Goal: Transaction & Acquisition: Book appointment/travel/reservation

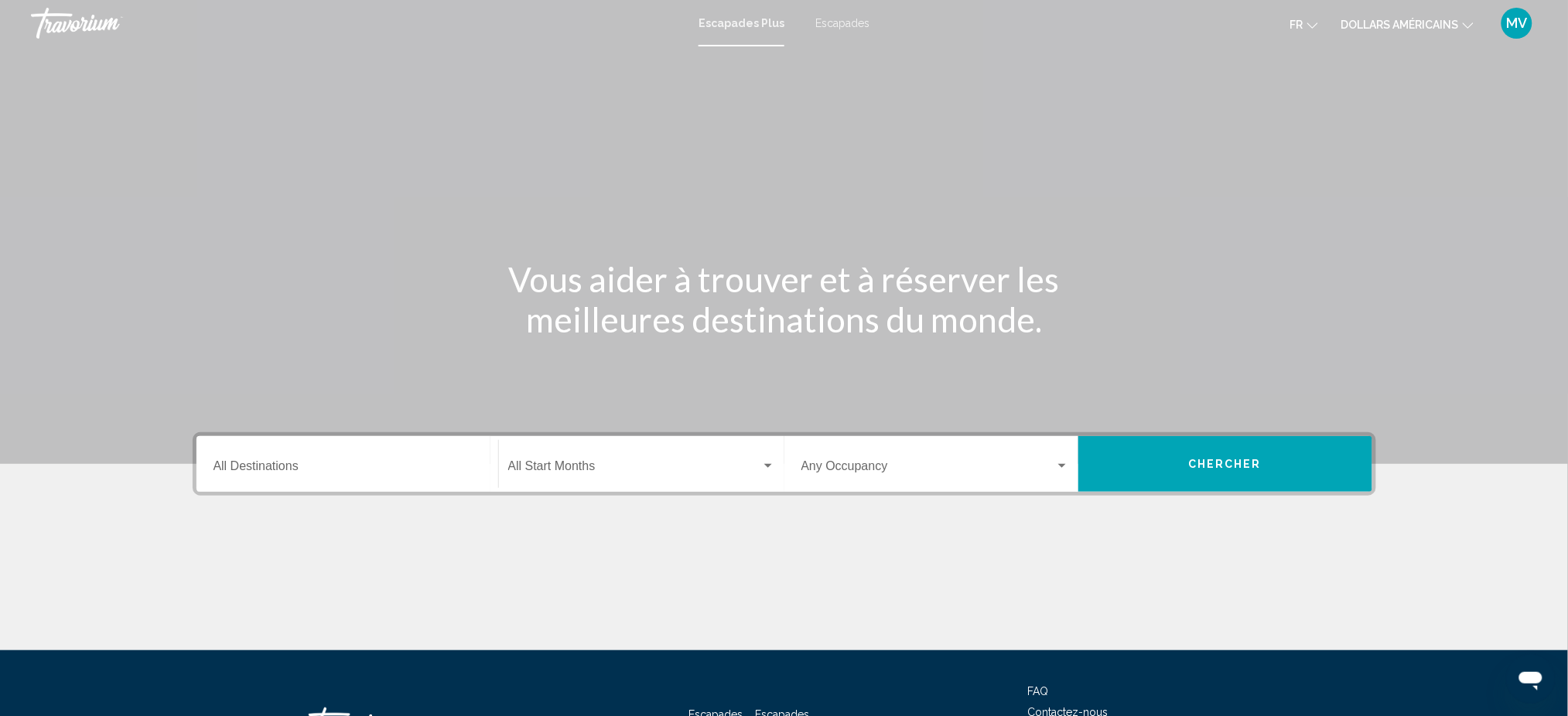
click at [424, 459] on div "Destination All Destinations" at bounding box center [347, 464] width 267 height 48
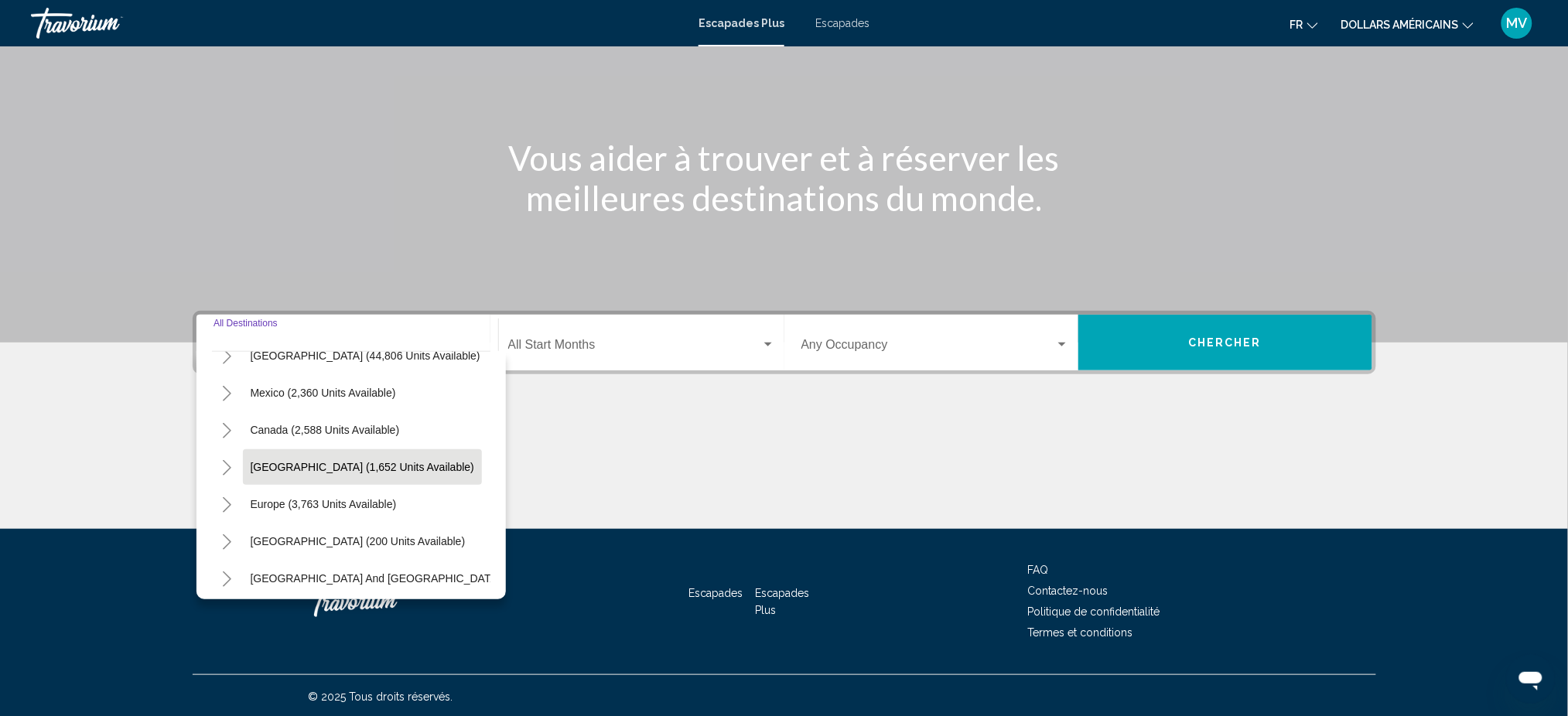
scroll to position [59, 0]
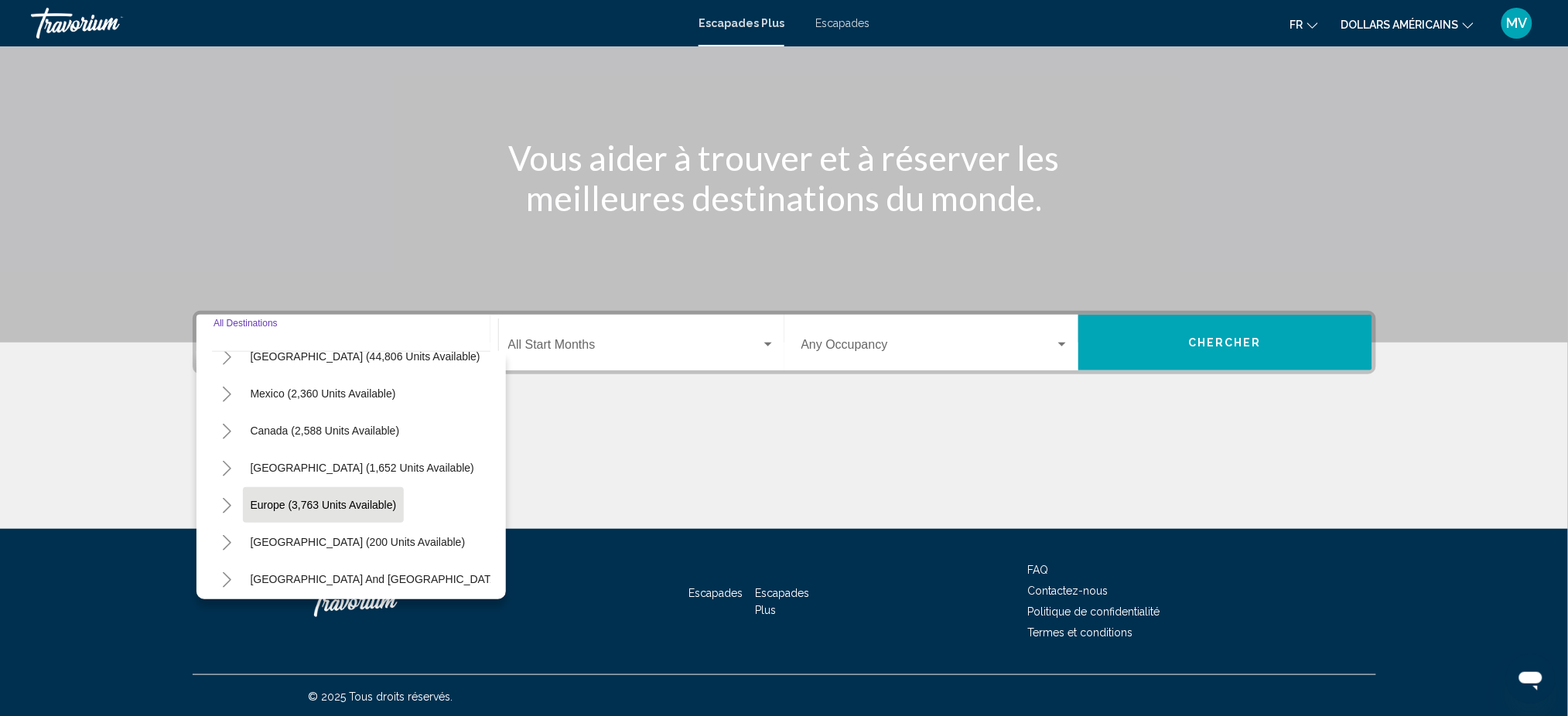
click at [277, 500] on span "Europe (3,763 units available)" at bounding box center [324, 505] width 146 height 13
type input "**********"
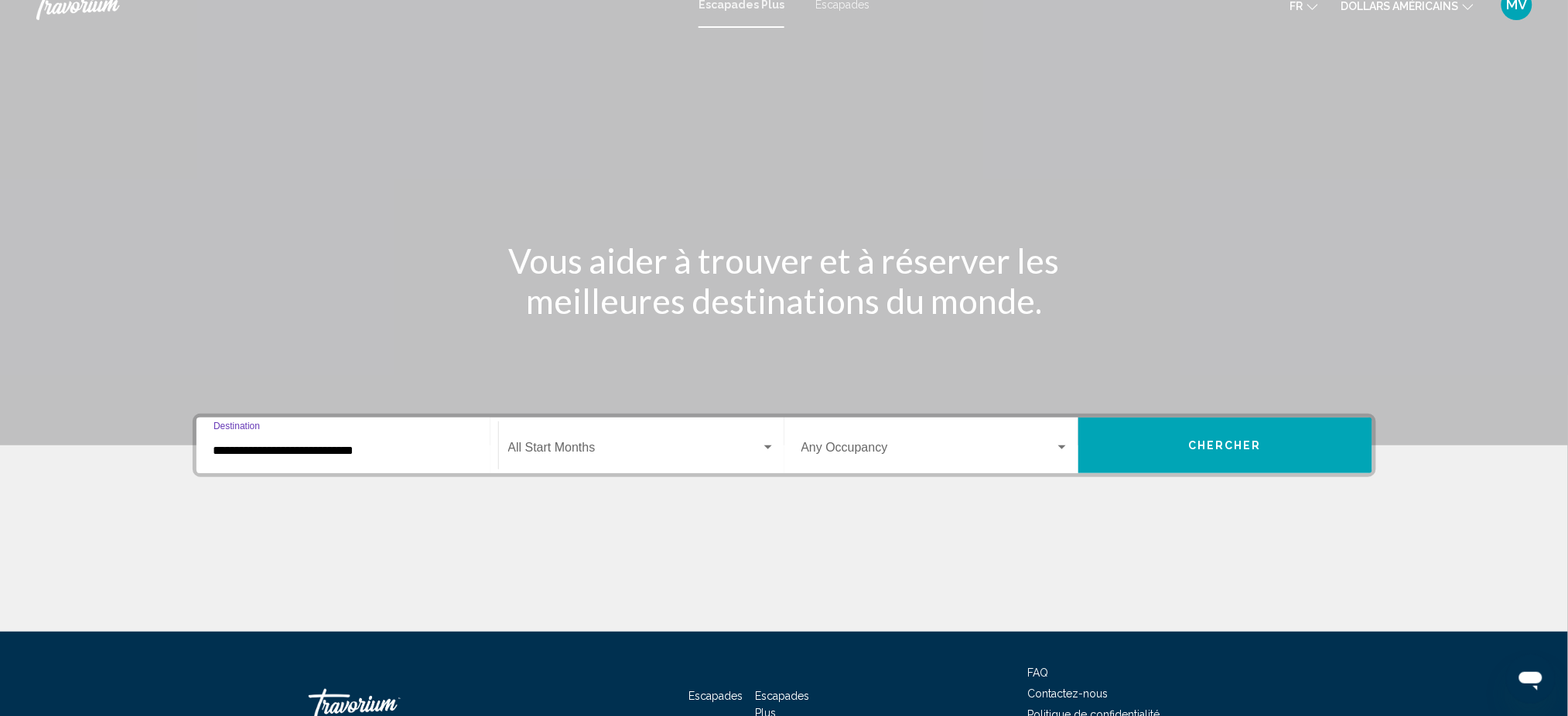
scroll to position [121, 0]
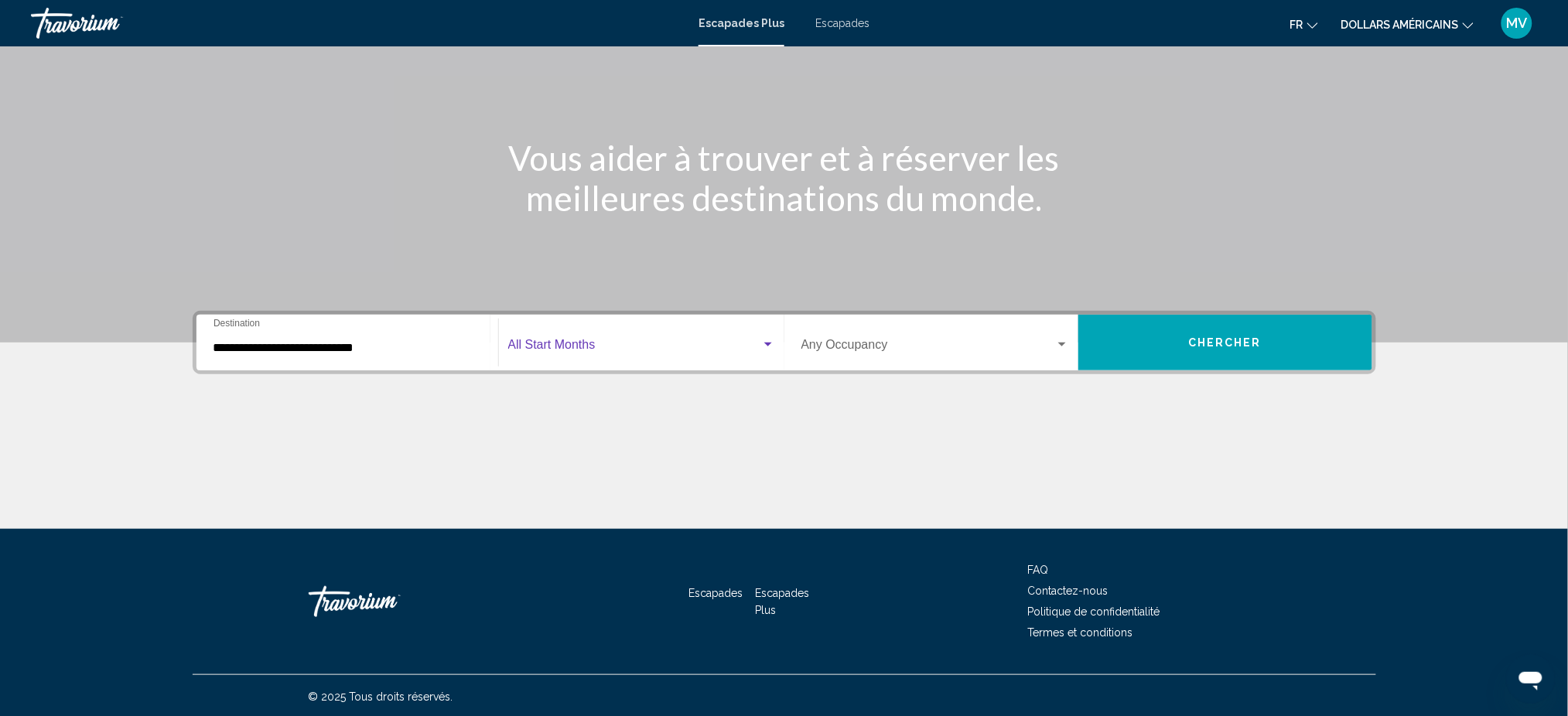
click at [582, 346] on span "Widget de recherche" at bounding box center [634, 348] width 253 height 14
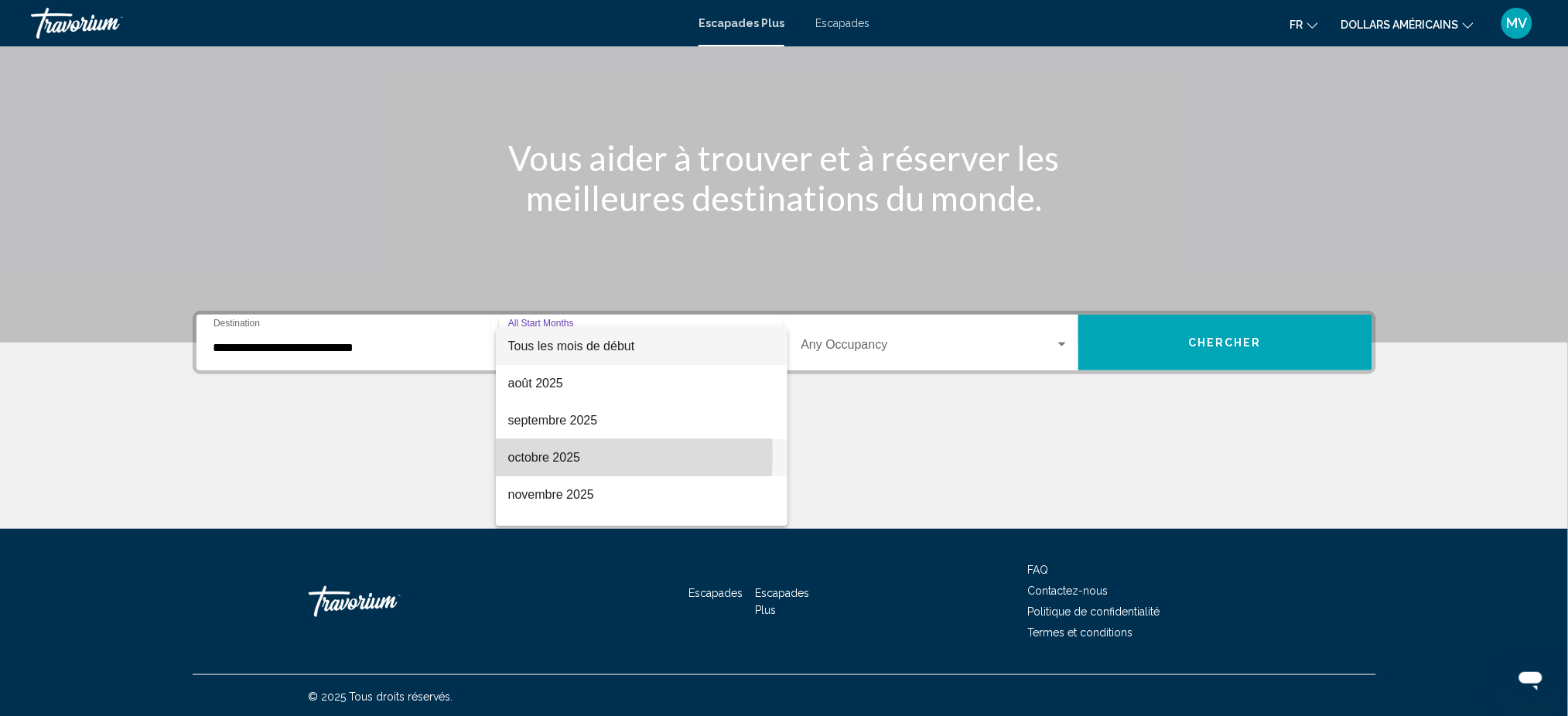
click at [560, 454] on font "octobre 2025" at bounding box center [544, 458] width 72 height 13
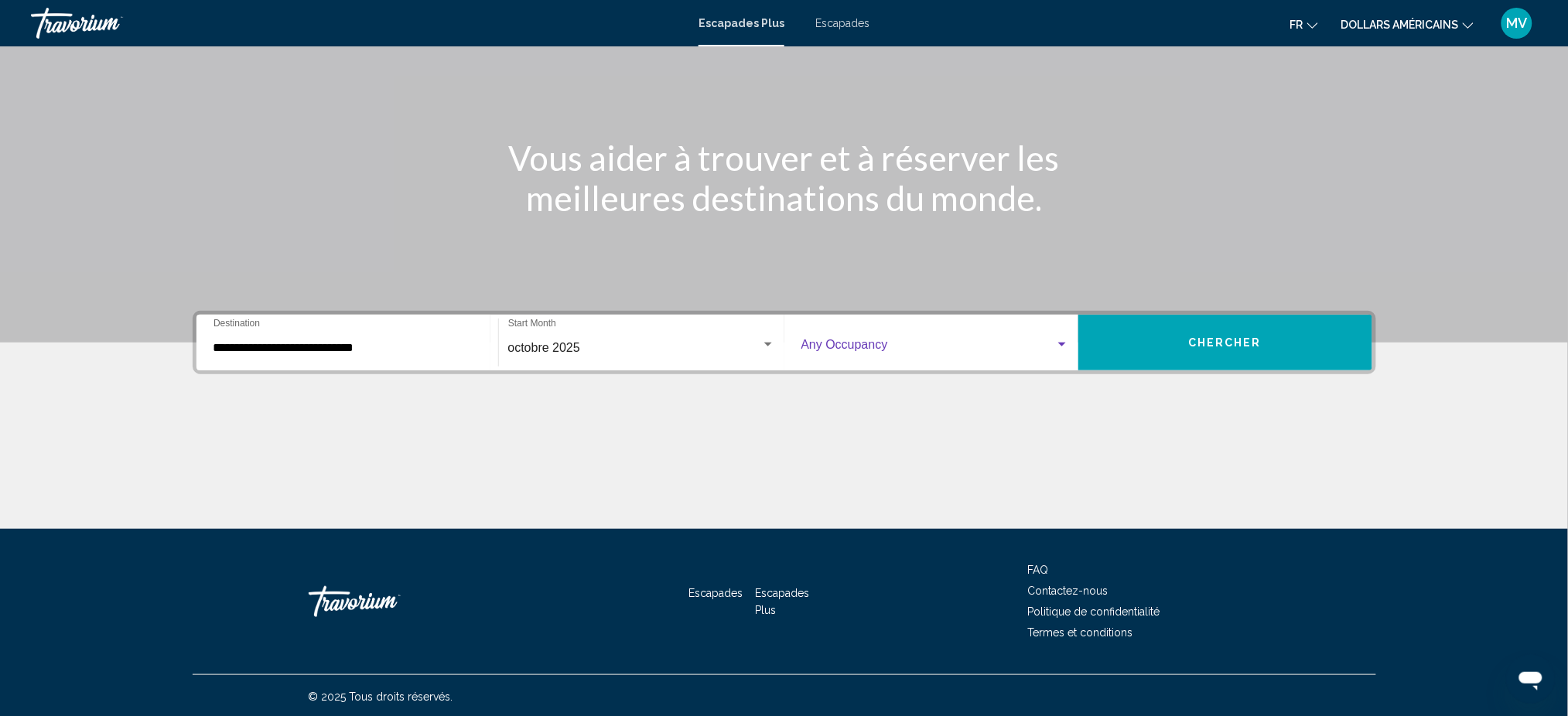
click at [896, 343] on span "Widget de recherche" at bounding box center [928, 348] width 254 height 14
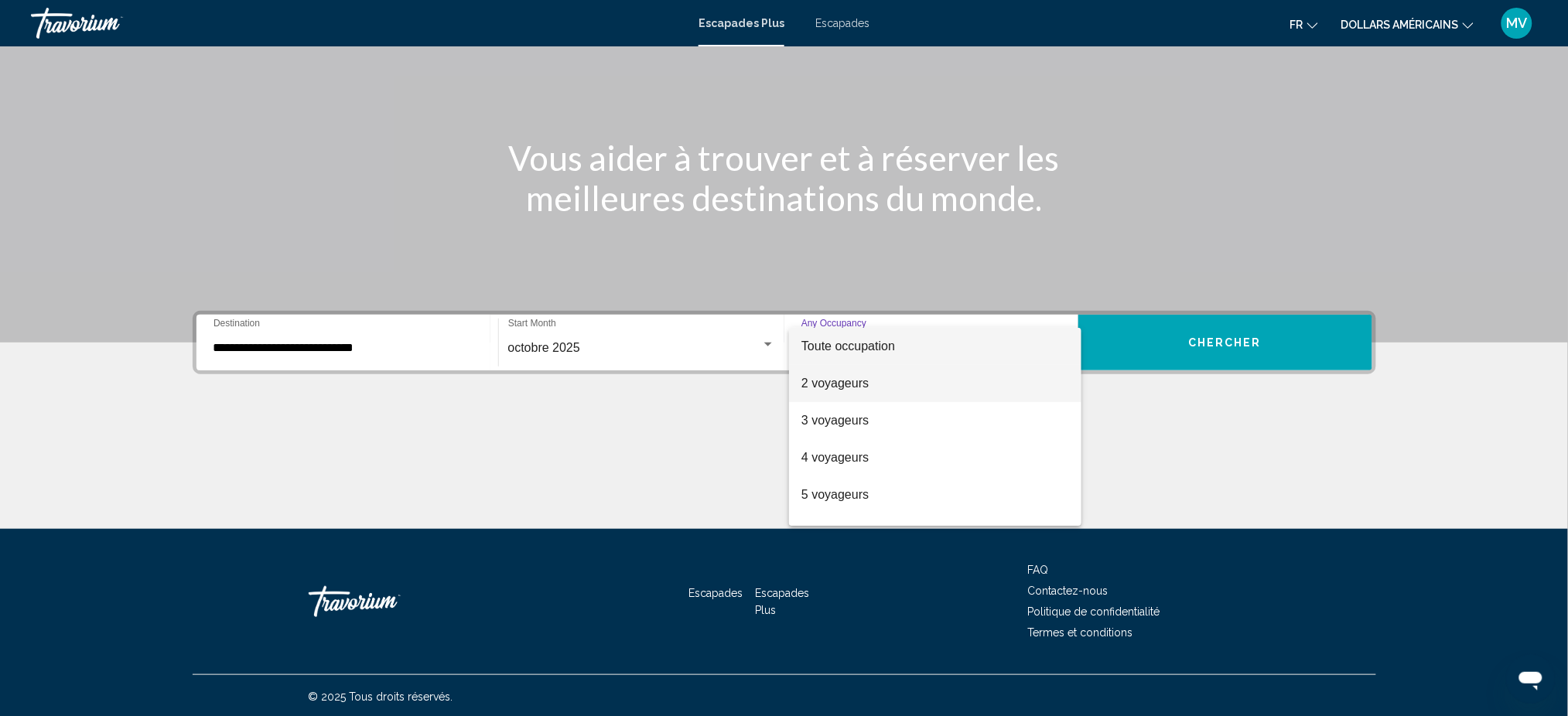
click at [835, 388] on font "2 voyageurs" at bounding box center [834, 383] width 67 height 13
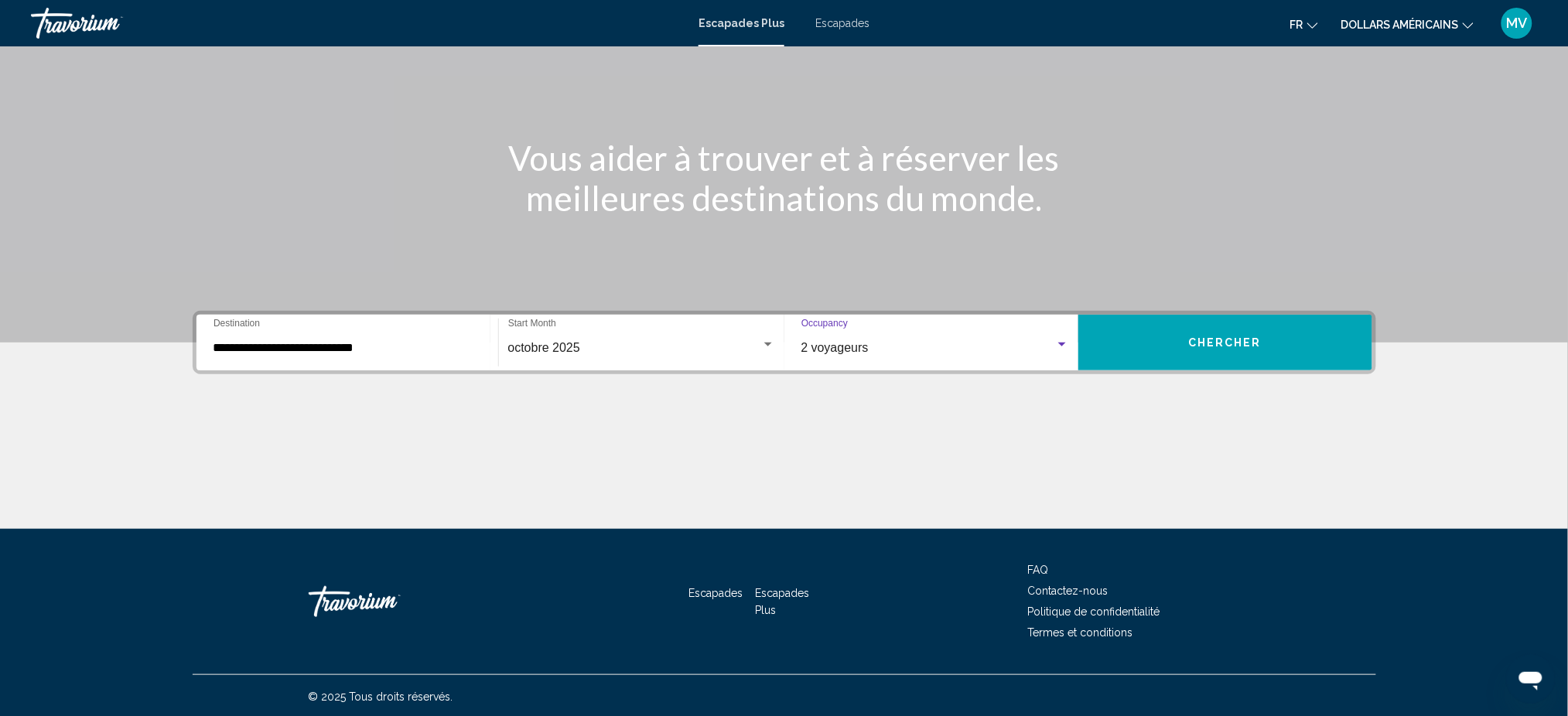
click at [1215, 346] on span "Chercher" at bounding box center [1225, 343] width 74 height 13
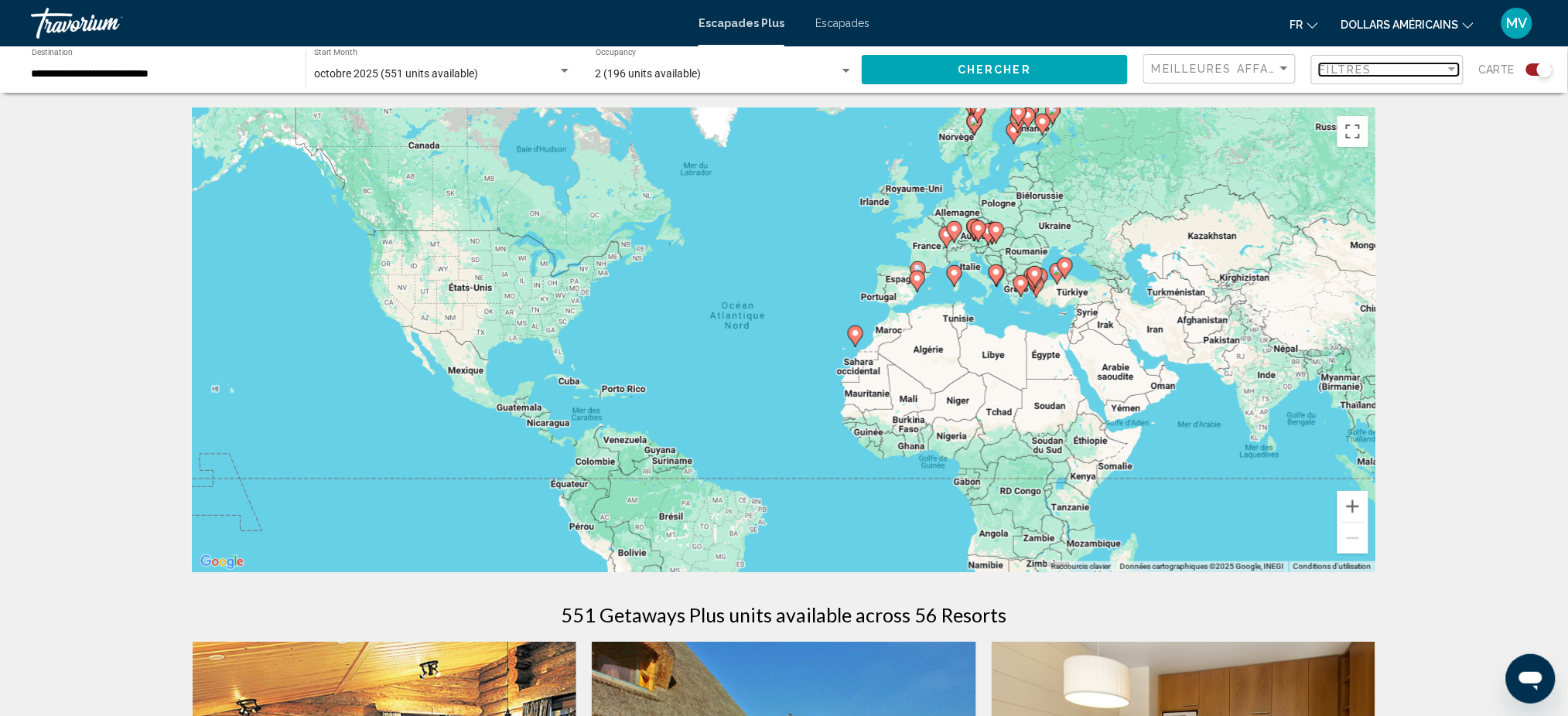
click at [1379, 63] on div "Filtres" at bounding box center [1382, 70] width 125 height 13
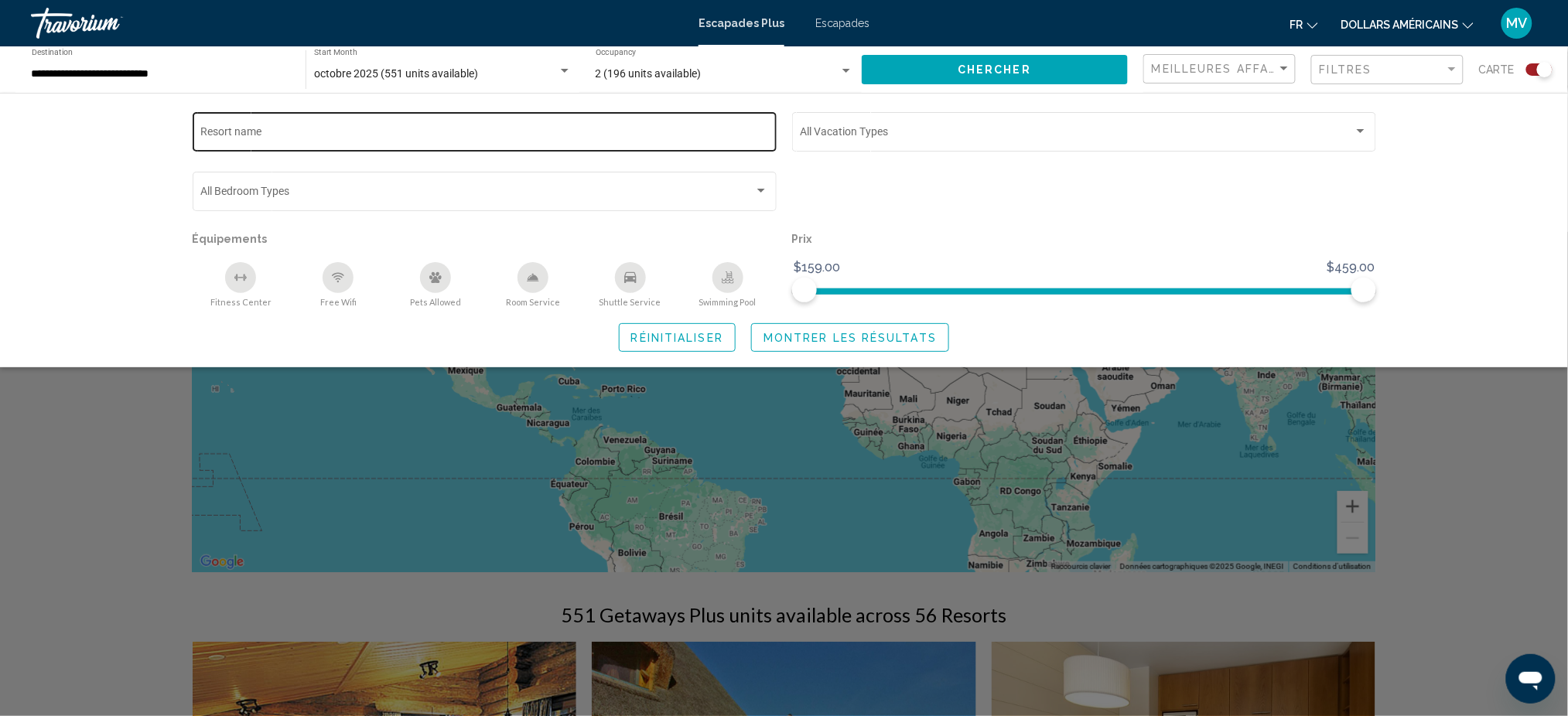
click at [296, 129] on input "Resort name" at bounding box center [485, 135] width 568 height 13
drag, startPoint x: 256, startPoint y: 130, endPoint x: 192, endPoint y: 130, distance: 64.0
click at [193, 130] on div "******* Resort name" at bounding box center [485, 131] width 584 height 43
type input "**********"
drag, startPoint x: 372, startPoint y: 128, endPoint x: 190, endPoint y: 134, distance: 182.1
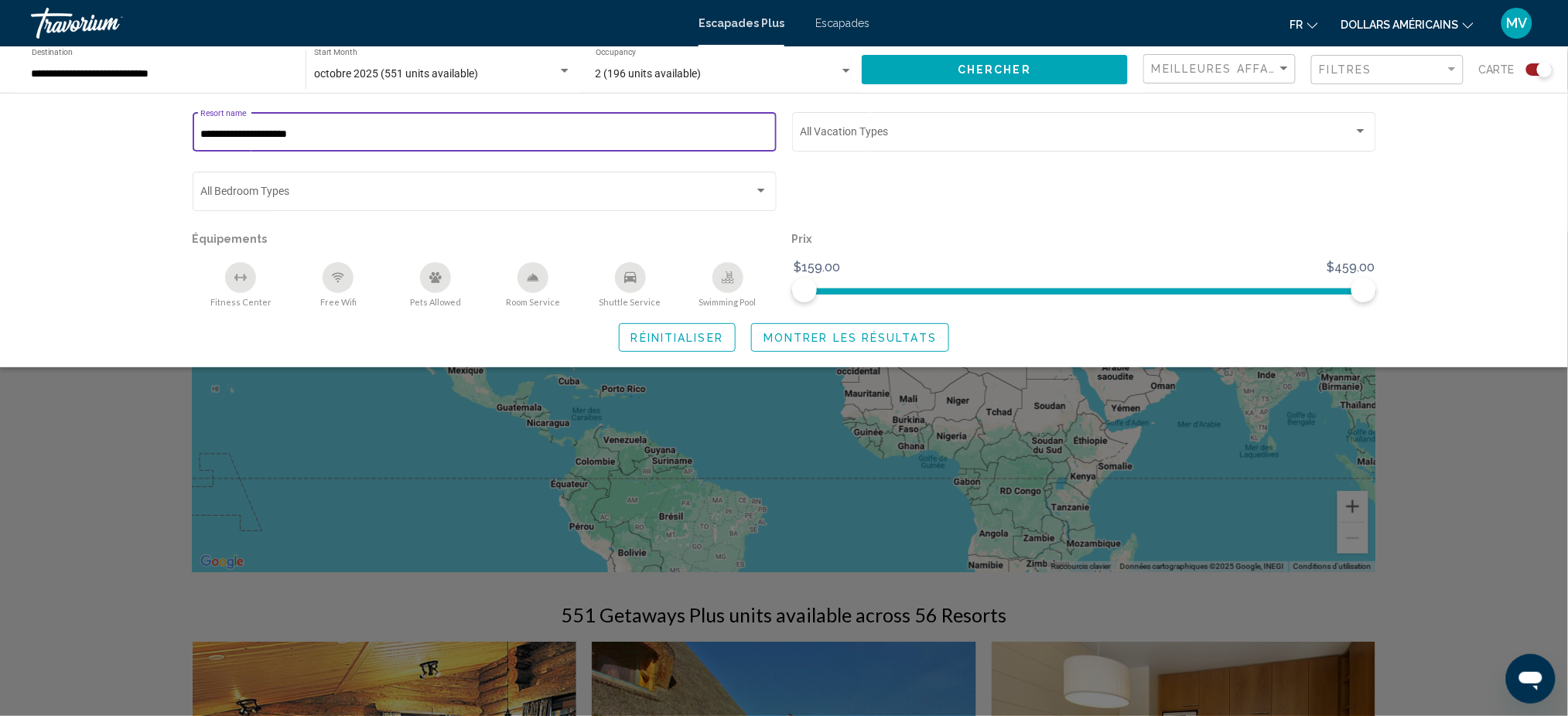
click at [190, 134] on div "**********" at bounding box center [485, 139] width 600 height 59
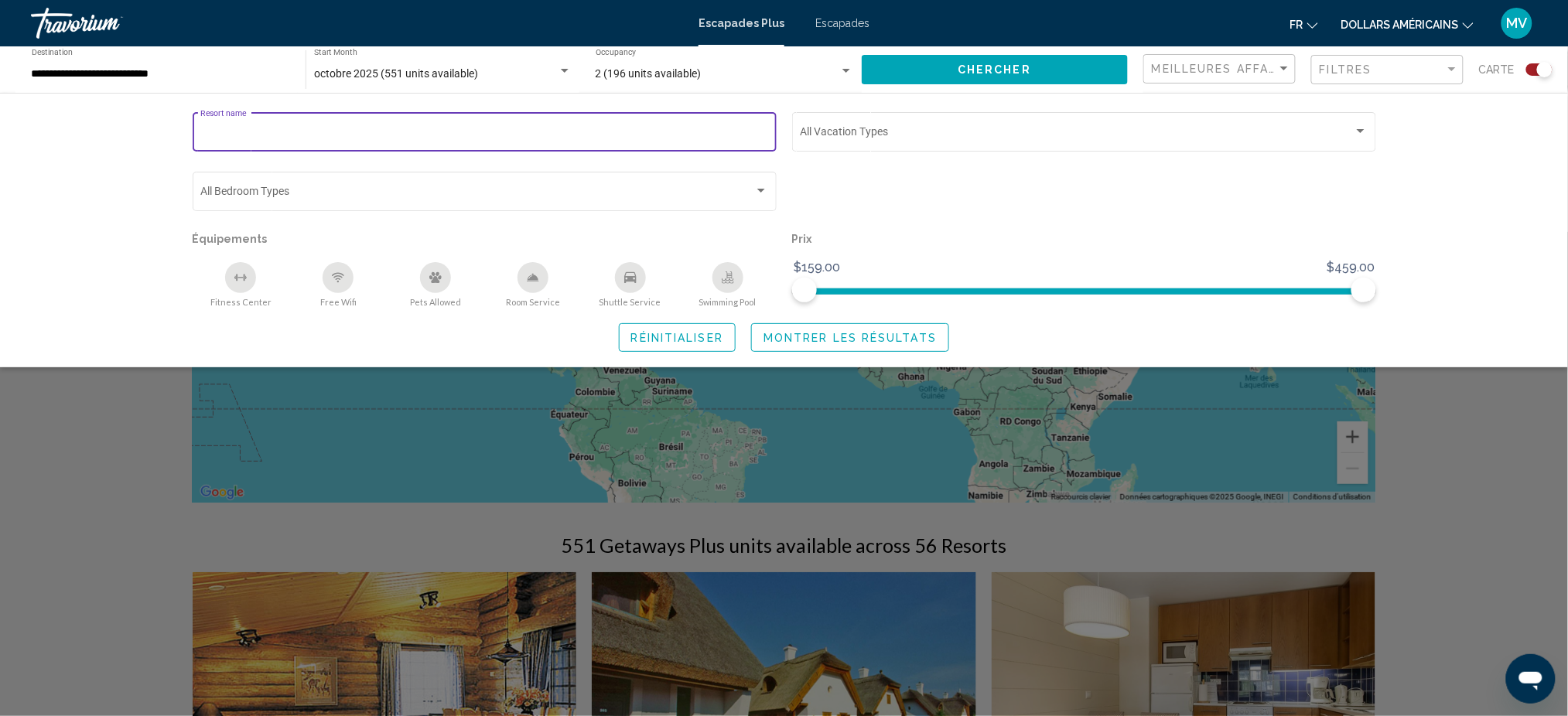
scroll to position [103, 0]
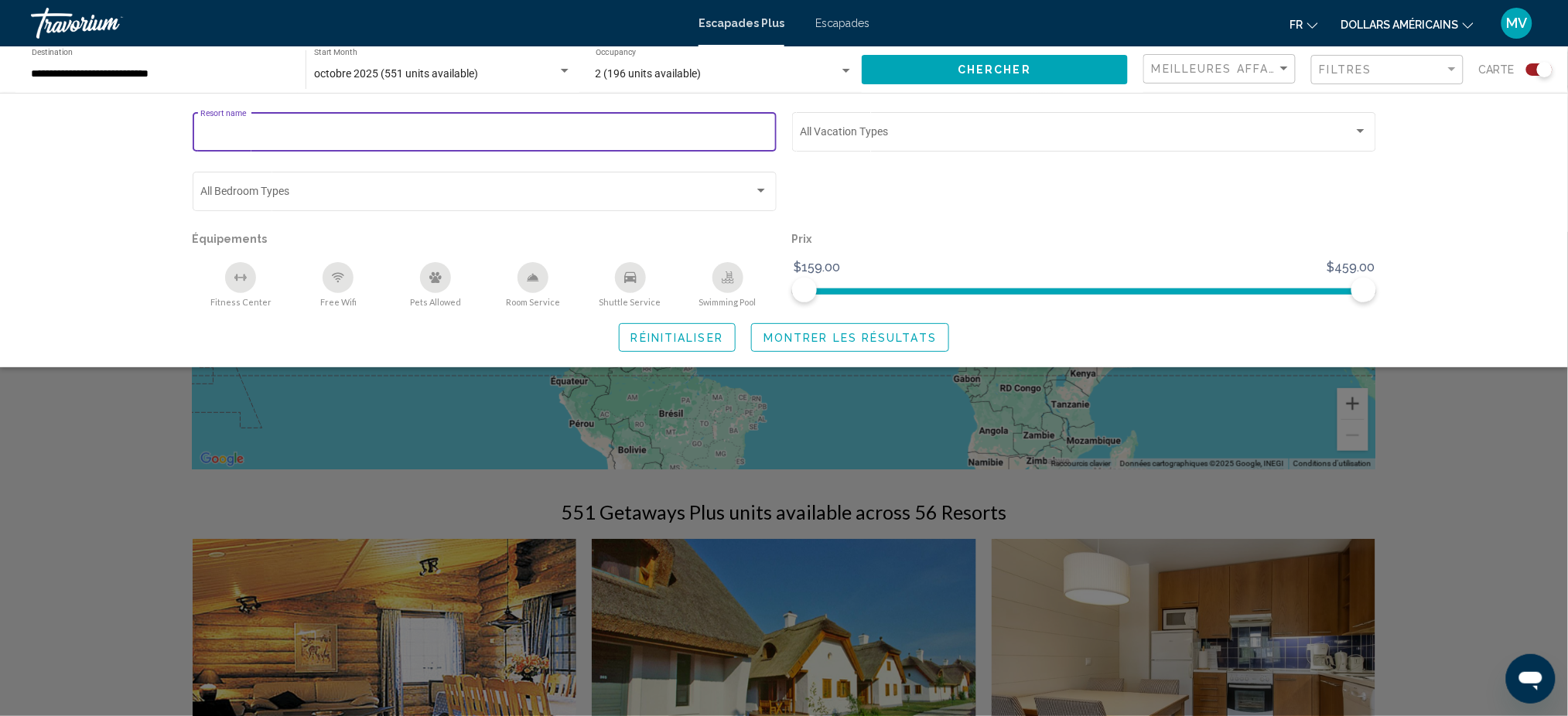
click at [1538, 362] on div "Resort name Vacation Types All Vacation Types Bedroom Types All Bedroom Types É…" at bounding box center [784, 230] width 1568 height 274
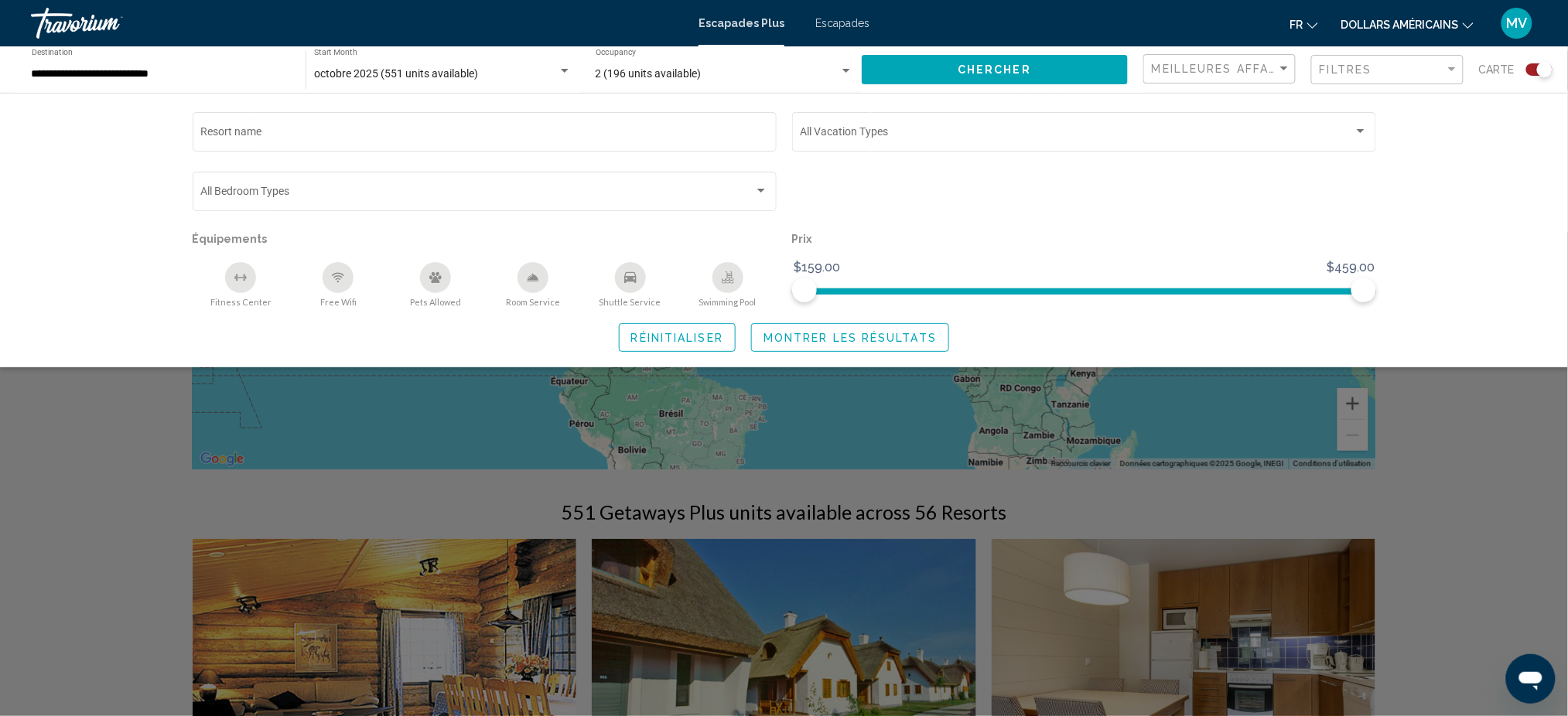
click at [1544, 415] on div "Search widget" at bounding box center [784, 474] width 1568 height 484
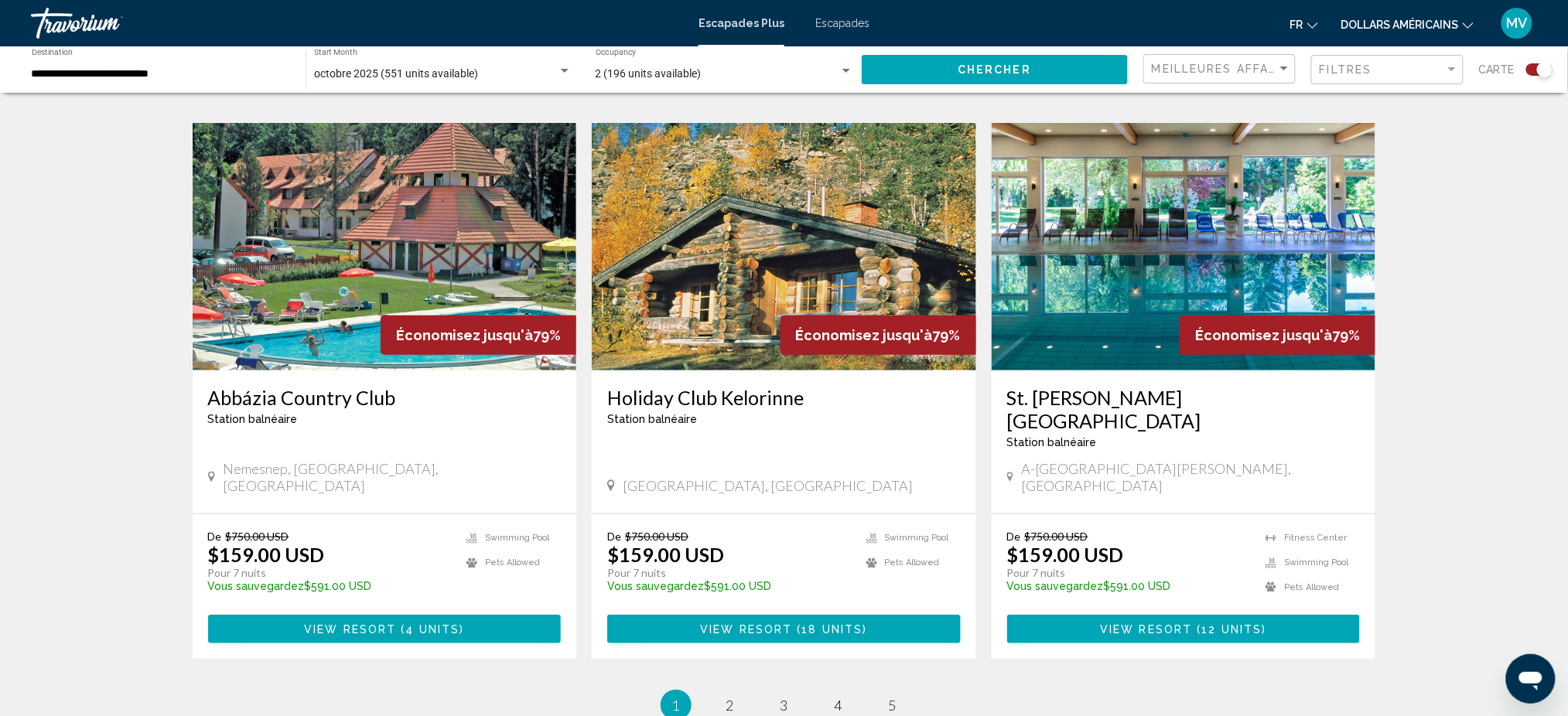
scroll to position [2165, 0]
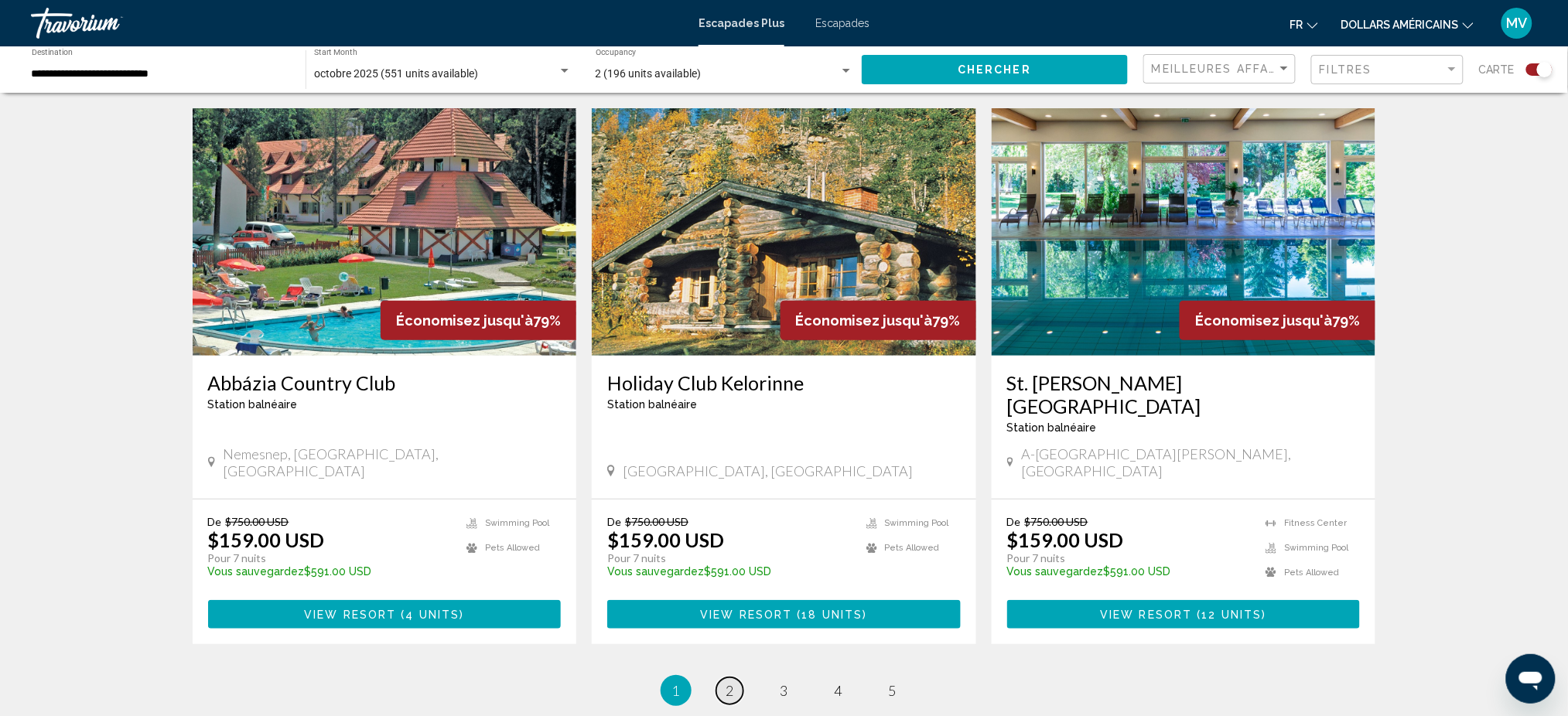
click at [723, 677] on link "page 2" at bounding box center [730, 691] width 27 height 27
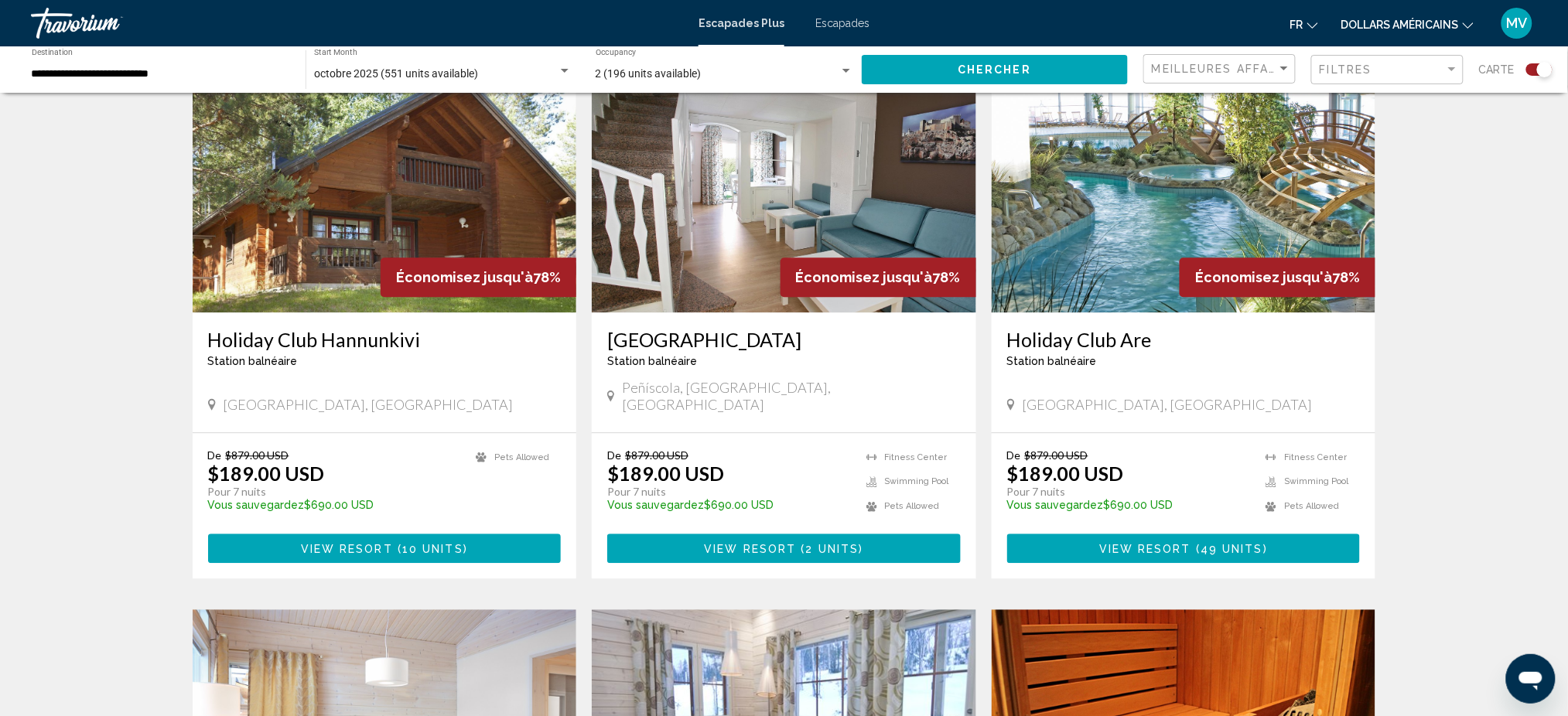
scroll to position [1134, 0]
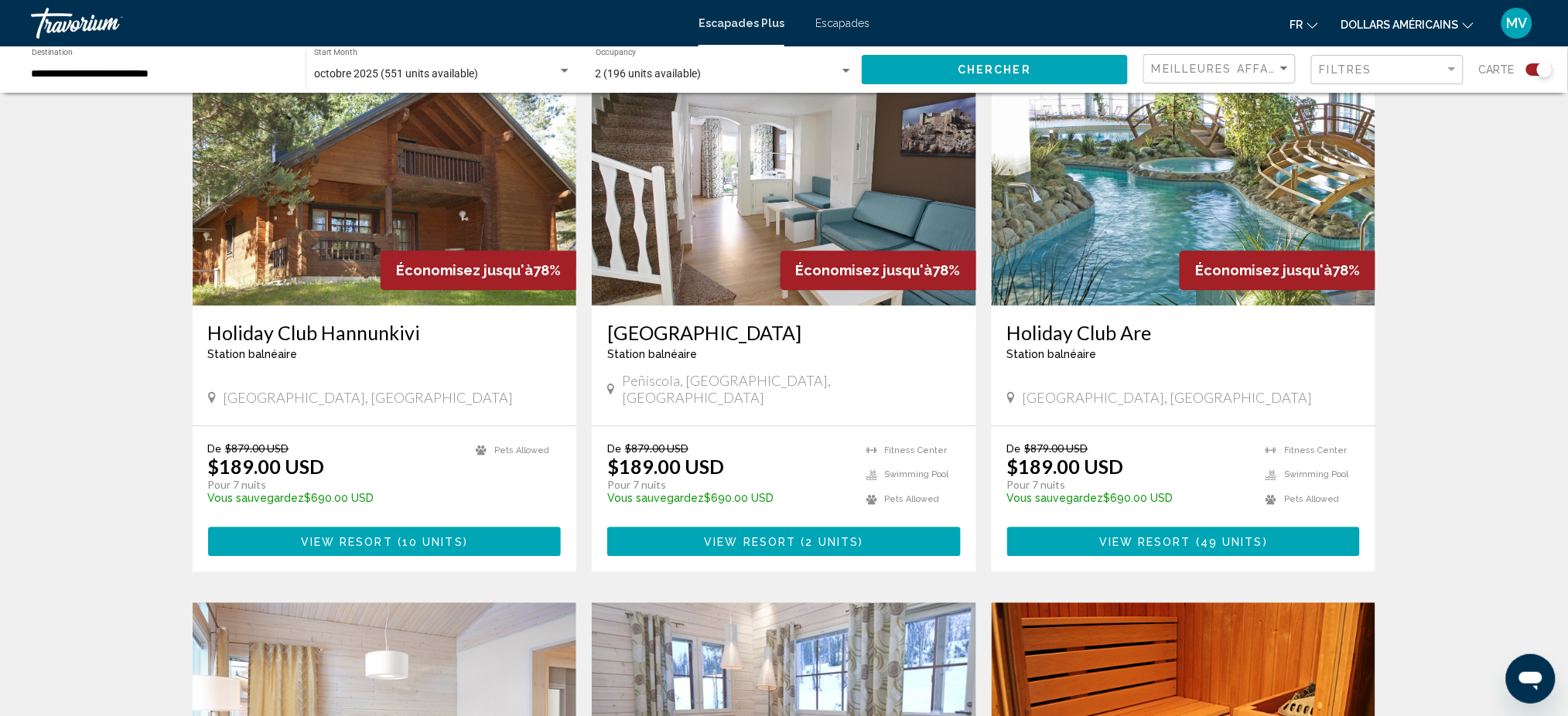
click at [1142, 536] on span "View Resort" at bounding box center [1145, 542] width 92 height 13
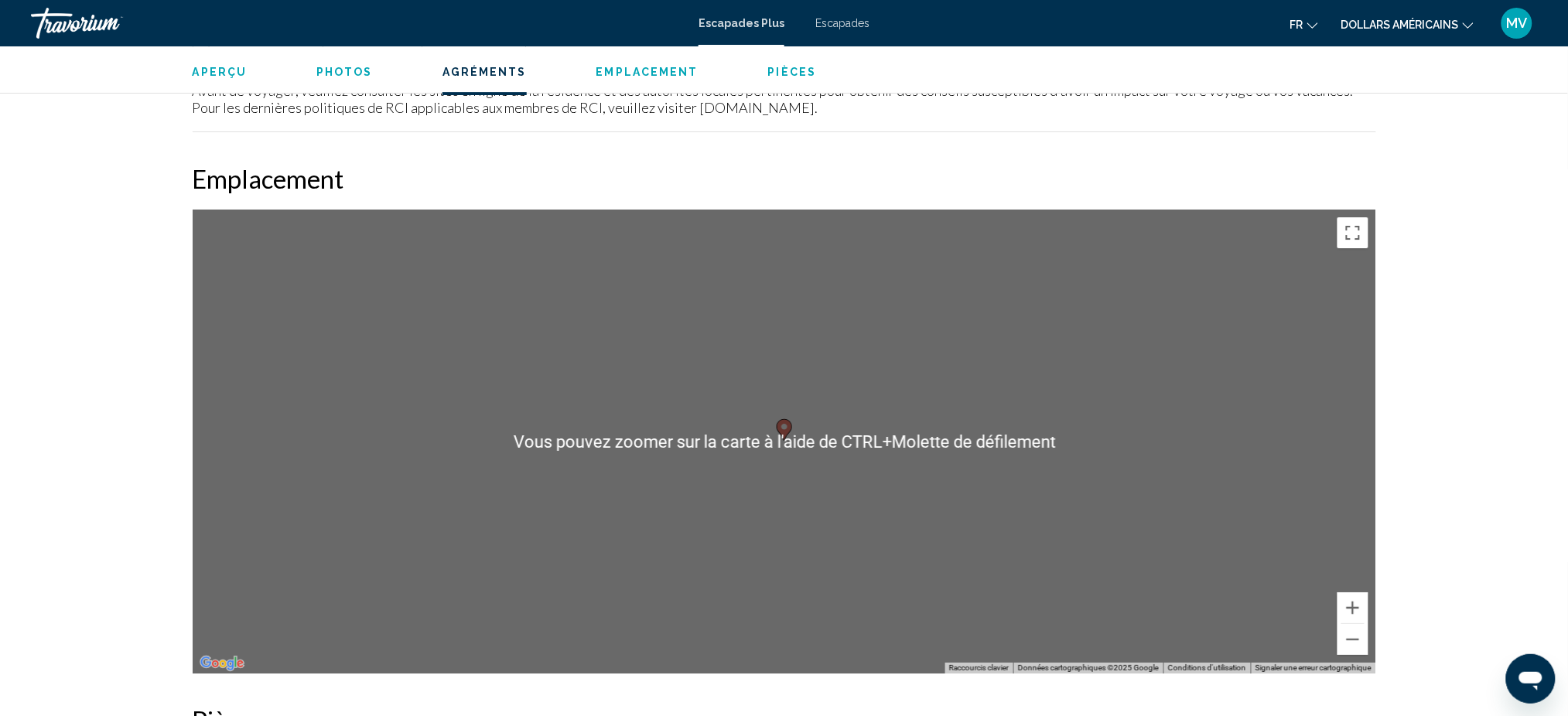
scroll to position [1856, 0]
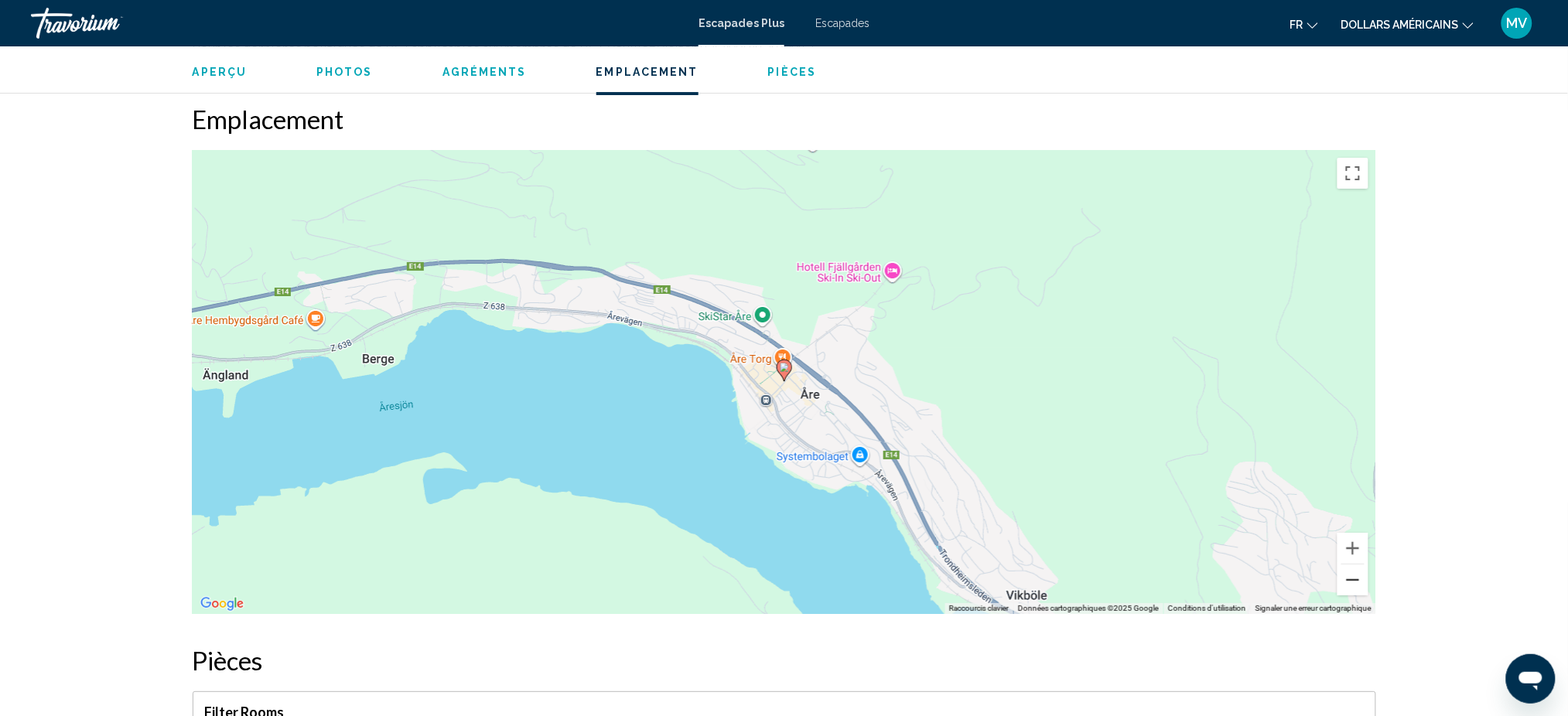
click at [1351, 576] on button "Zoom arrière" at bounding box center [1352, 580] width 31 height 31
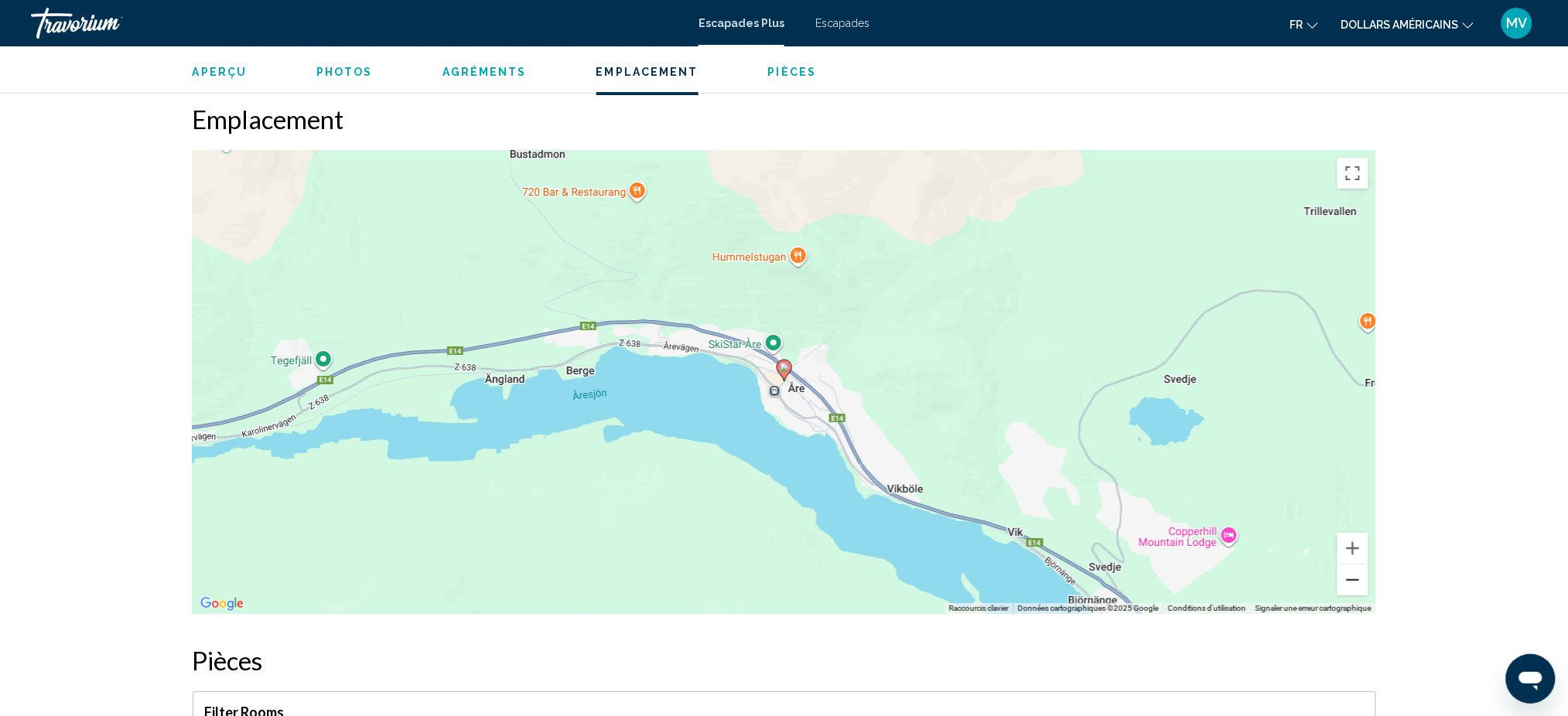
click at [1343, 570] on button "Zoom arrière" at bounding box center [1352, 580] width 31 height 31
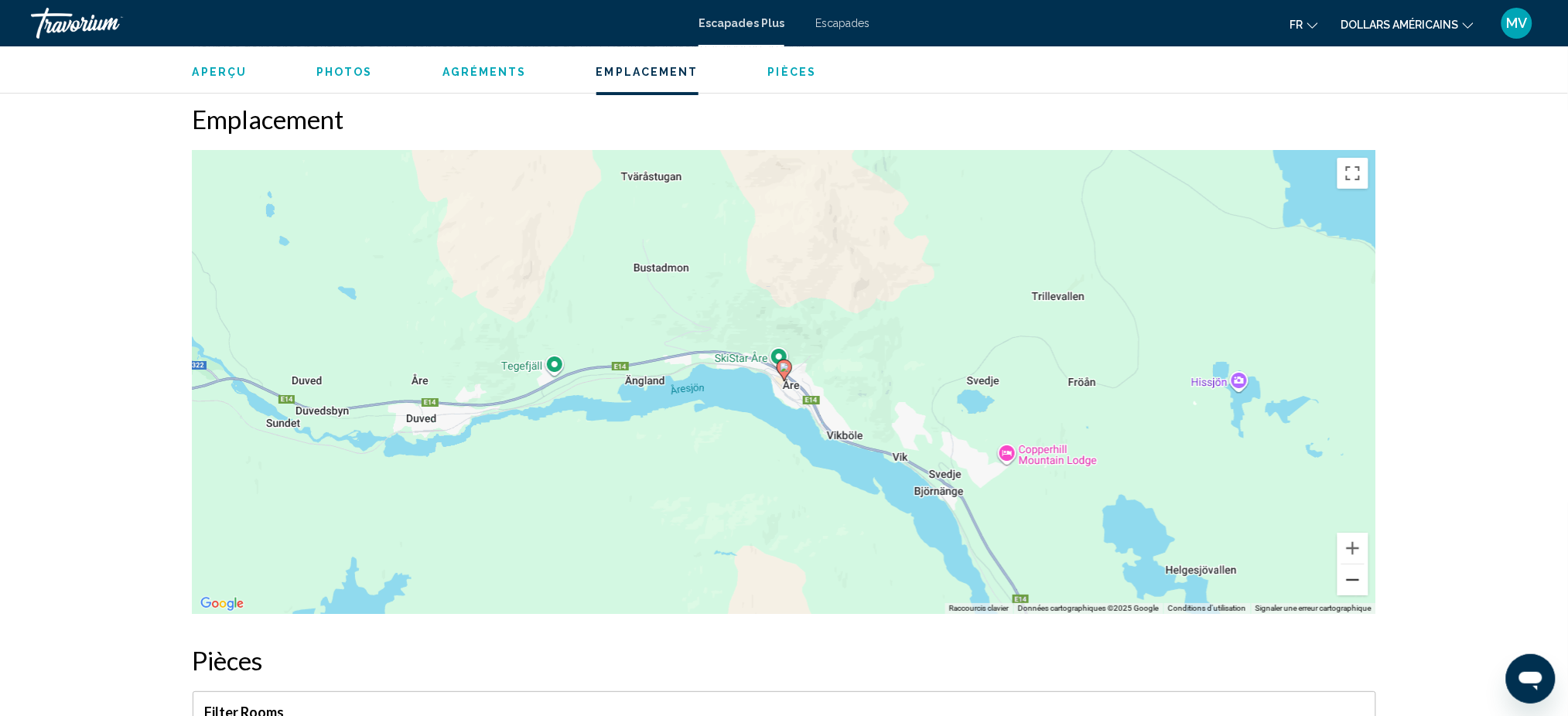
click at [1356, 573] on button "Zoom arrière" at bounding box center [1352, 580] width 31 height 31
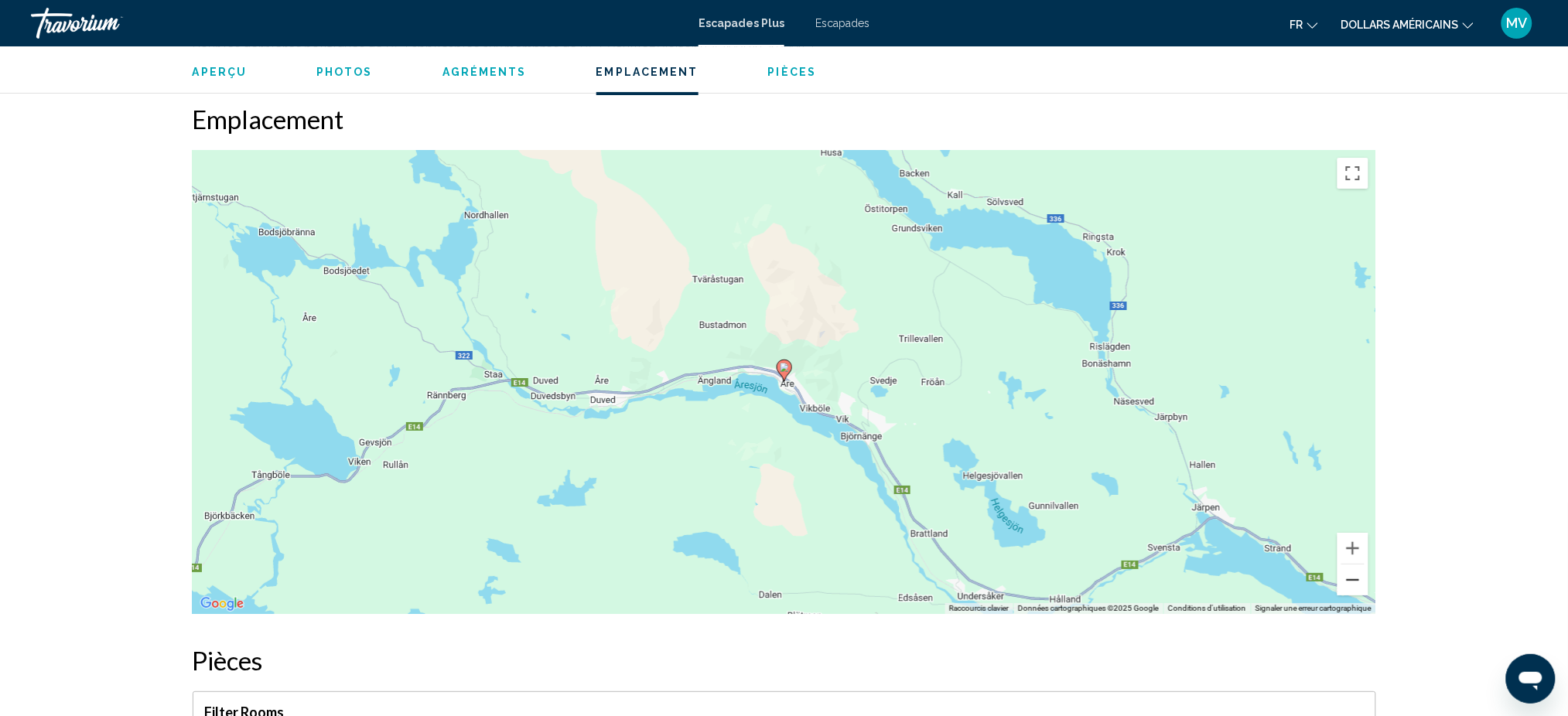
click at [1356, 573] on button "Zoom arrière" at bounding box center [1352, 580] width 31 height 31
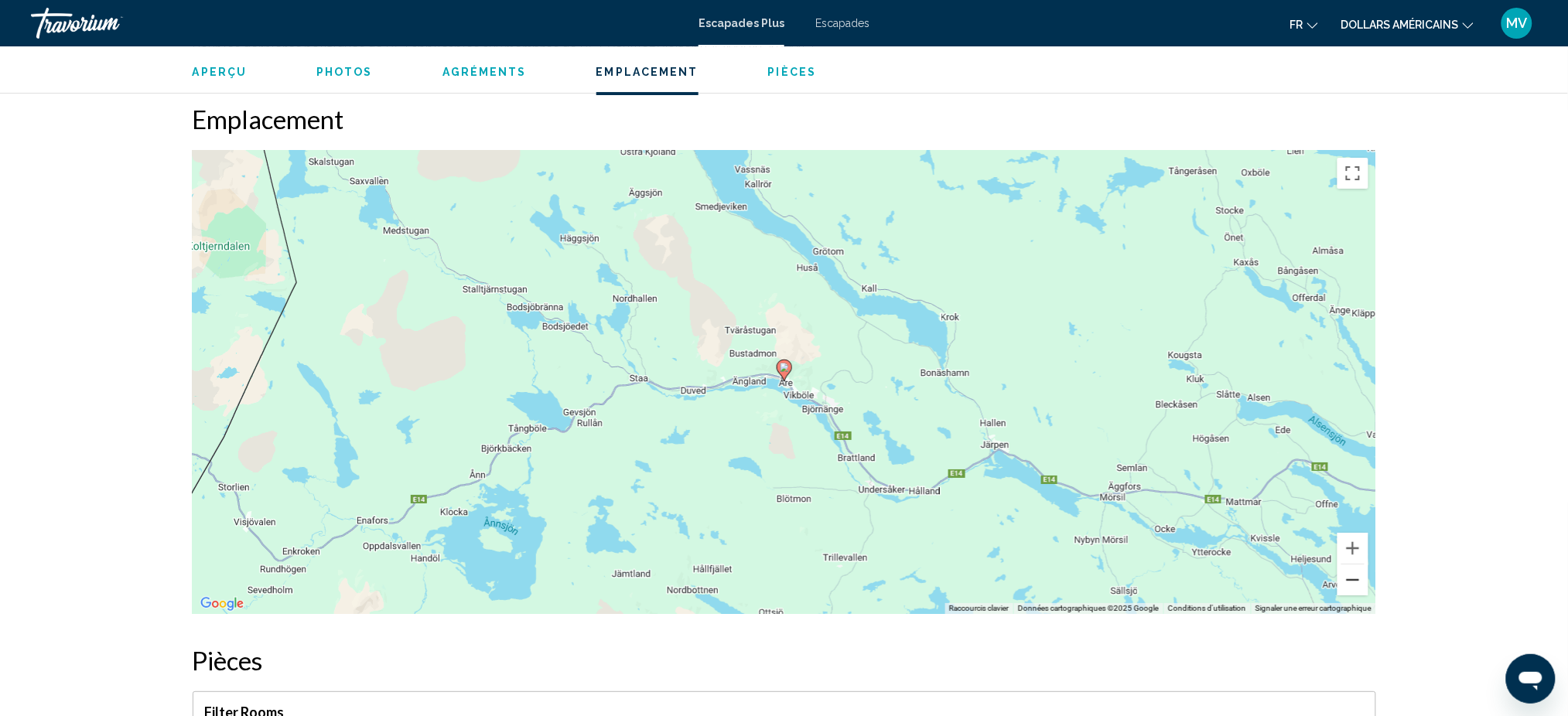
click at [1356, 573] on button "Zoom arrière" at bounding box center [1352, 580] width 31 height 31
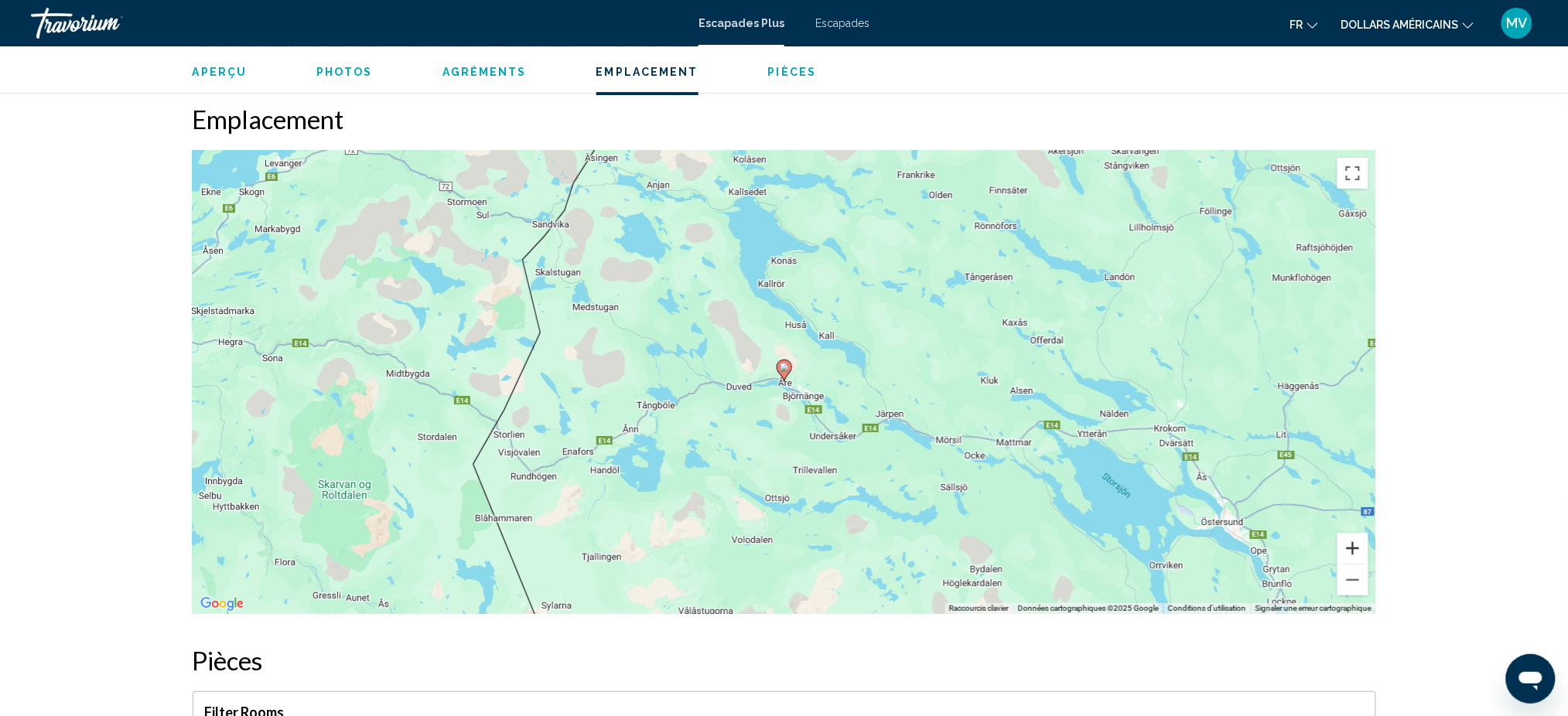
click at [1342, 537] on button "Zoom avant" at bounding box center [1352, 548] width 31 height 31
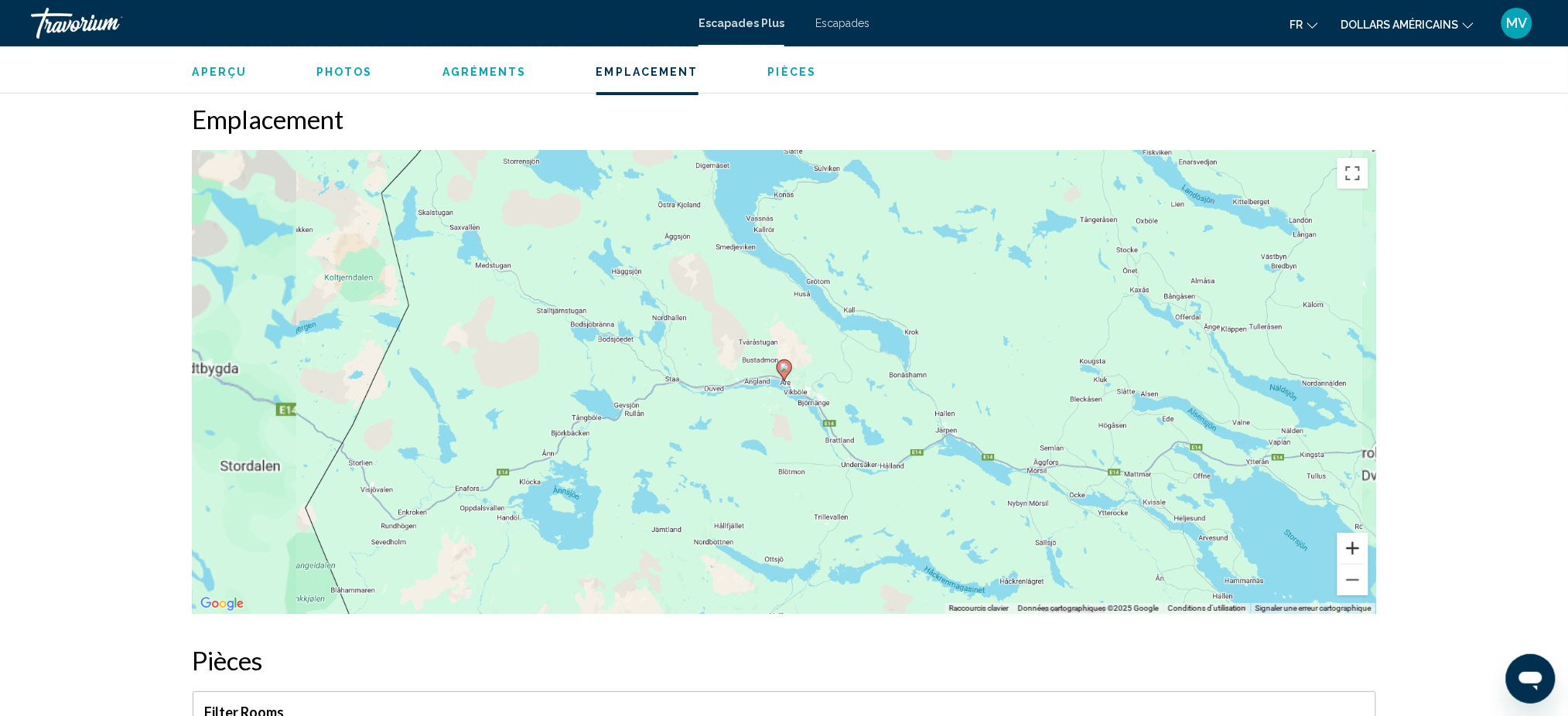
click at [1342, 537] on button "Zoom avant" at bounding box center [1352, 548] width 31 height 31
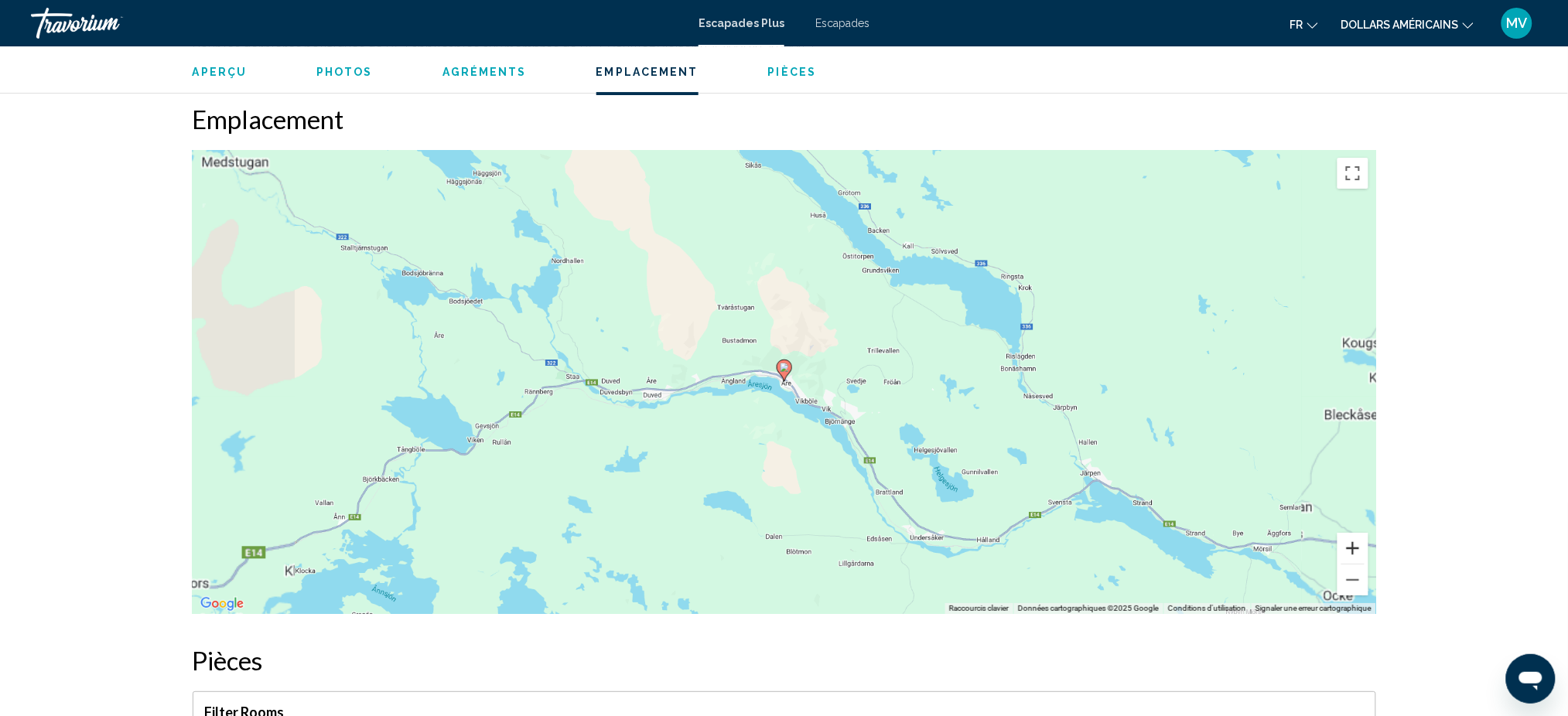
click at [1342, 537] on button "Zoom avant" at bounding box center [1352, 548] width 31 height 31
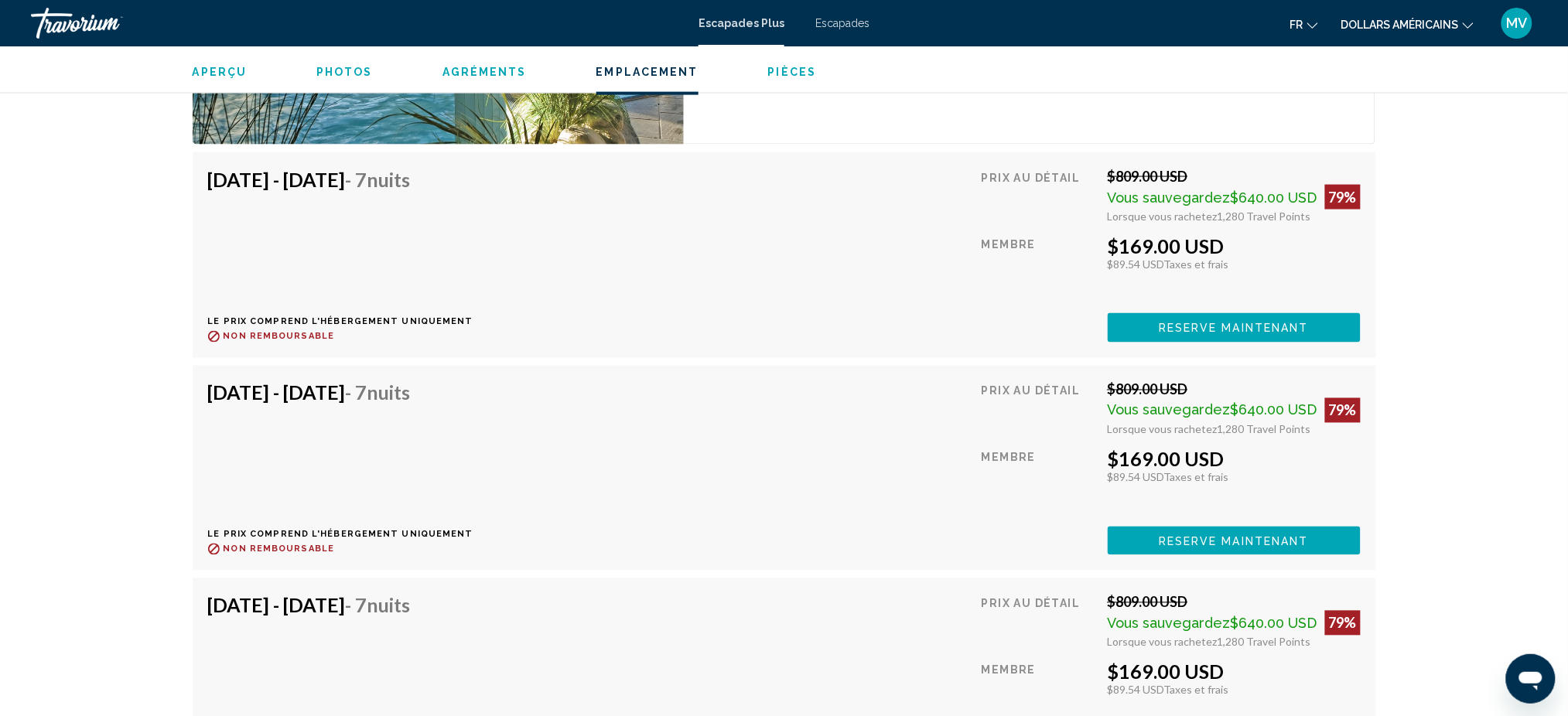
scroll to position [2887, 0]
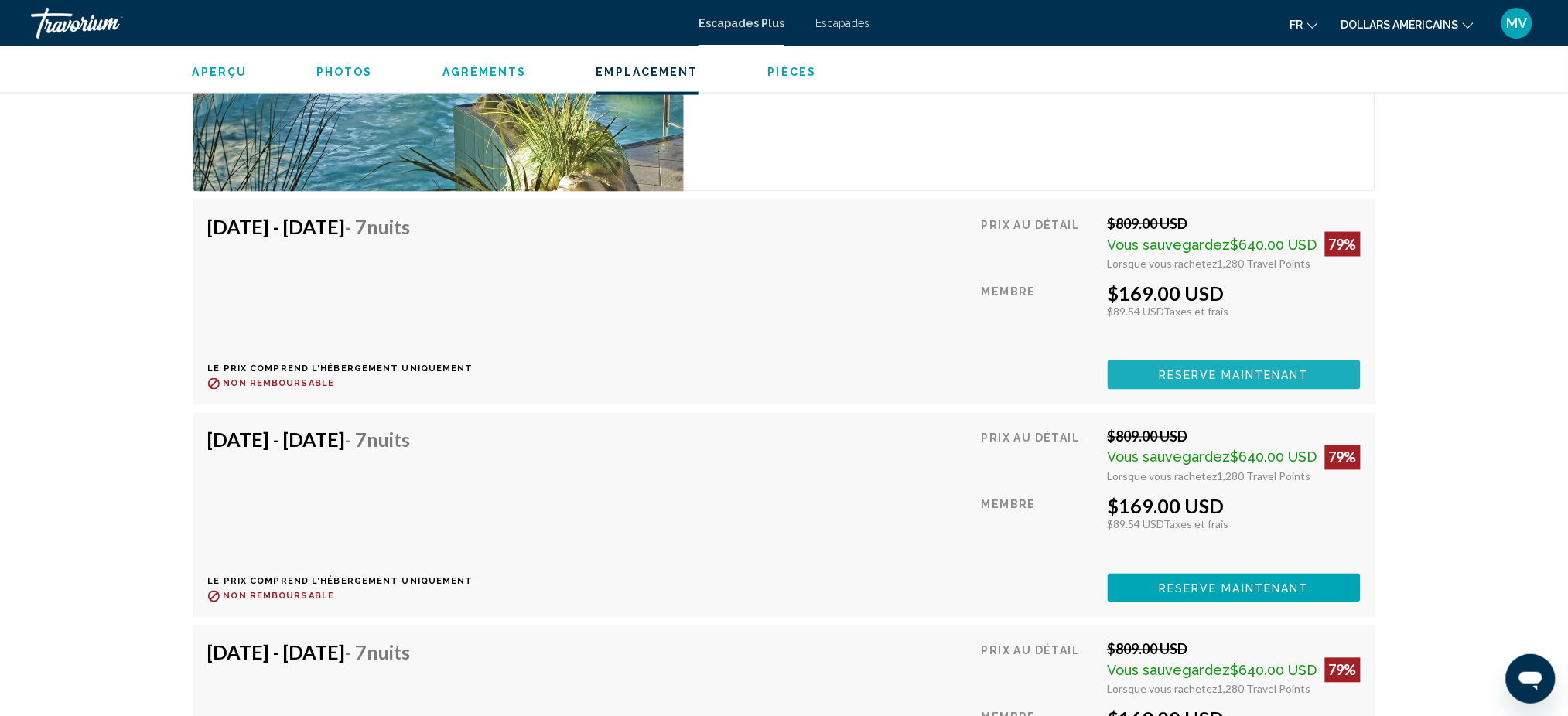
click at [1239, 369] on span "Reserve maintenant" at bounding box center [1233, 376] width 150 height 13
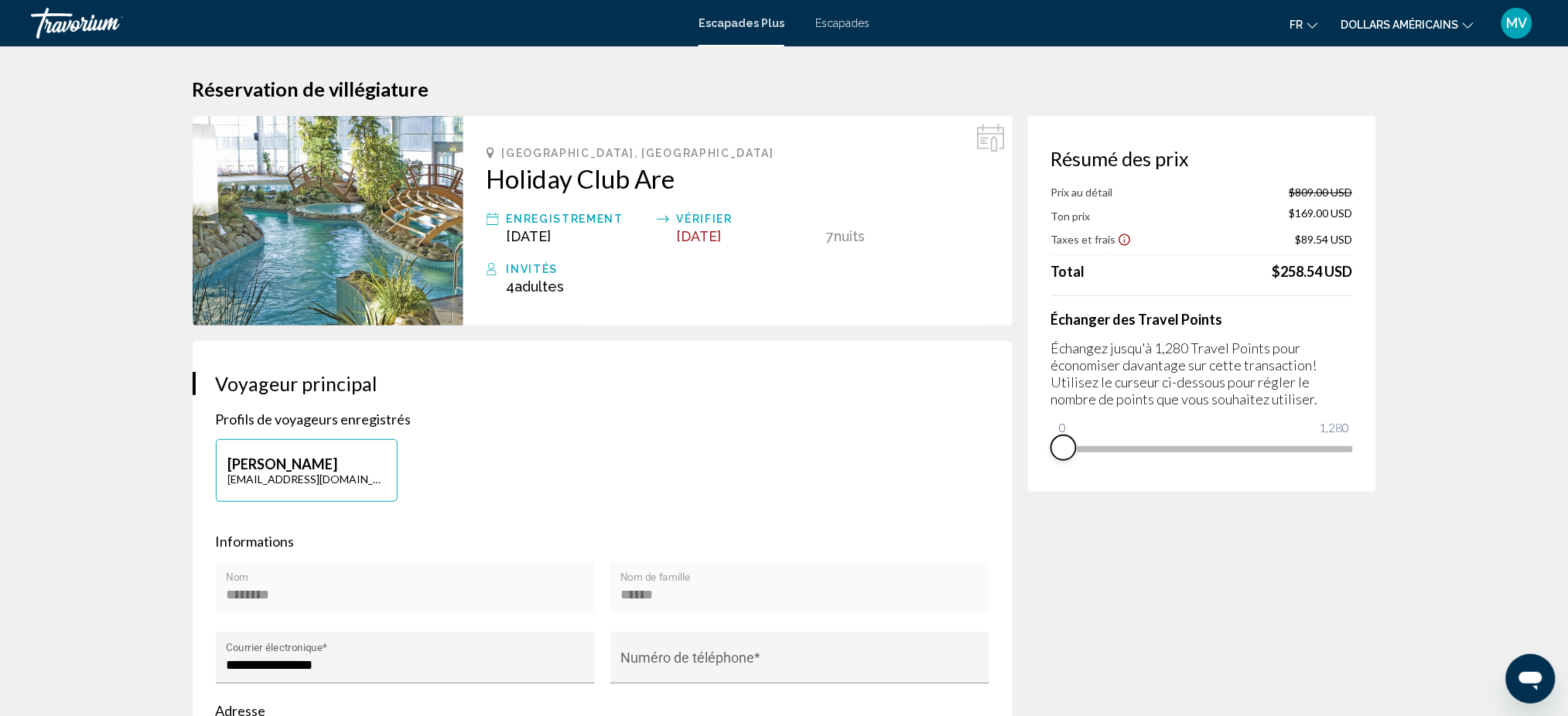
drag, startPoint x: 1343, startPoint y: 466, endPoint x: 1046, endPoint y: 467, distance: 297.0
click at [1047, 472] on div "Résumé des prix Prix au détail $809.00 USD Ton prix $169.00 USD Taxes et frais …" at bounding box center [1202, 304] width 348 height 376
drag, startPoint x: 1060, startPoint y: 425, endPoint x: 1130, endPoint y: 428, distance: 70.1
click at [1130, 446] on ngx-slider "0 1,280 308" at bounding box center [1202, 448] width 301 height 3
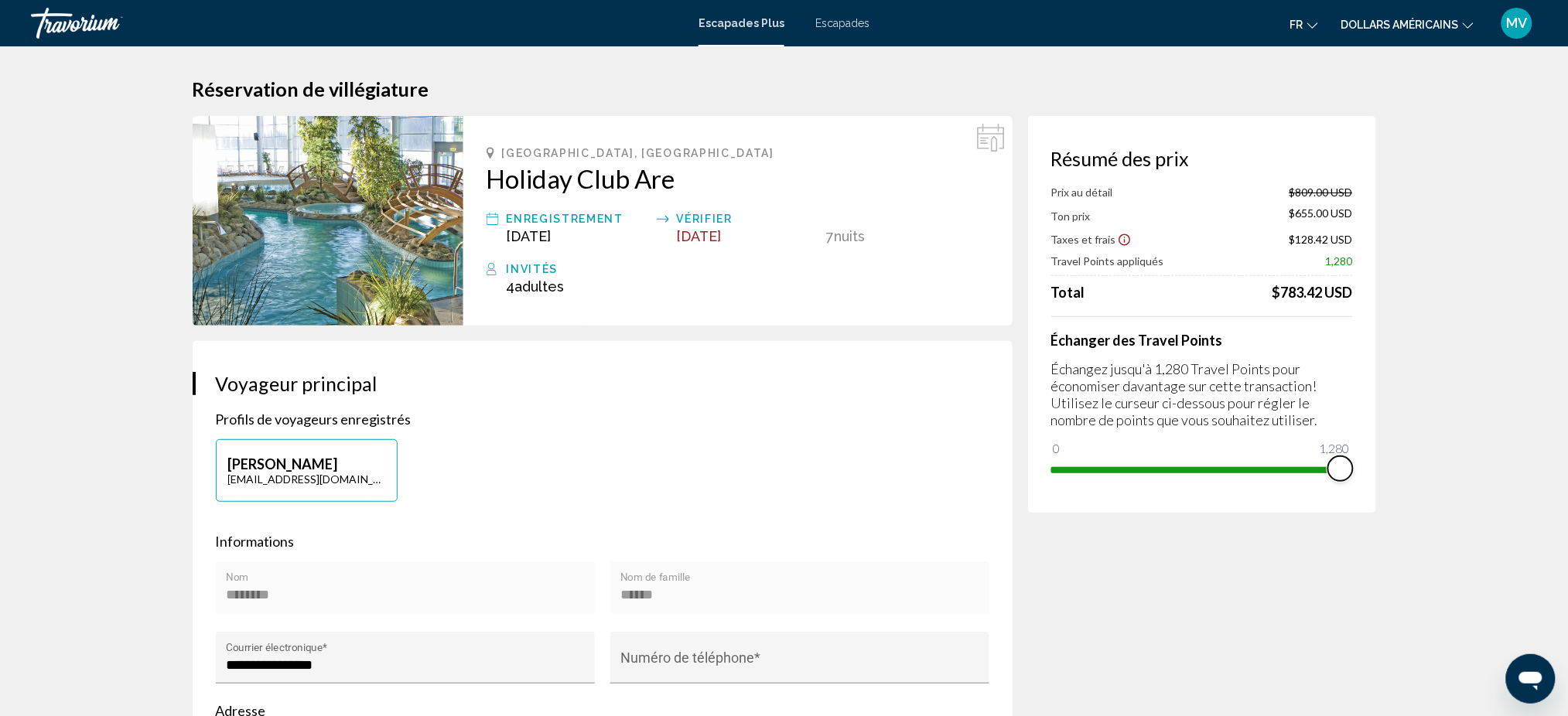
drag, startPoint x: 1133, startPoint y: 465, endPoint x: 1434, endPoint y: 457, distance: 301.1
drag, startPoint x: 484, startPoint y: 171, endPoint x: 694, endPoint y: 169, distance: 210.0
click at [694, 169] on div "[GEOGRAPHIC_DATA], [GEOGRAPHIC_DATA] Holiday Club Are Enregistrement [DATE] Vér…" at bounding box center [738, 220] width 549 height 209
copy h2 "Holiday Club Are"
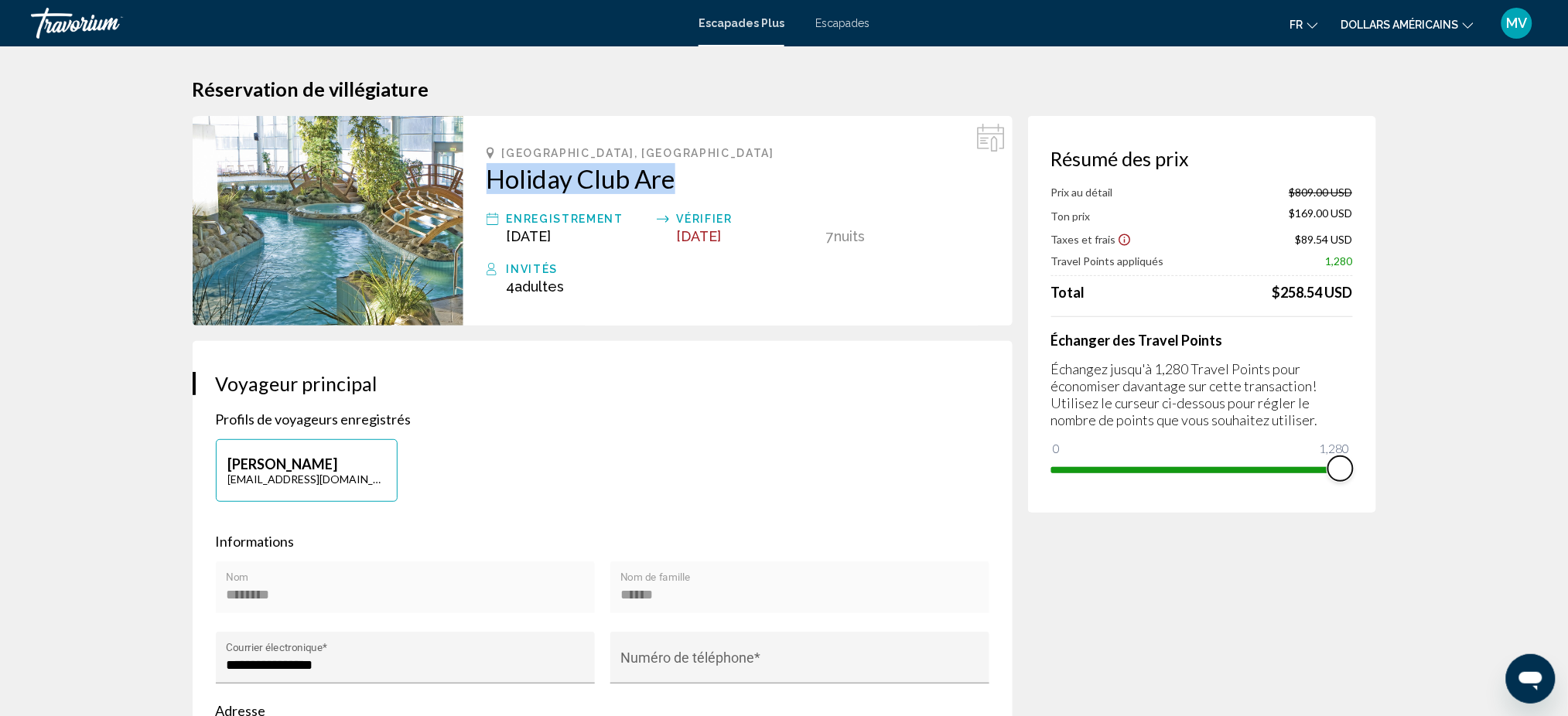
drag, startPoint x: 1335, startPoint y: 461, endPoint x: 1438, endPoint y: 482, distance: 105.1
drag, startPoint x: 1338, startPoint y: 469, endPoint x: 1114, endPoint y: 471, distance: 224.0
click at [1114, 471] on span "Contenu principal" at bounding box center [1114, 468] width 25 height 25
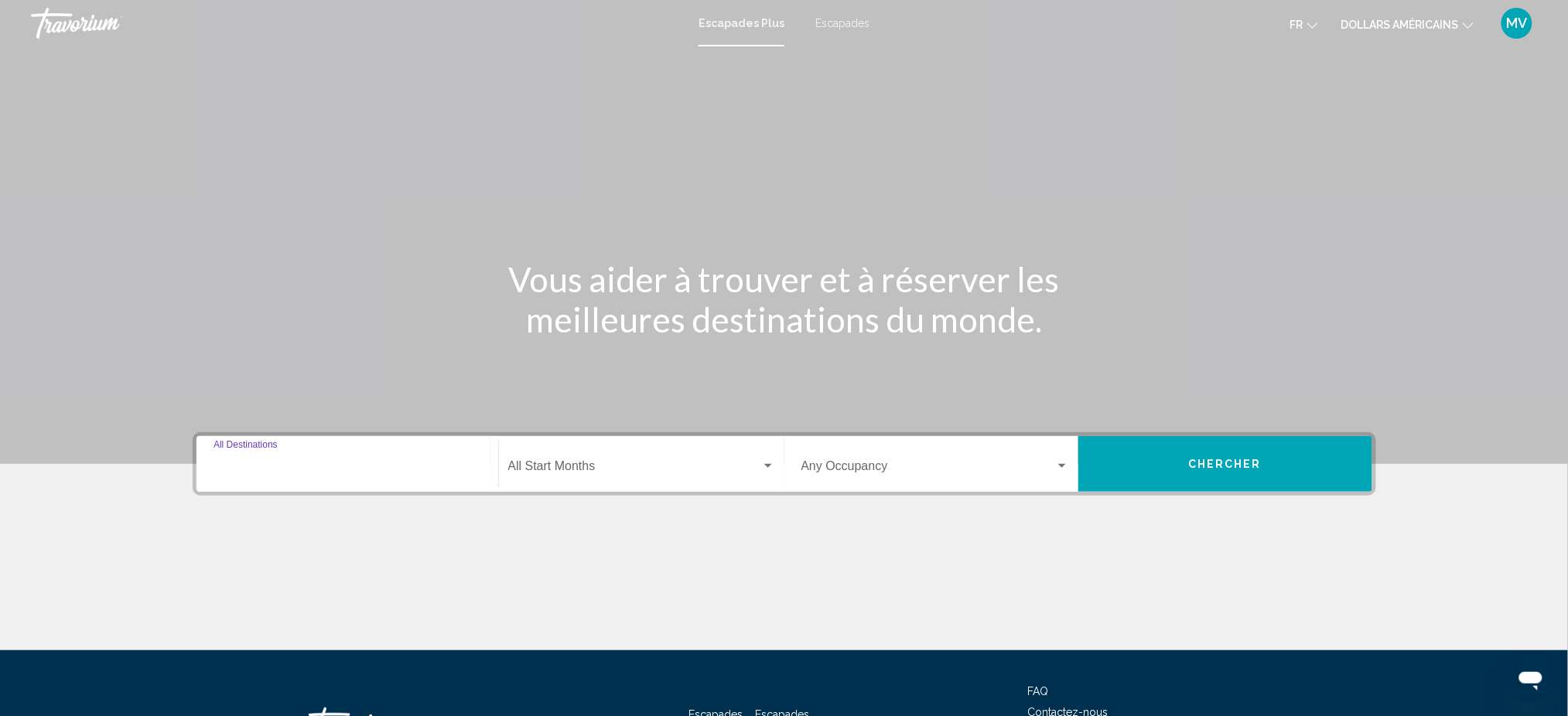
click at [324, 462] on input "Destination All Destinations" at bounding box center [347, 469] width 267 height 14
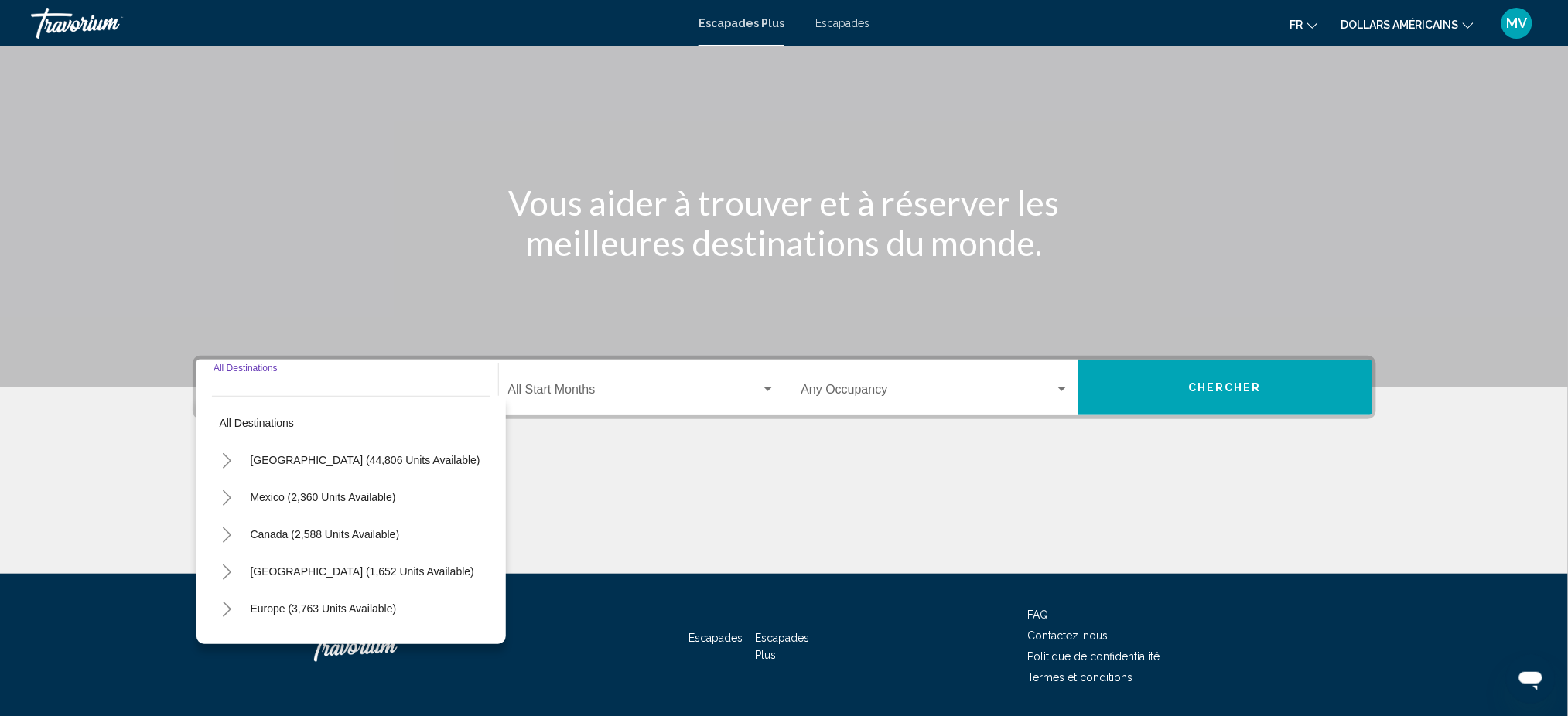
scroll to position [121, 0]
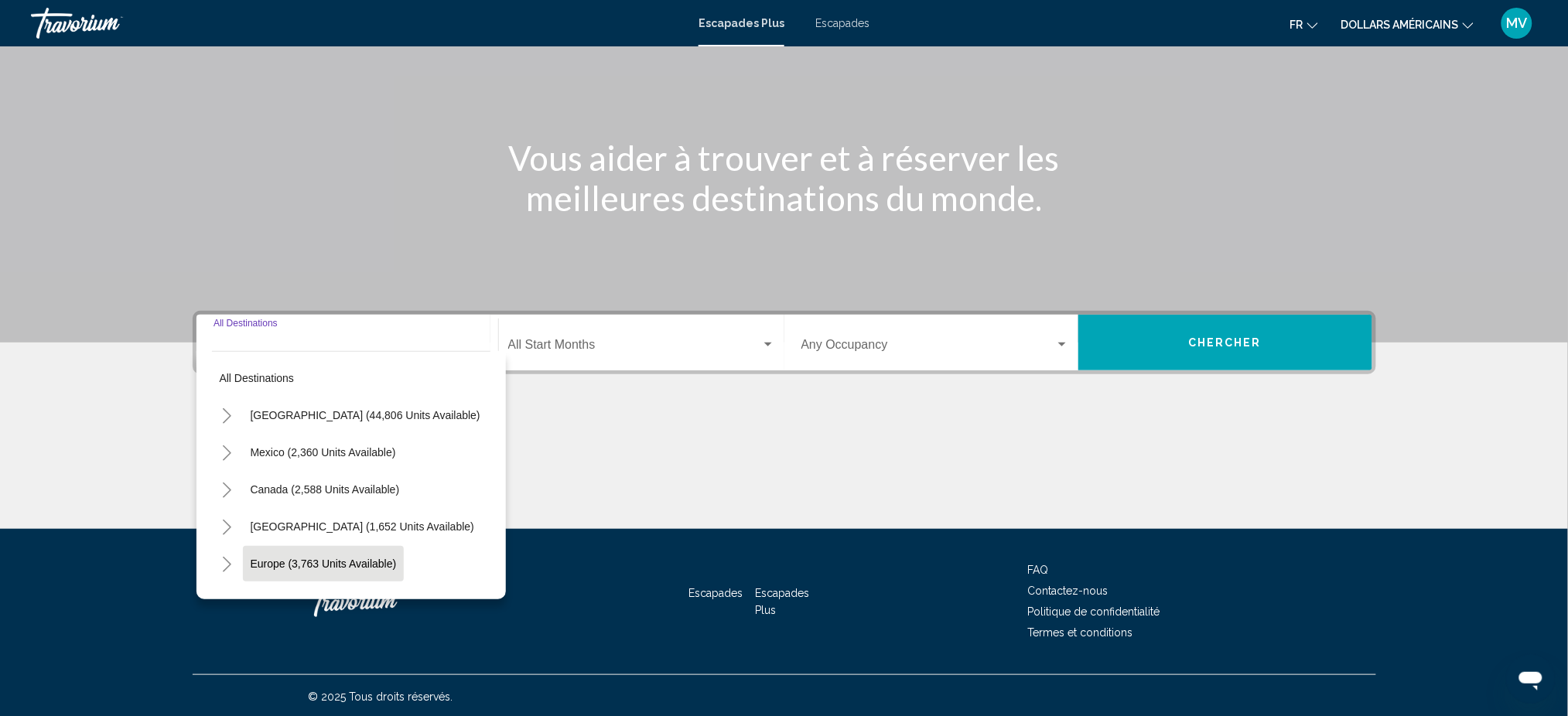
click at [299, 560] on span "Europe (3,763 units available)" at bounding box center [324, 564] width 146 height 13
type input "**********"
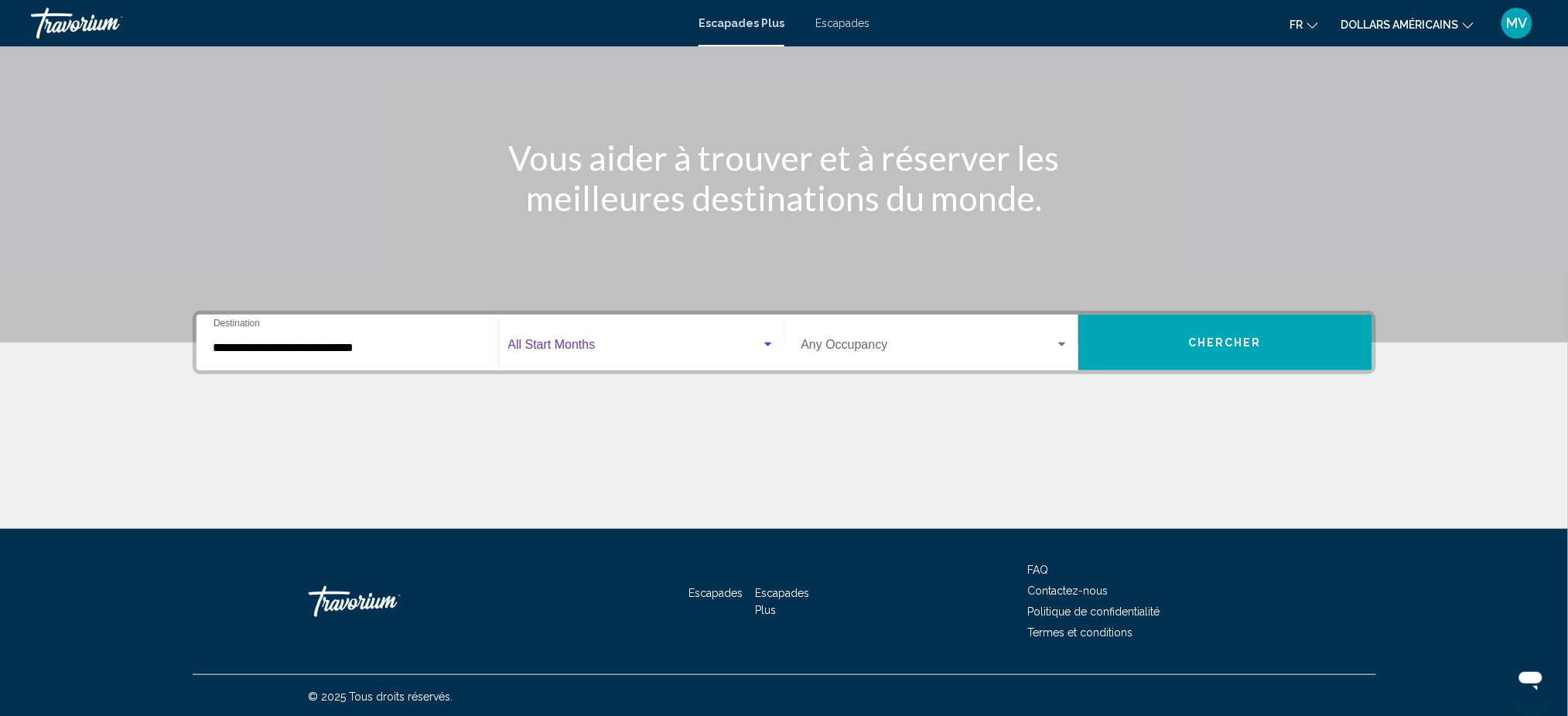
click at [578, 345] on span "Widget de recherche" at bounding box center [634, 348] width 253 height 14
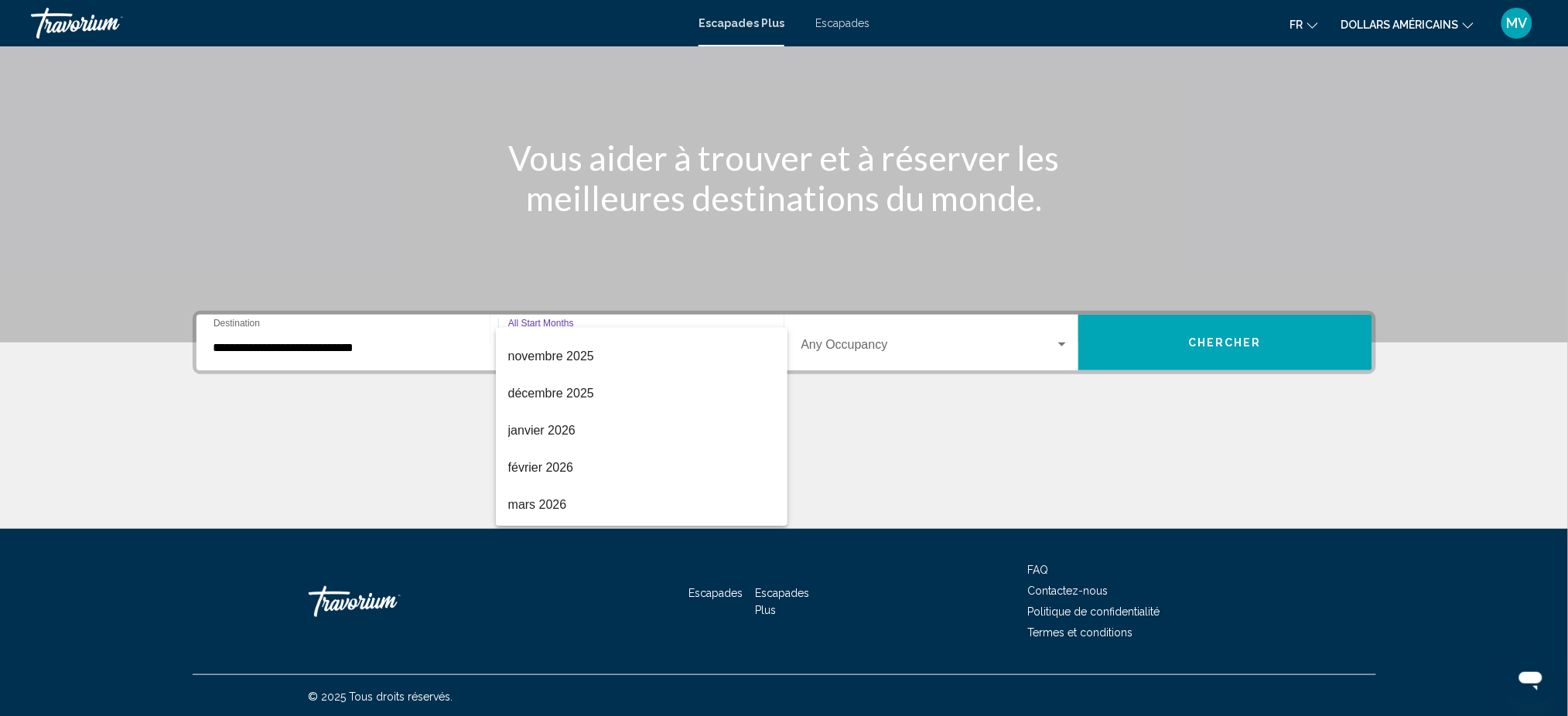
scroll to position [103, 0]
click at [551, 431] on font "décembre 2025" at bounding box center [551, 429] width 86 height 13
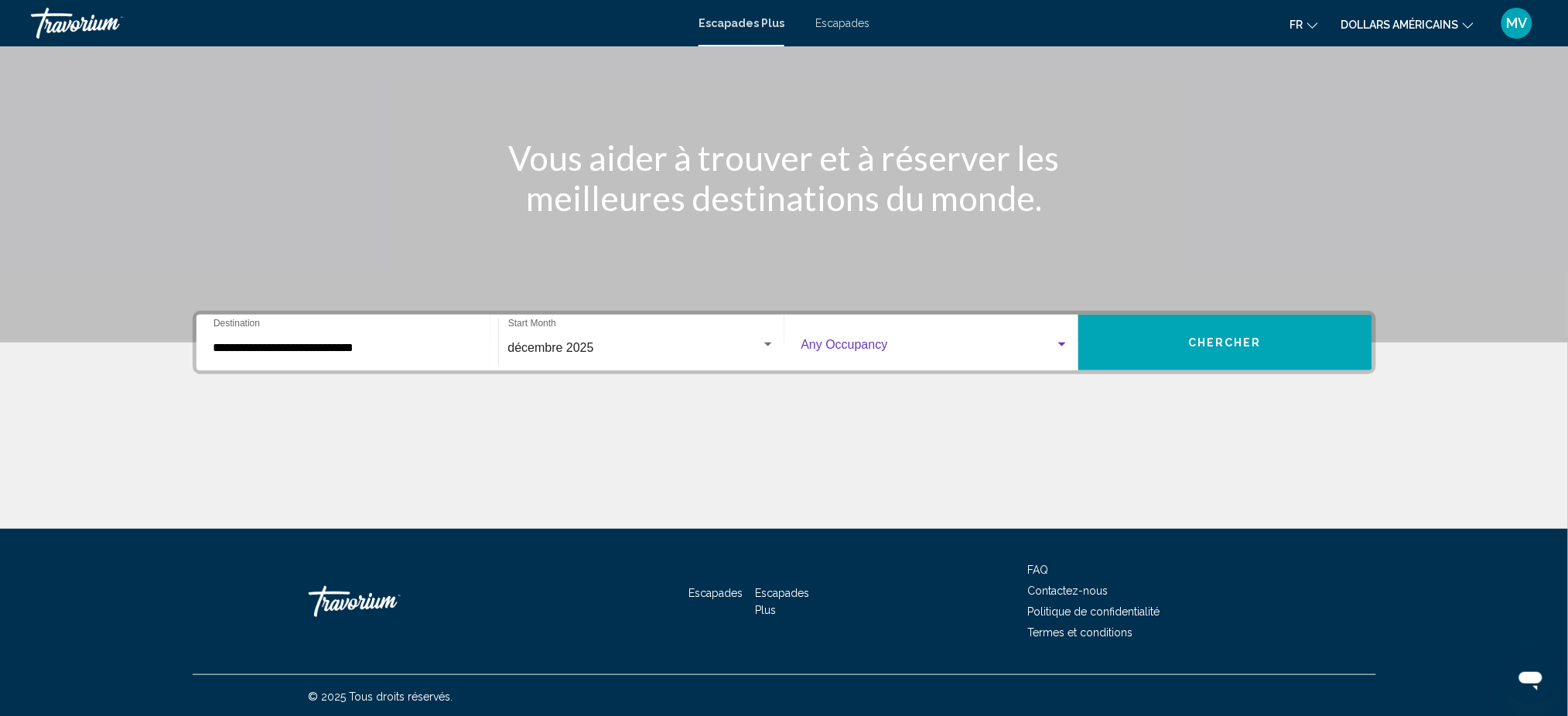
click at [884, 341] on span "Widget de recherche" at bounding box center [928, 348] width 254 height 14
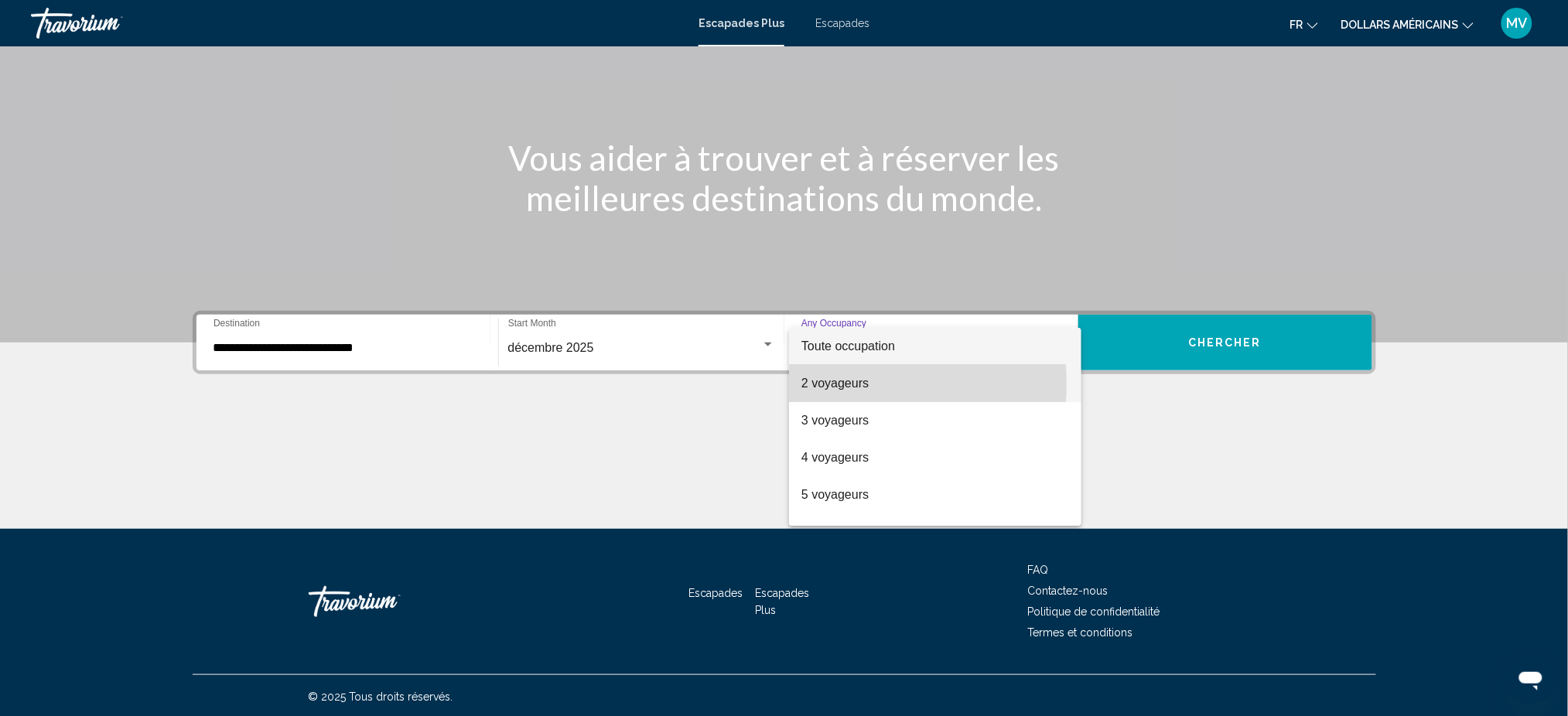
click at [838, 384] on font "2 voyageurs" at bounding box center [834, 383] width 67 height 13
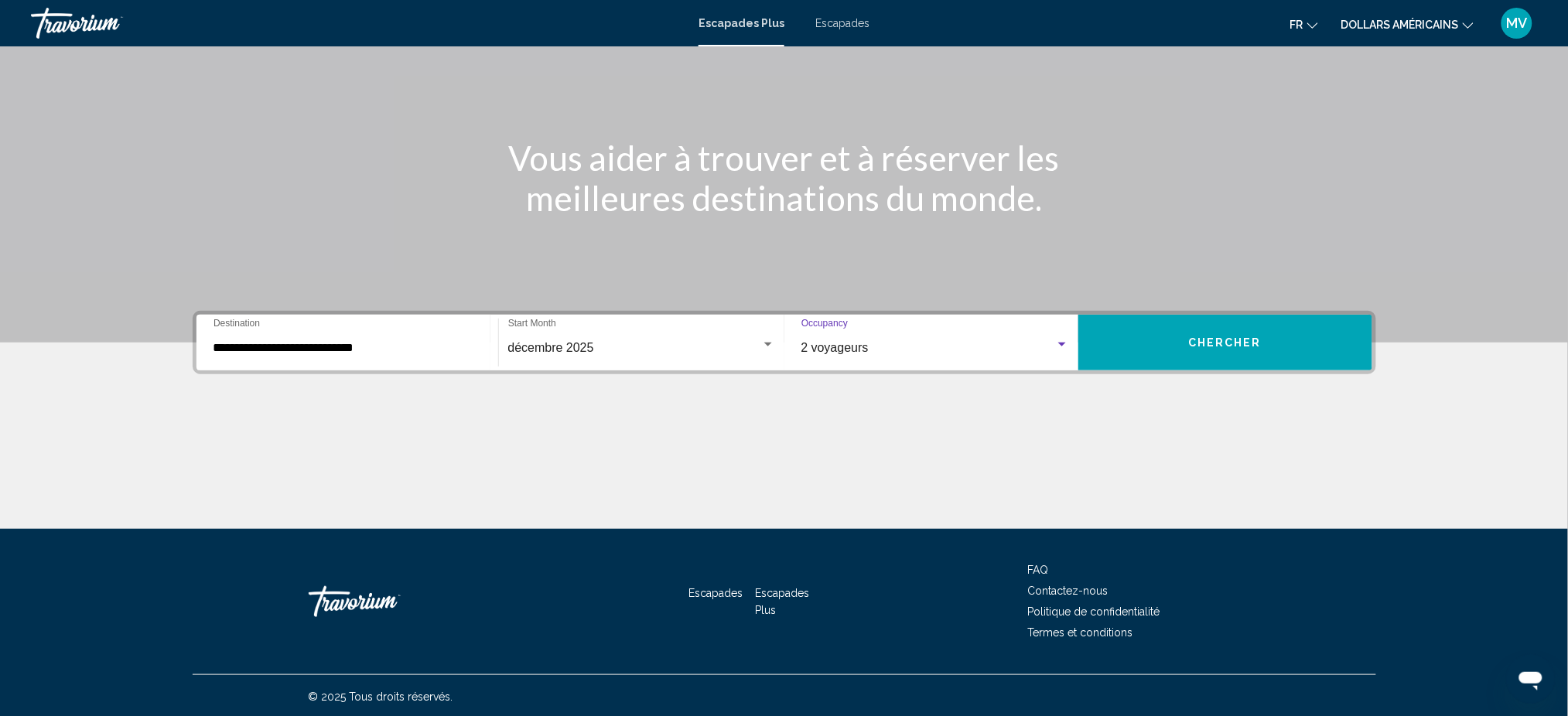
click at [1214, 339] on span "Chercher" at bounding box center [1225, 343] width 74 height 13
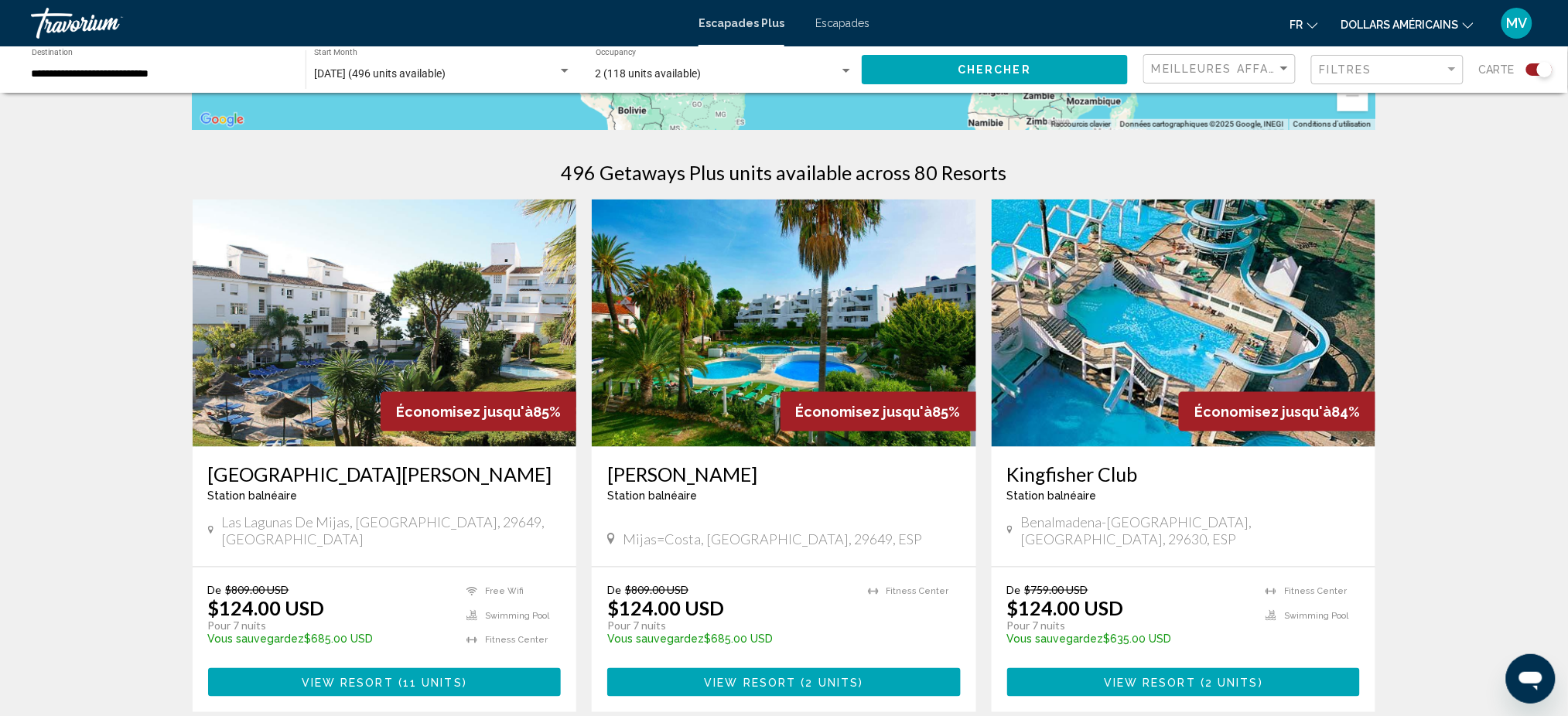
scroll to position [412, 0]
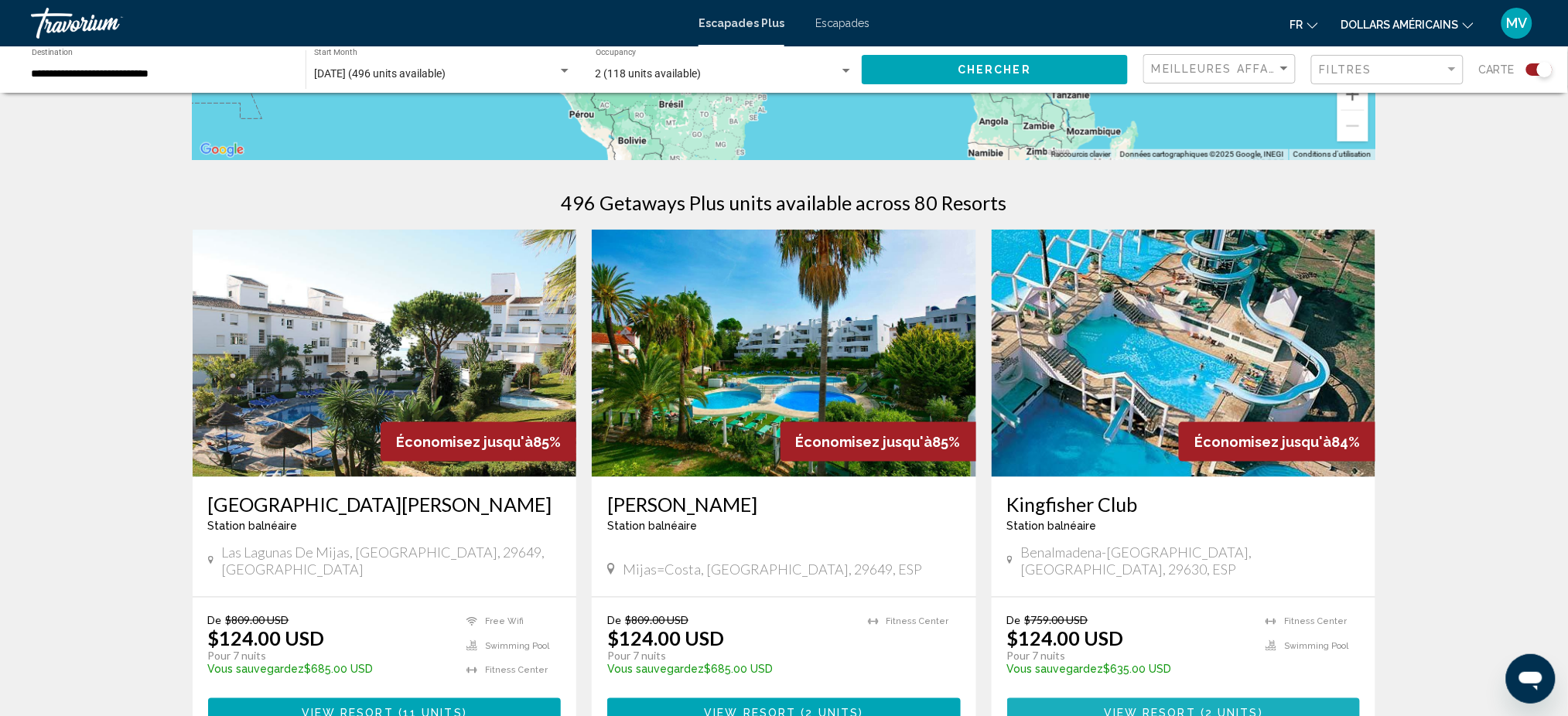
click at [1196, 706] on span "Contenu principal" at bounding box center [1198, 713] width 5 height 13
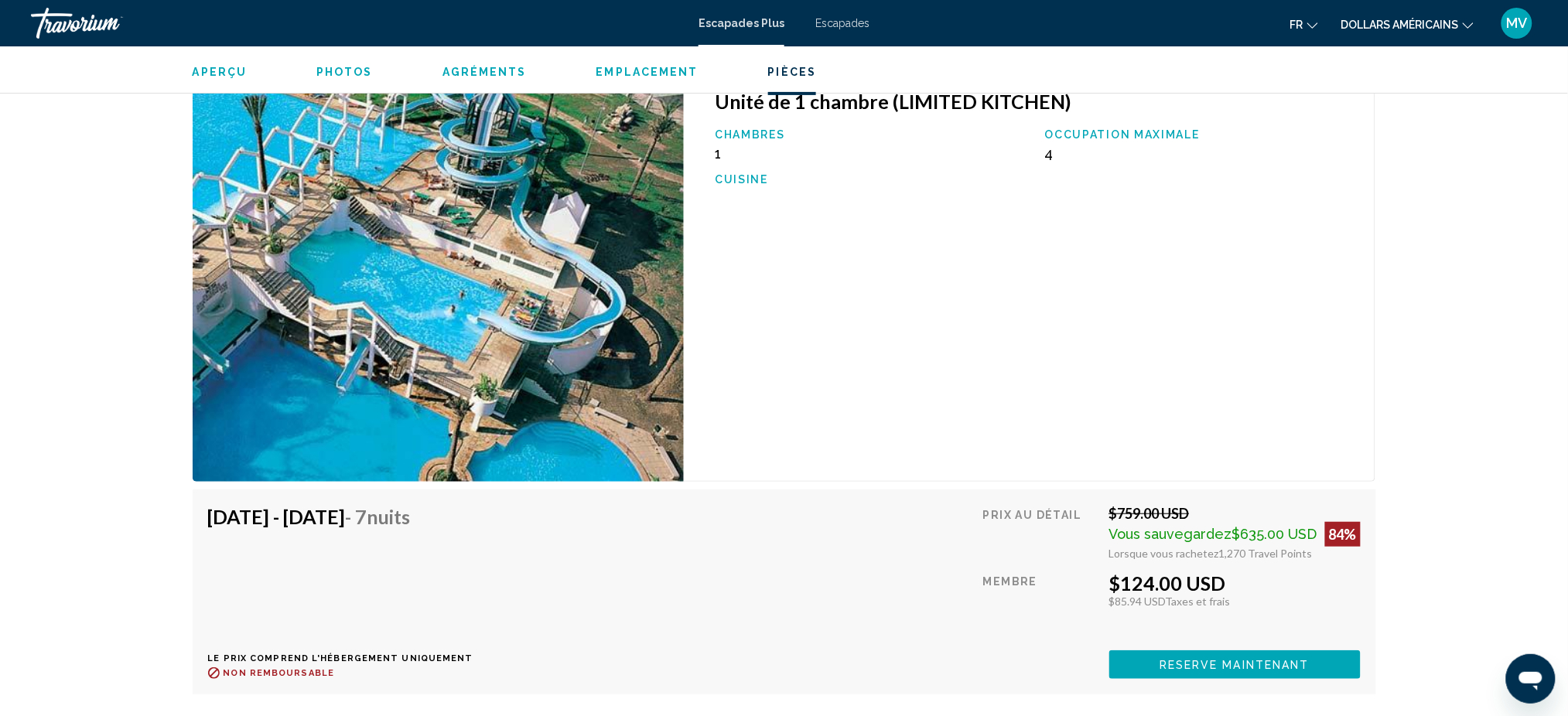
scroll to position [2243, 0]
click at [987, 347] on div "Unité de 1 chambre (LIMITED KITCHEN) Chambres 1 Occupation maximale 4 Cuisine" at bounding box center [1029, 278] width 692 height 408
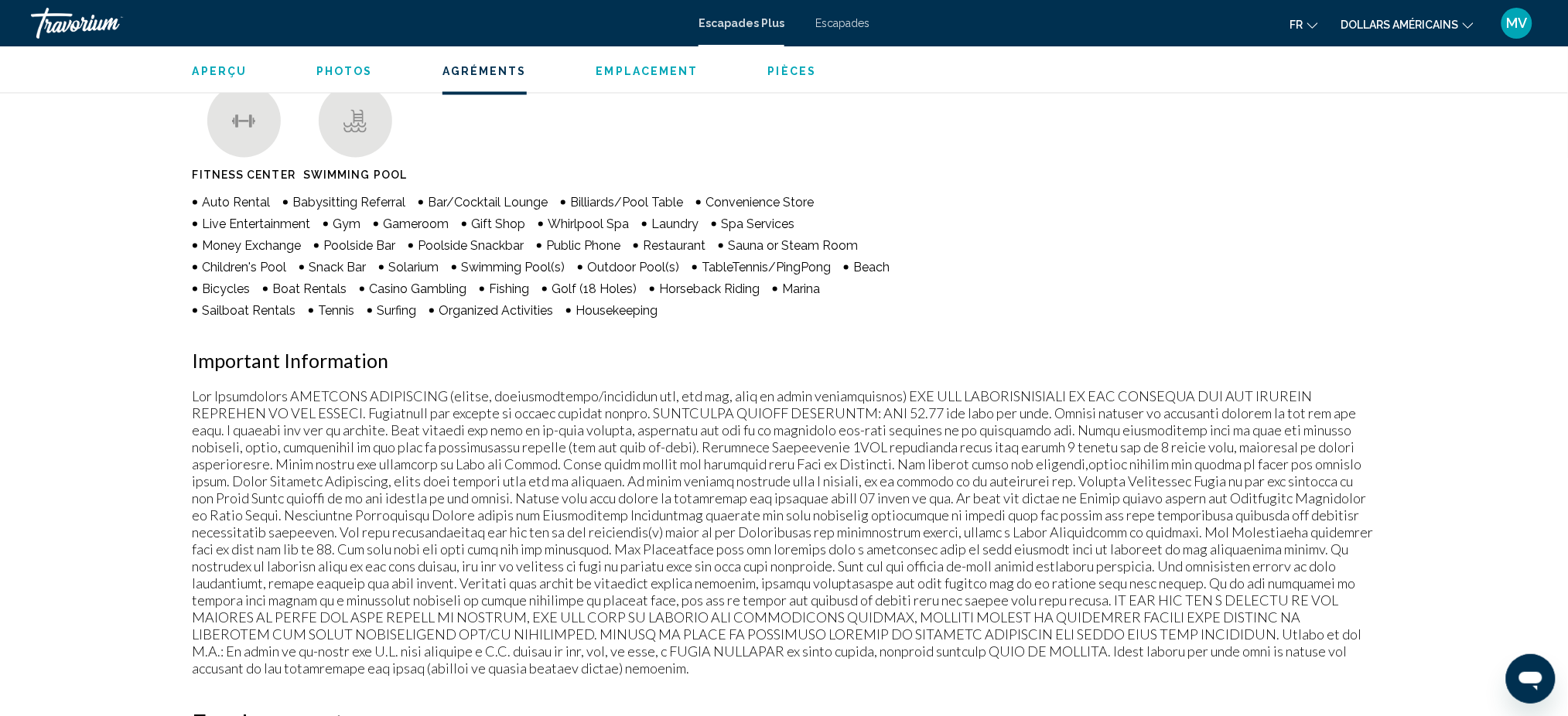
scroll to position [1006, 0]
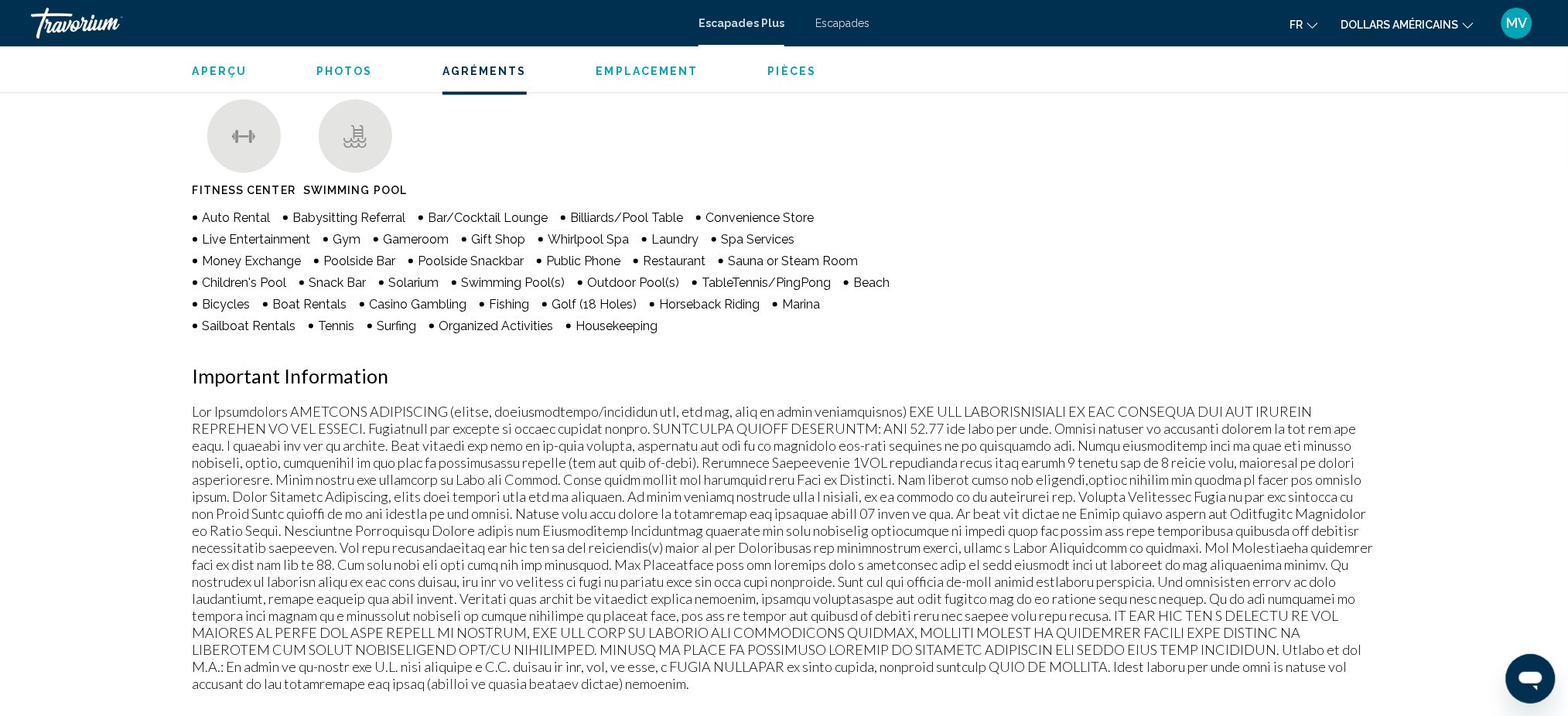
click at [775, 78] on button "Pièces" at bounding box center [792, 72] width 48 height 14
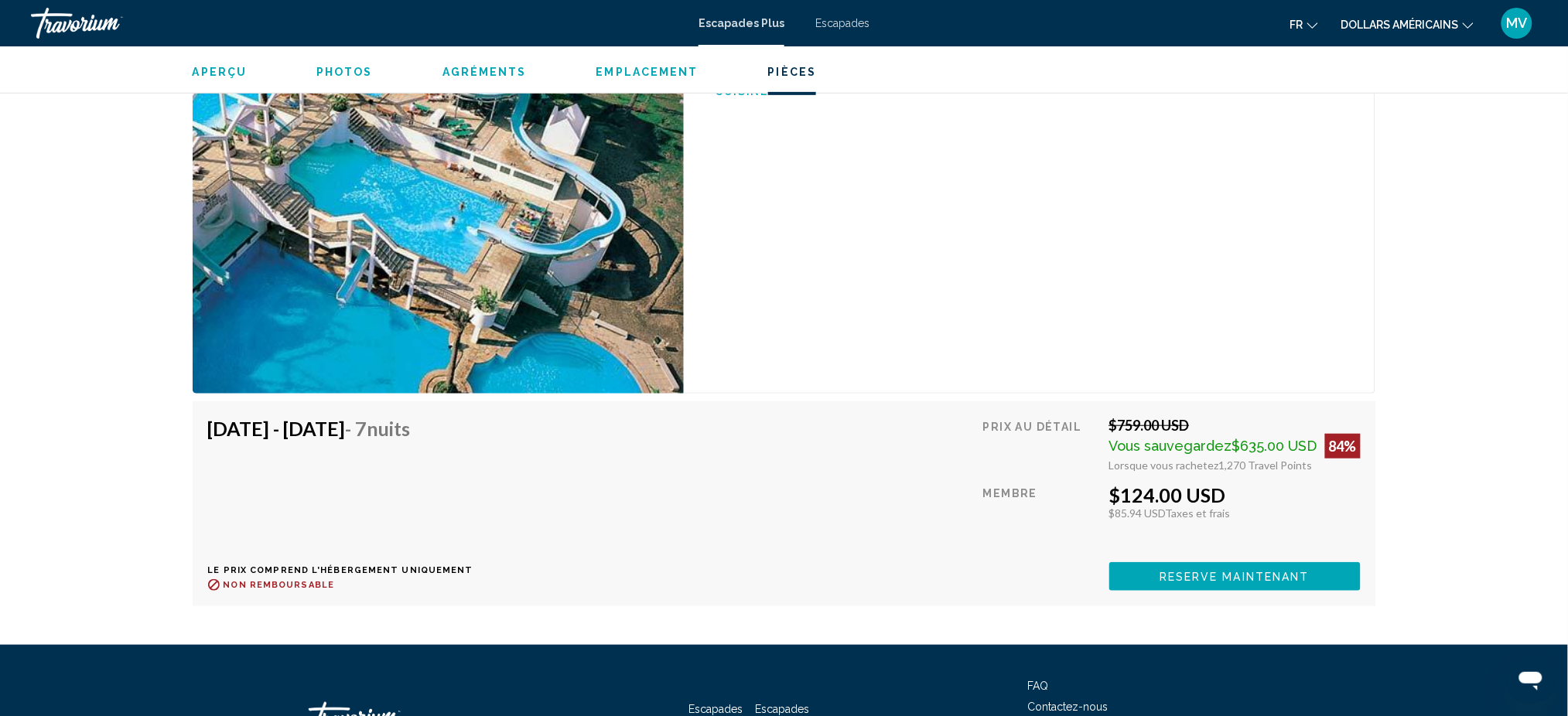
scroll to position [2450, 0]
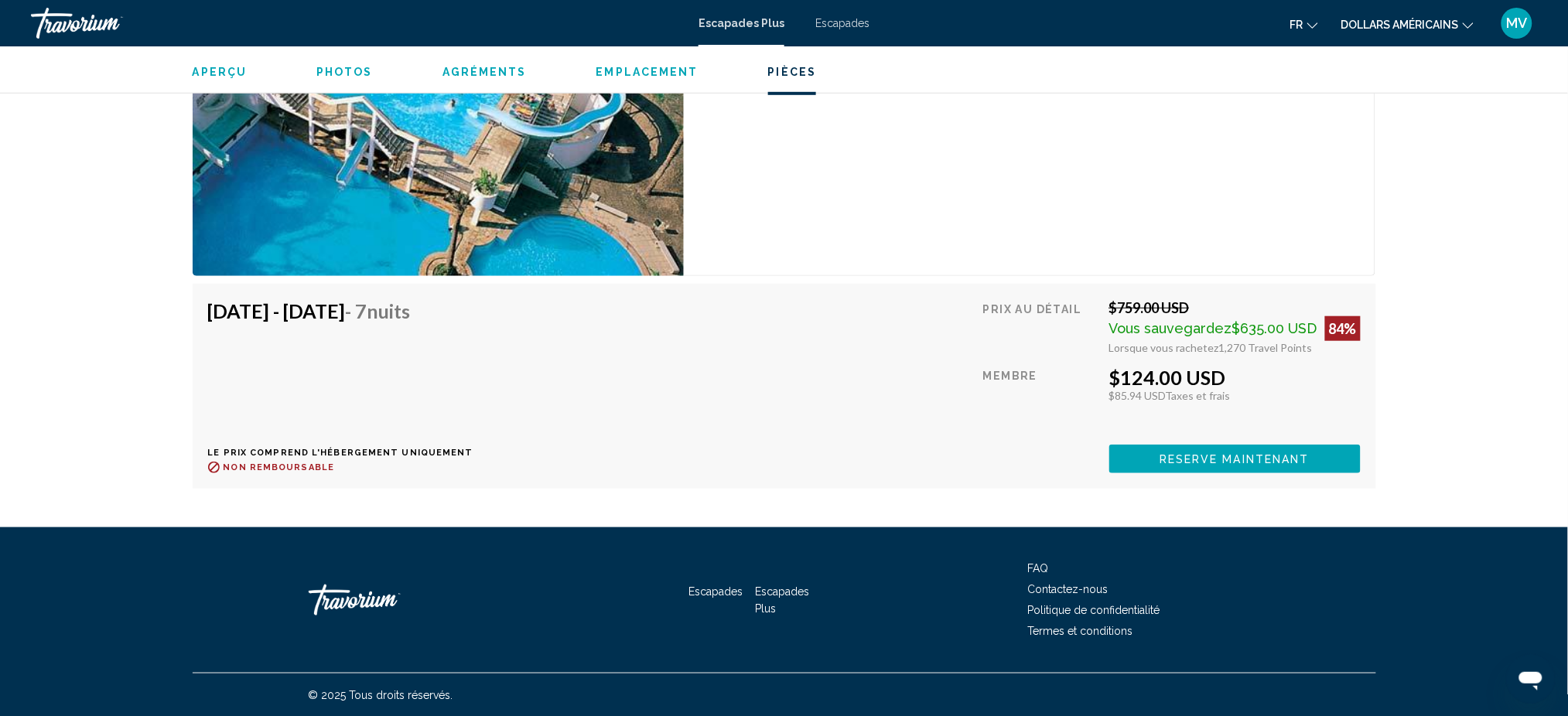
click at [1466, 21] on icon "Changer de devise" at bounding box center [1468, 25] width 11 height 11
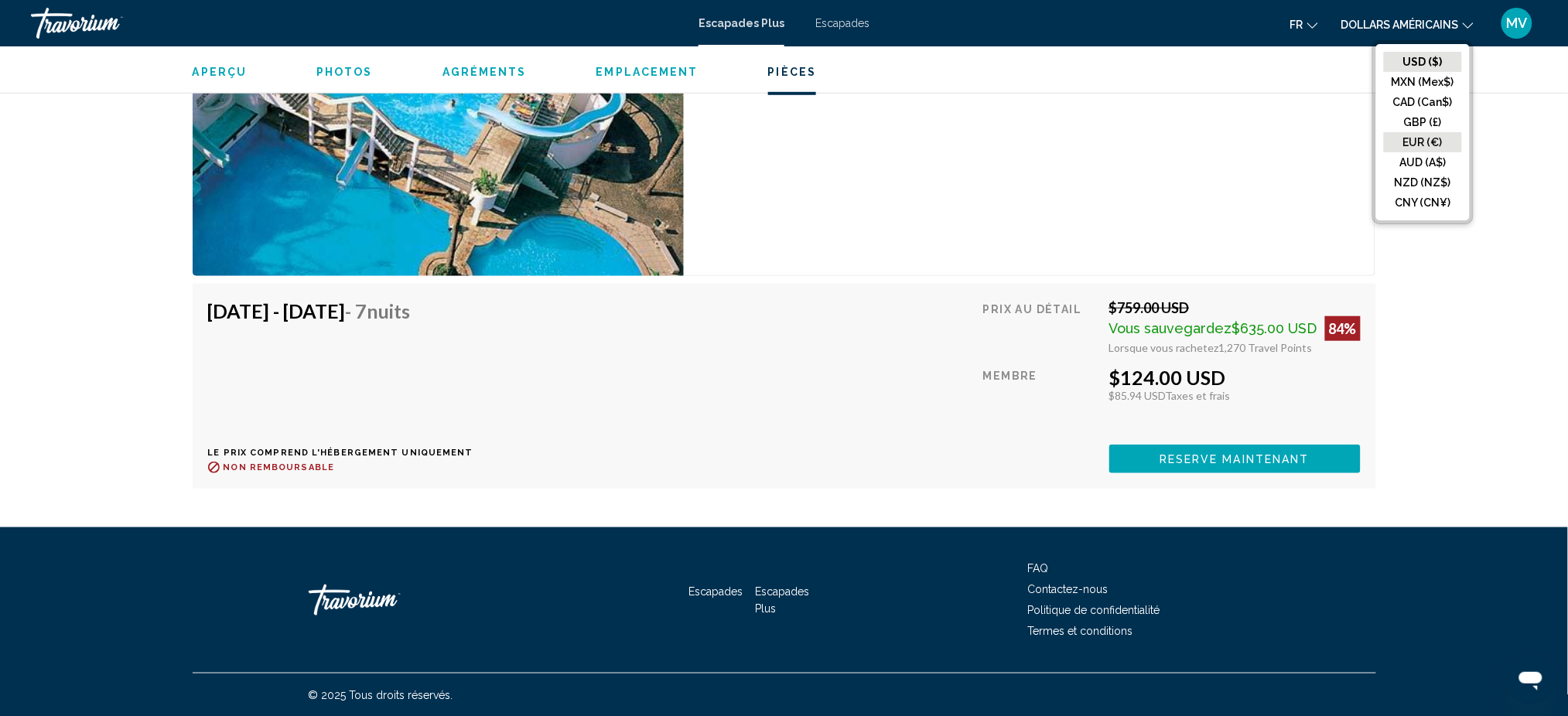
click at [1432, 144] on button "EUR (€)" at bounding box center [1423, 142] width 79 height 20
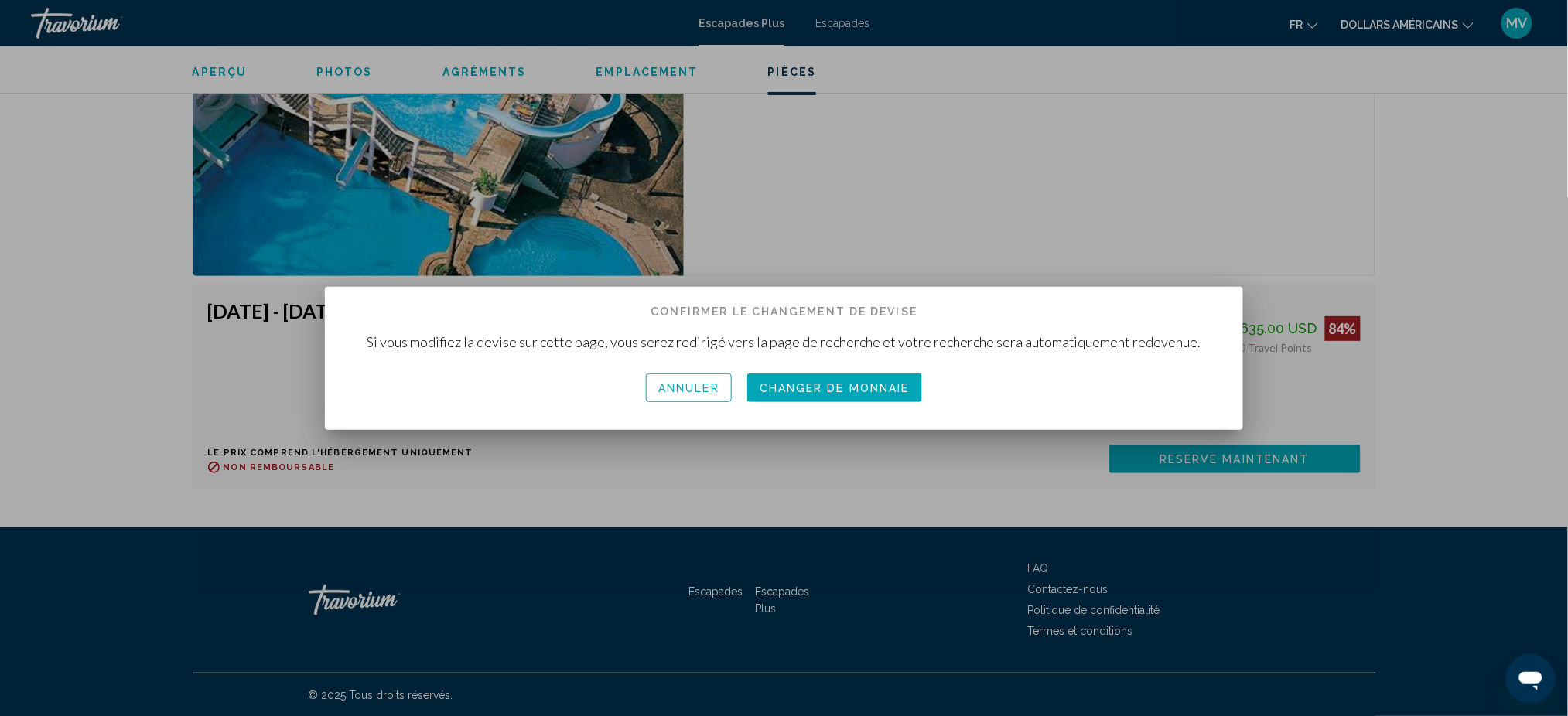
scroll to position [0, 0]
click at [856, 387] on font "Changeur de monnaie" at bounding box center [834, 389] width 159 height 13
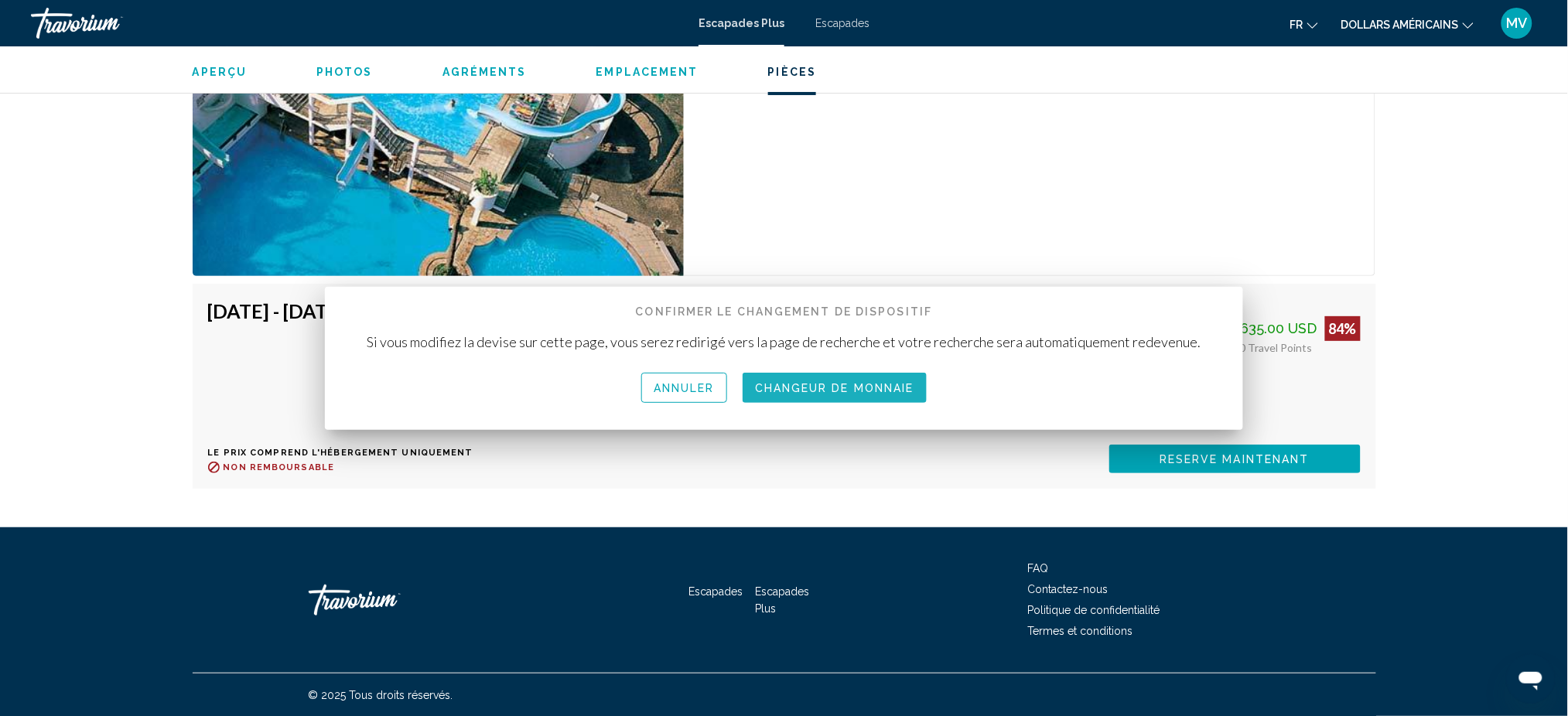
scroll to position [2450, 0]
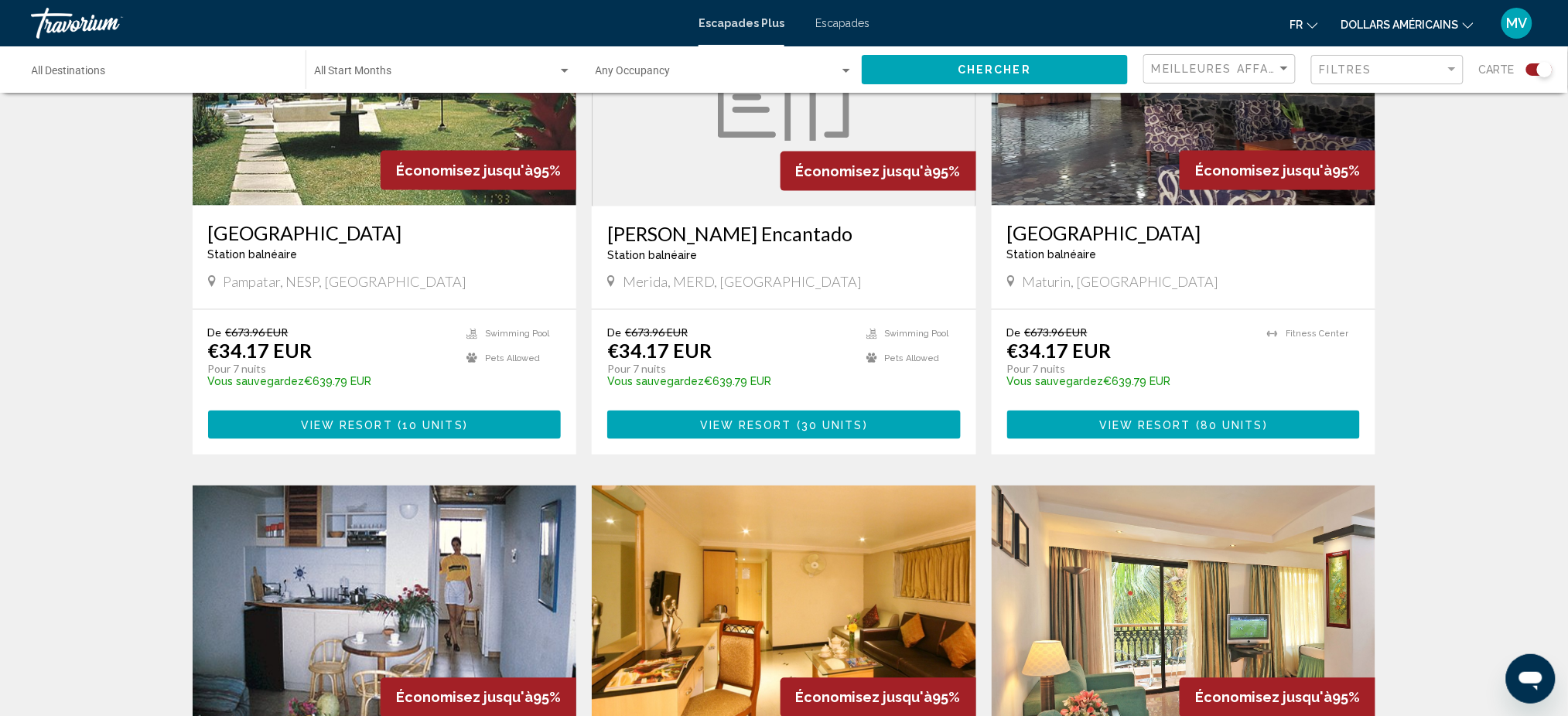
scroll to position [515, 0]
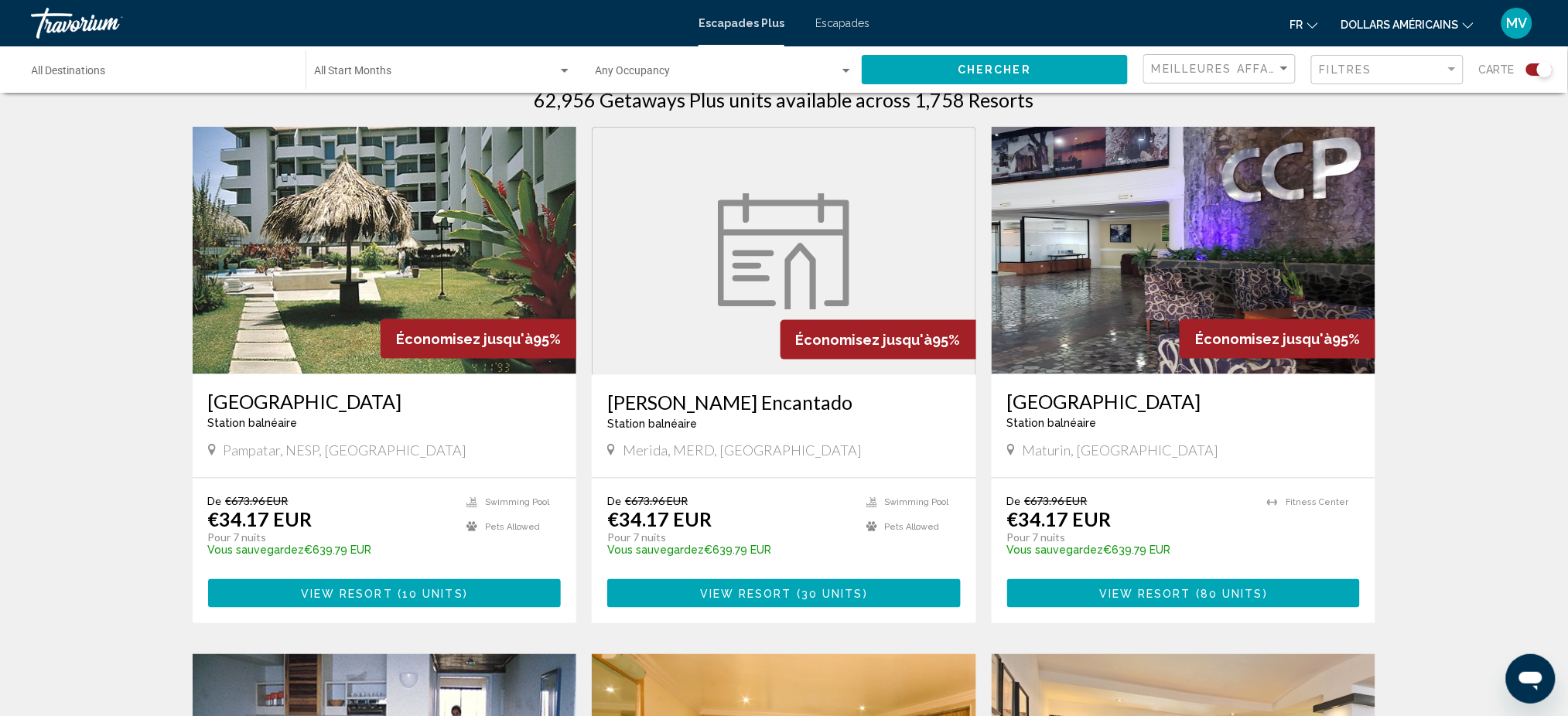
click at [372, 67] on div "Start Month All Start Months" at bounding box center [443, 70] width 258 height 43
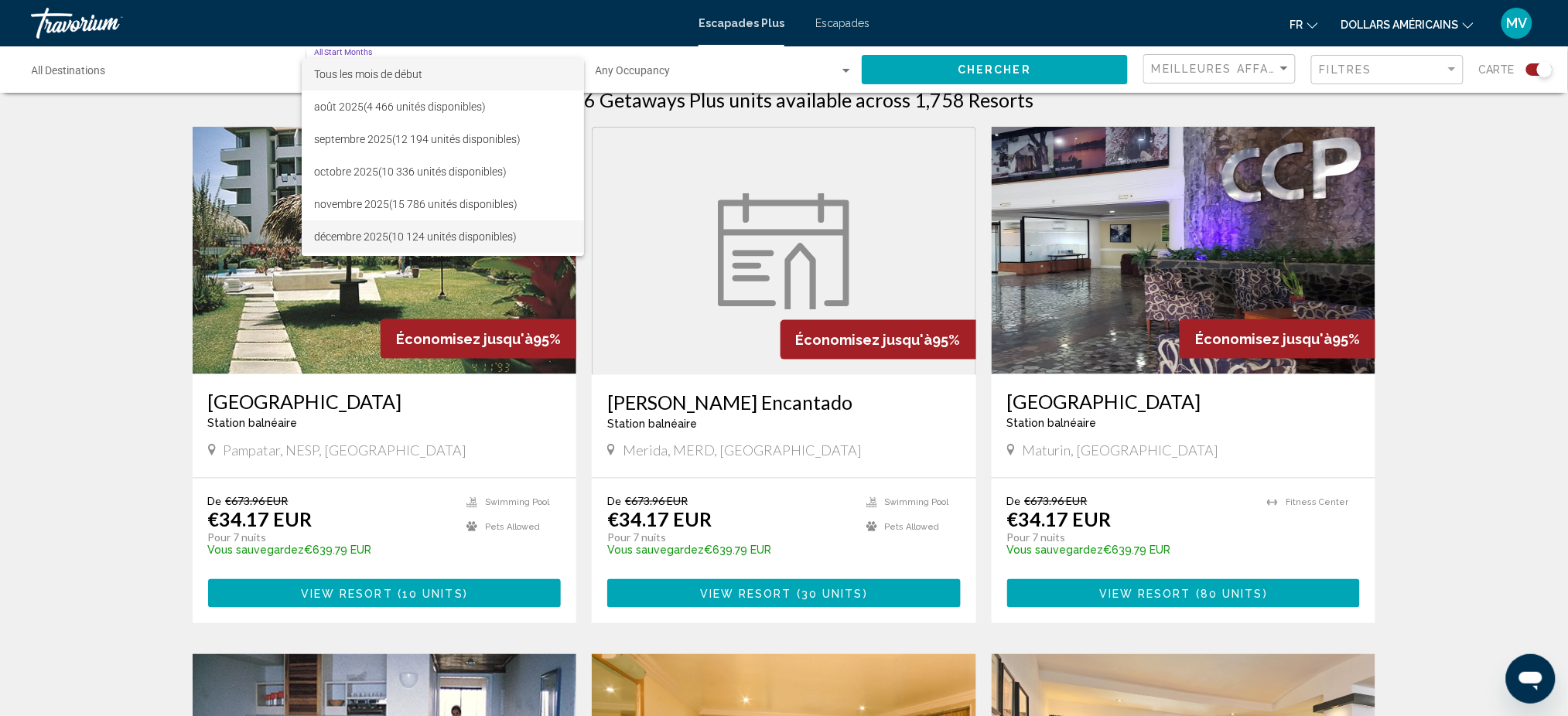
click at [349, 229] on span "décembre 2025 (10 124 unités disponibles)" at bounding box center [443, 236] width 258 height 33
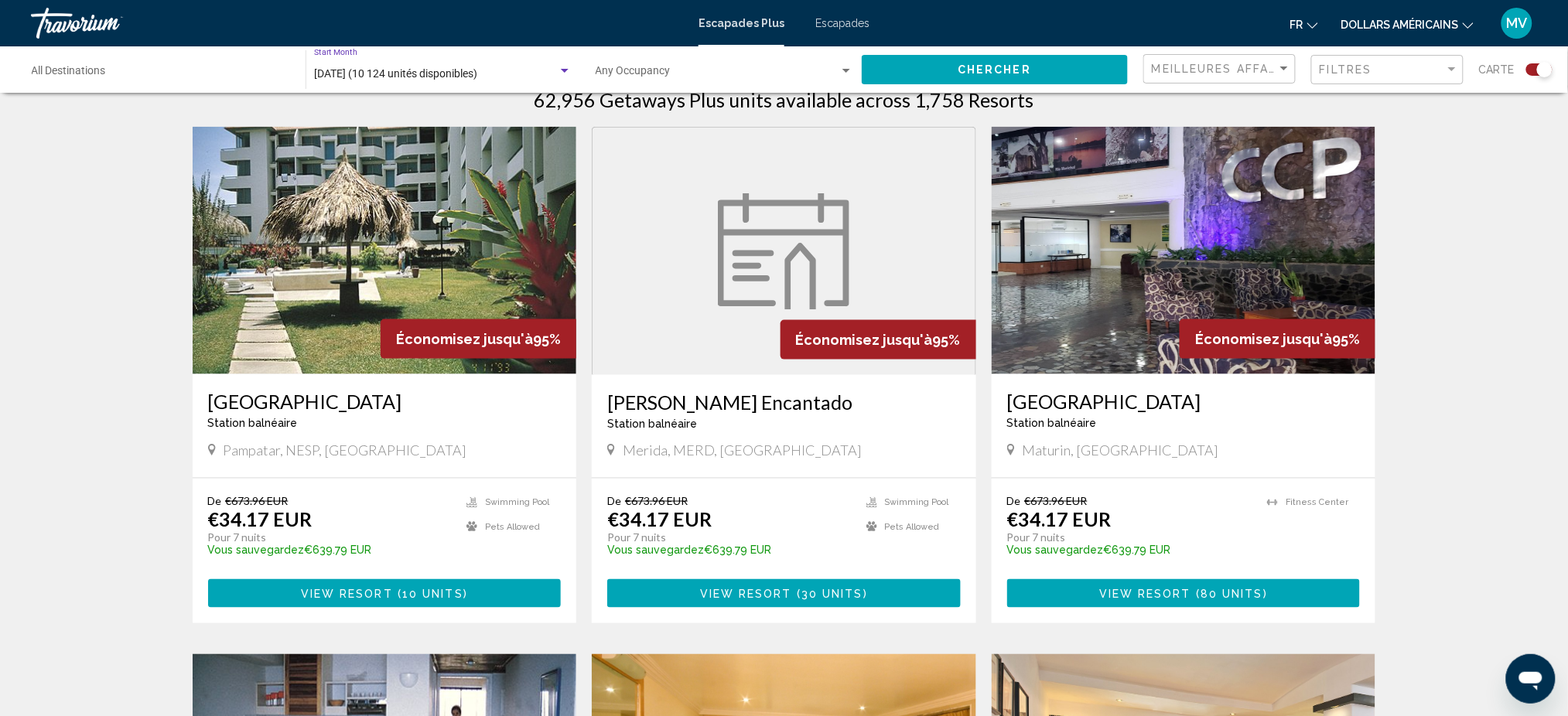
click at [243, 81] on div "Destination All Destinations" at bounding box center [161, 70] width 259 height 43
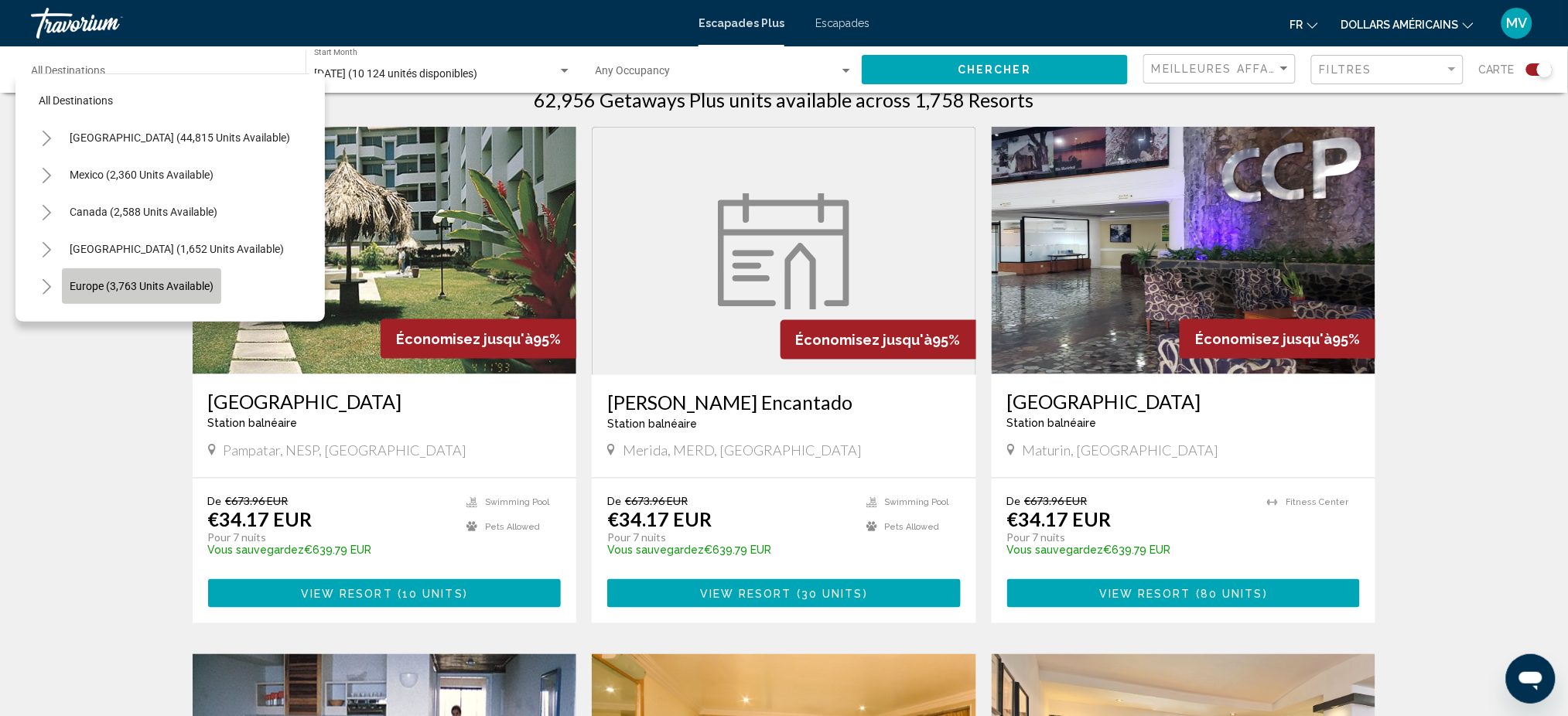
click at [178, 288] on span "Europe (3,763 units available)" at bounding box center [141, 286] width 144 height 13
type input "**********"
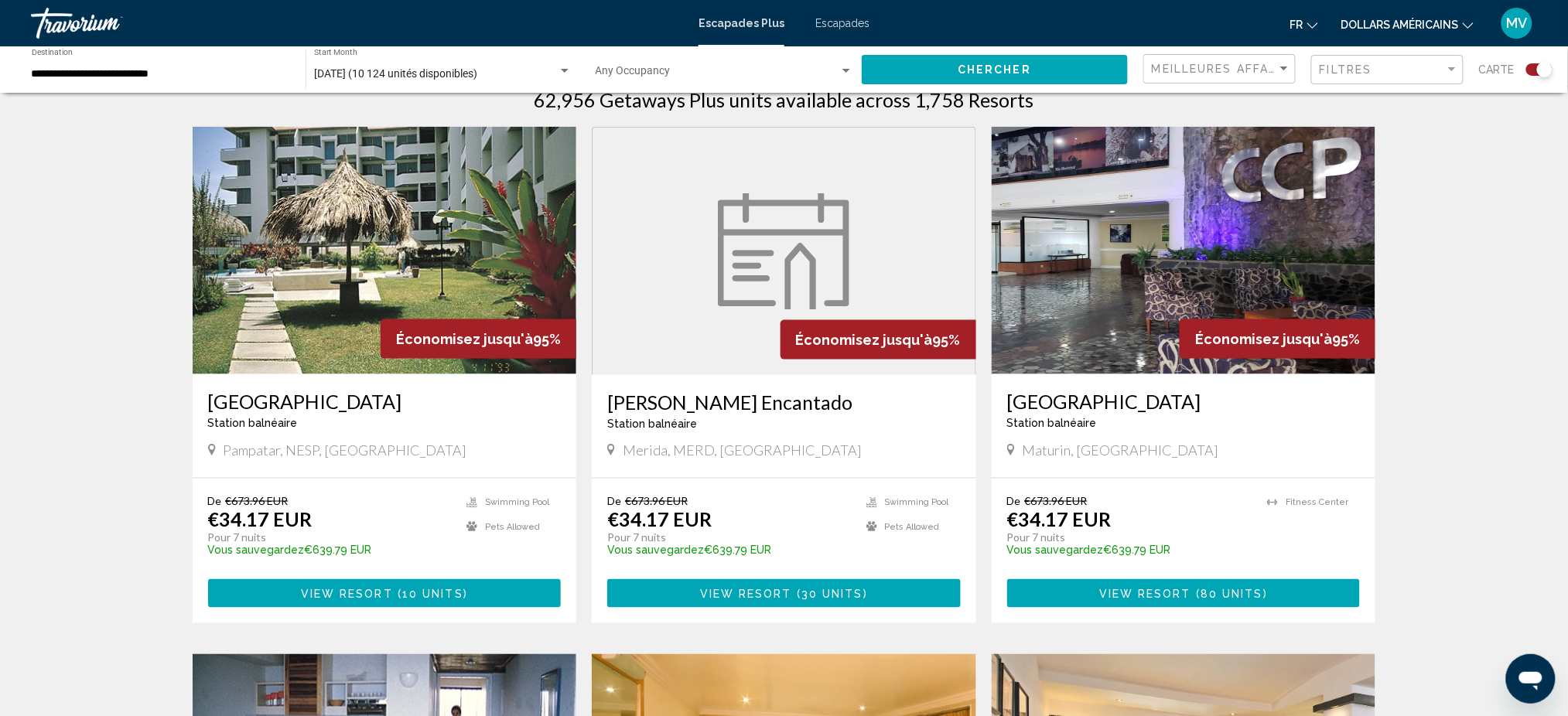
click at [801, 66] on div "Occupancy Any Occupancy" at bounding box center [725, 70] width 259 height 43
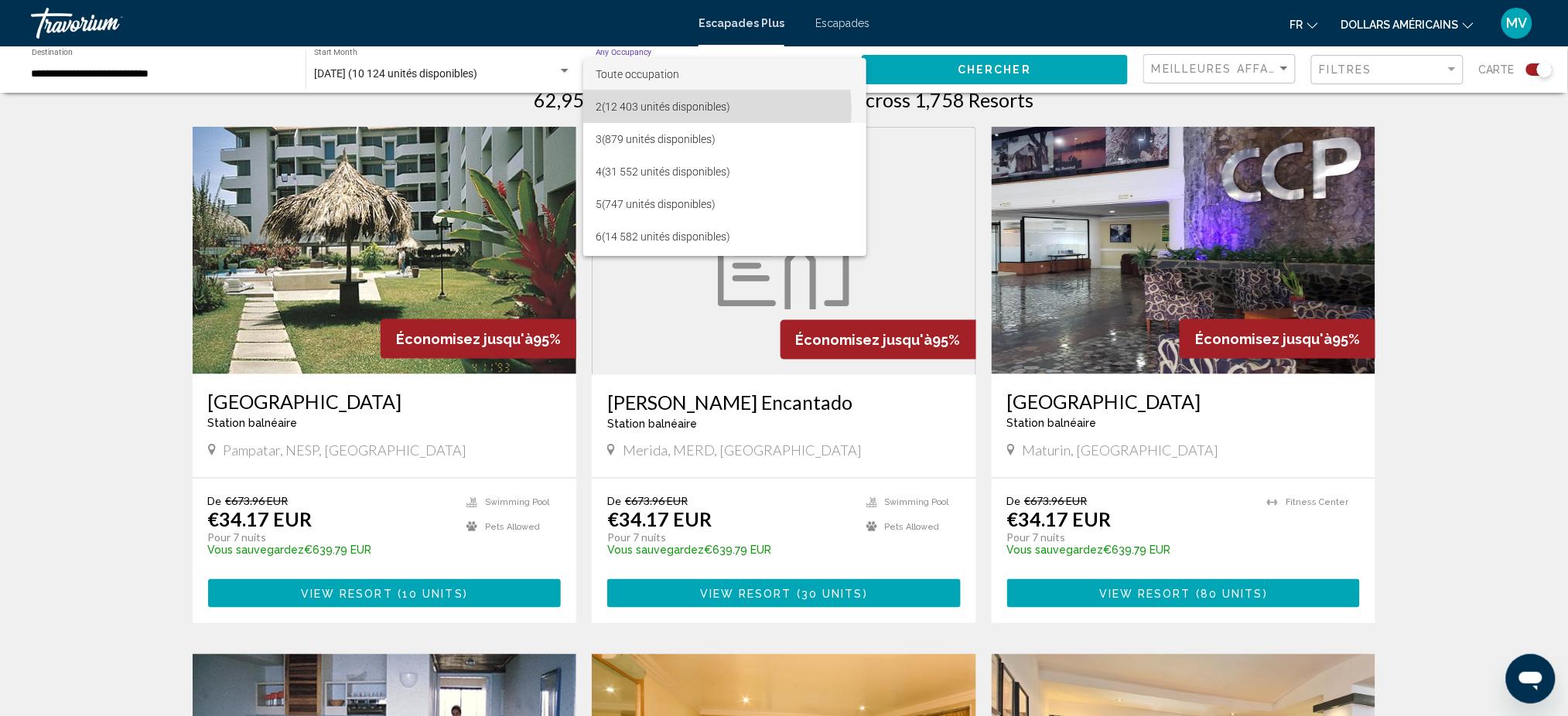
click at [711, 109] on font "(12 403 unités disponibles)" at bounding box center [666, 107] width 128 height 13
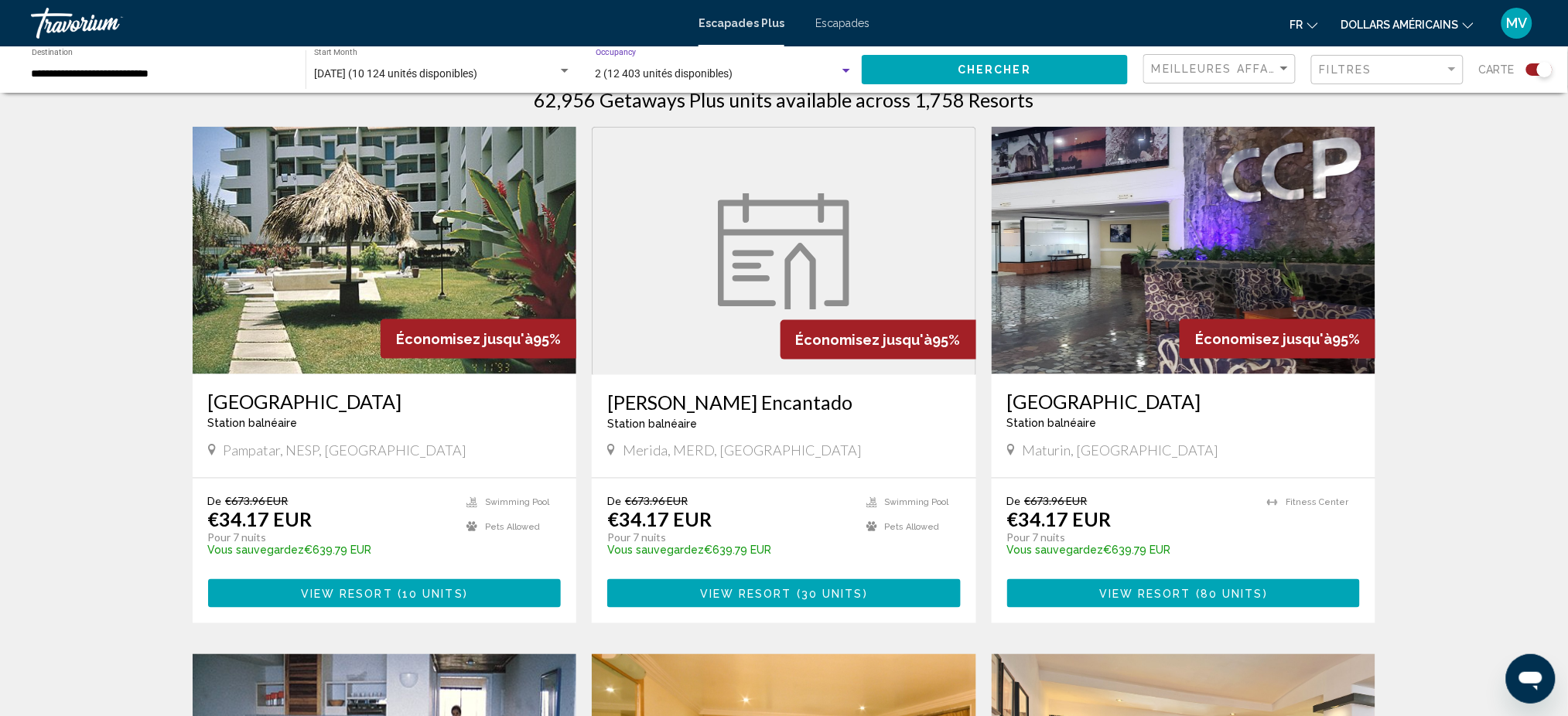
click at [986, 74] on span "Chercher" at bounding box center [994, 71] width 74 height 13
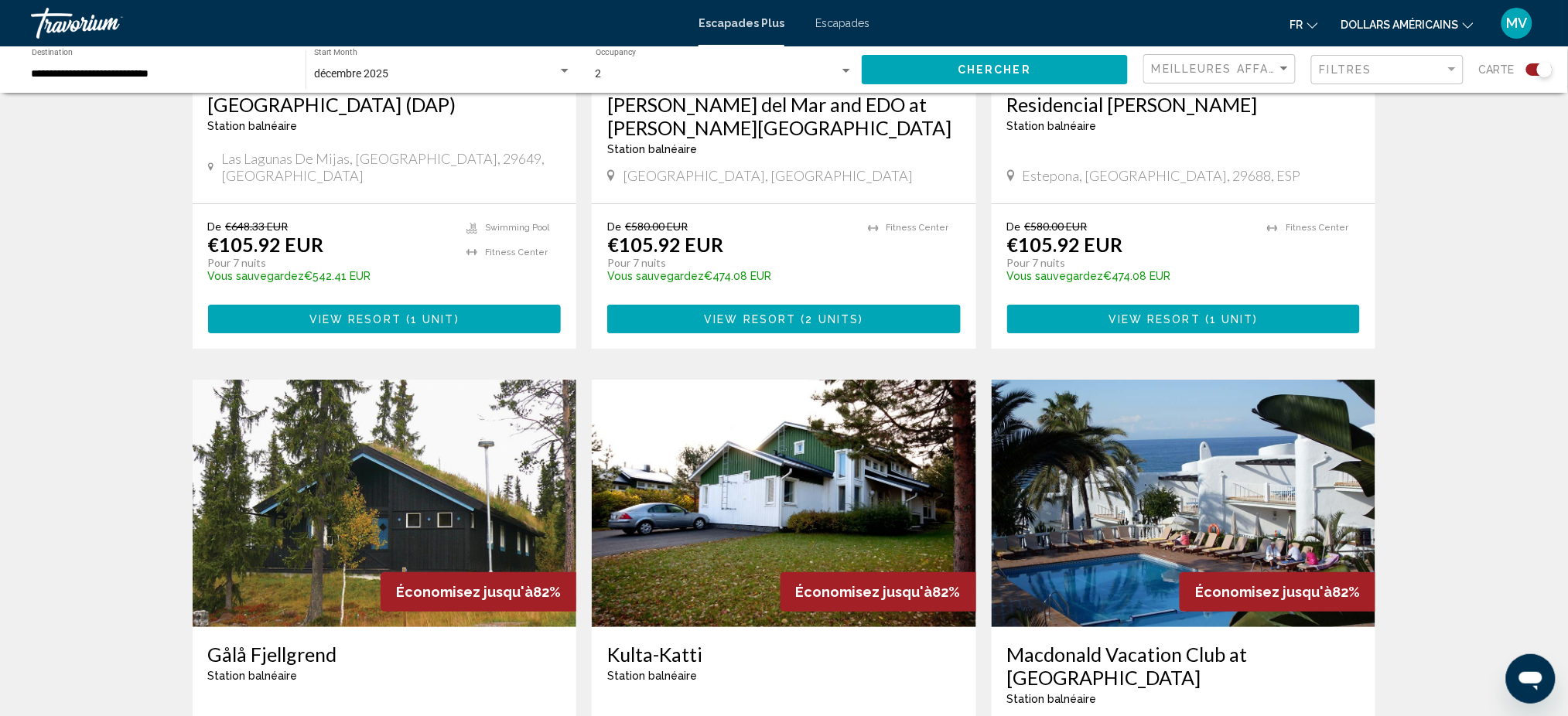
scroll to position [2062, 0]
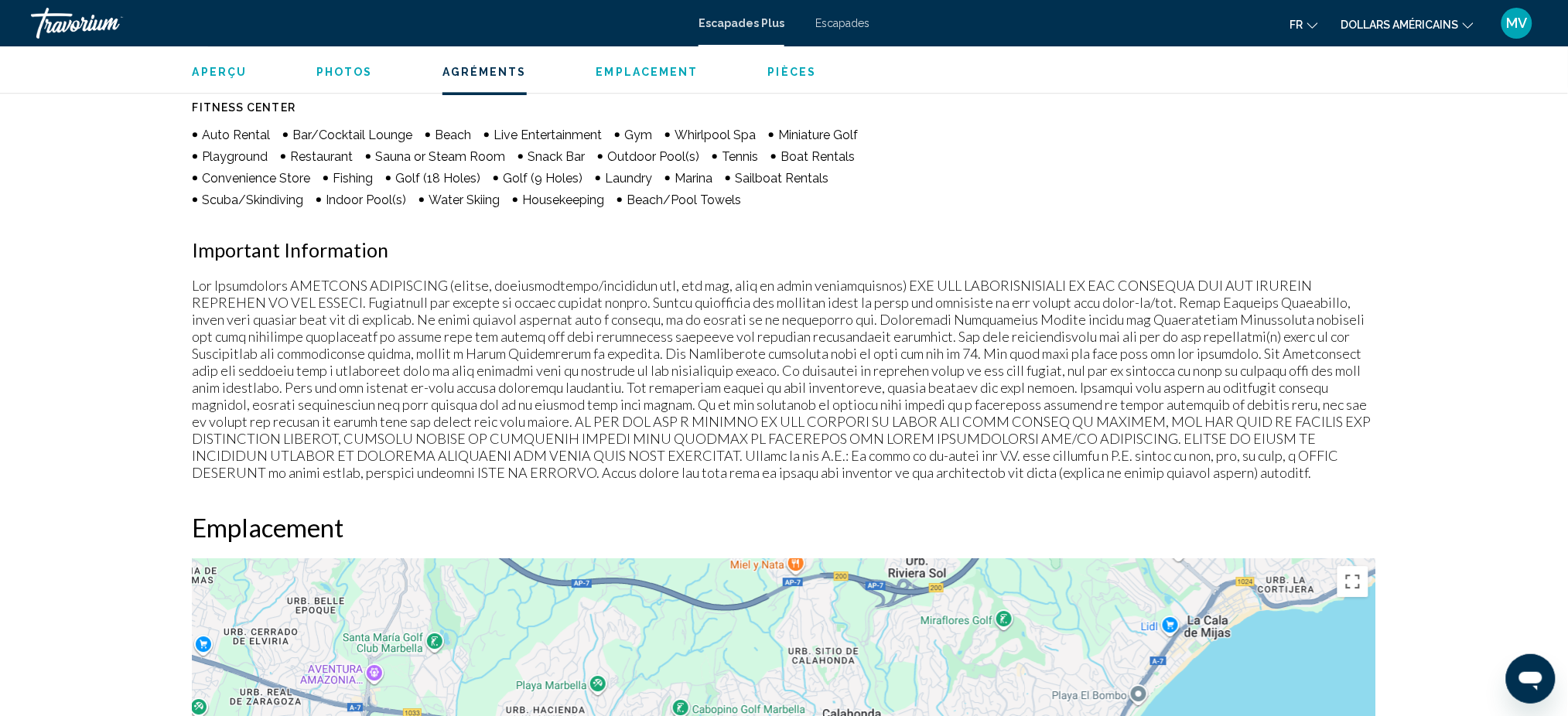
scroll to position [1031, 0]
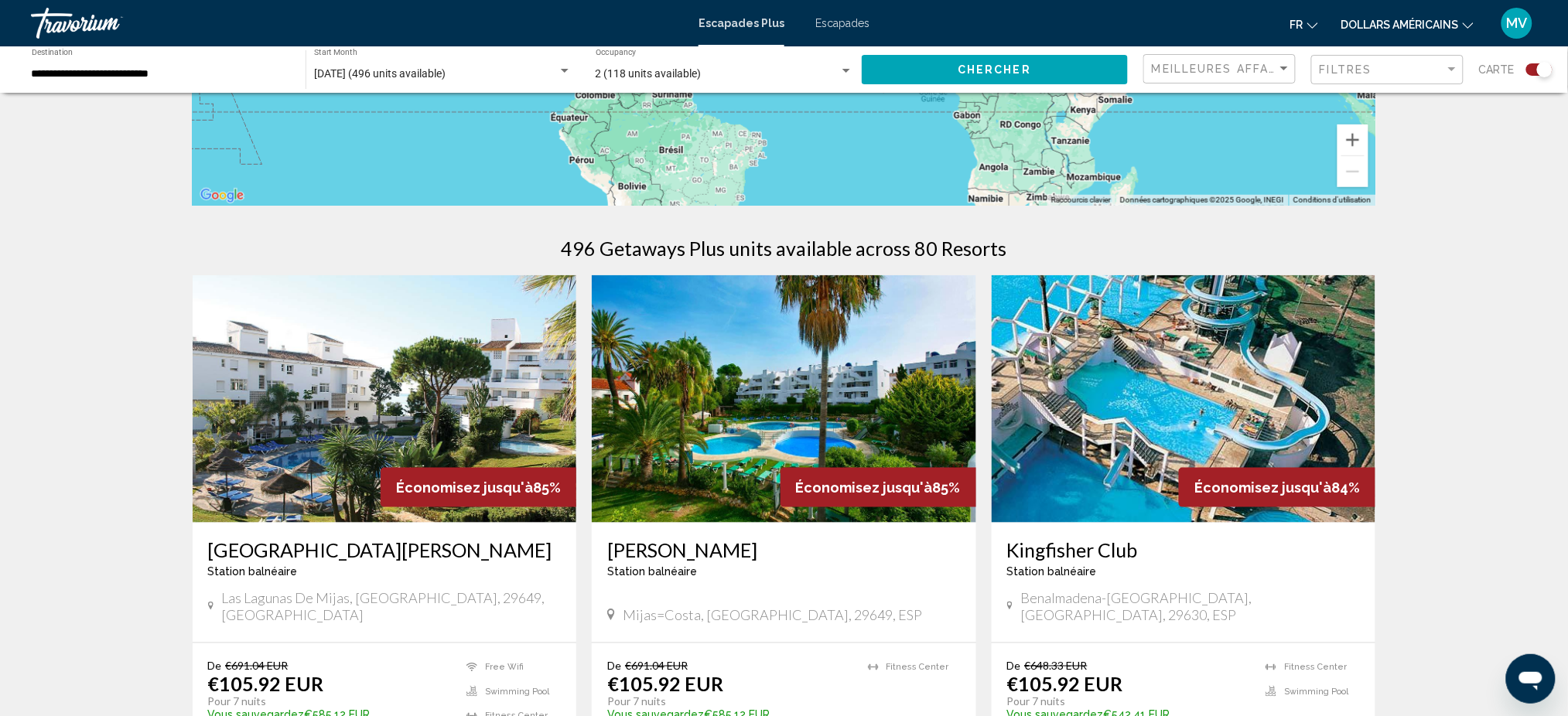
scroll to position [515, 0]
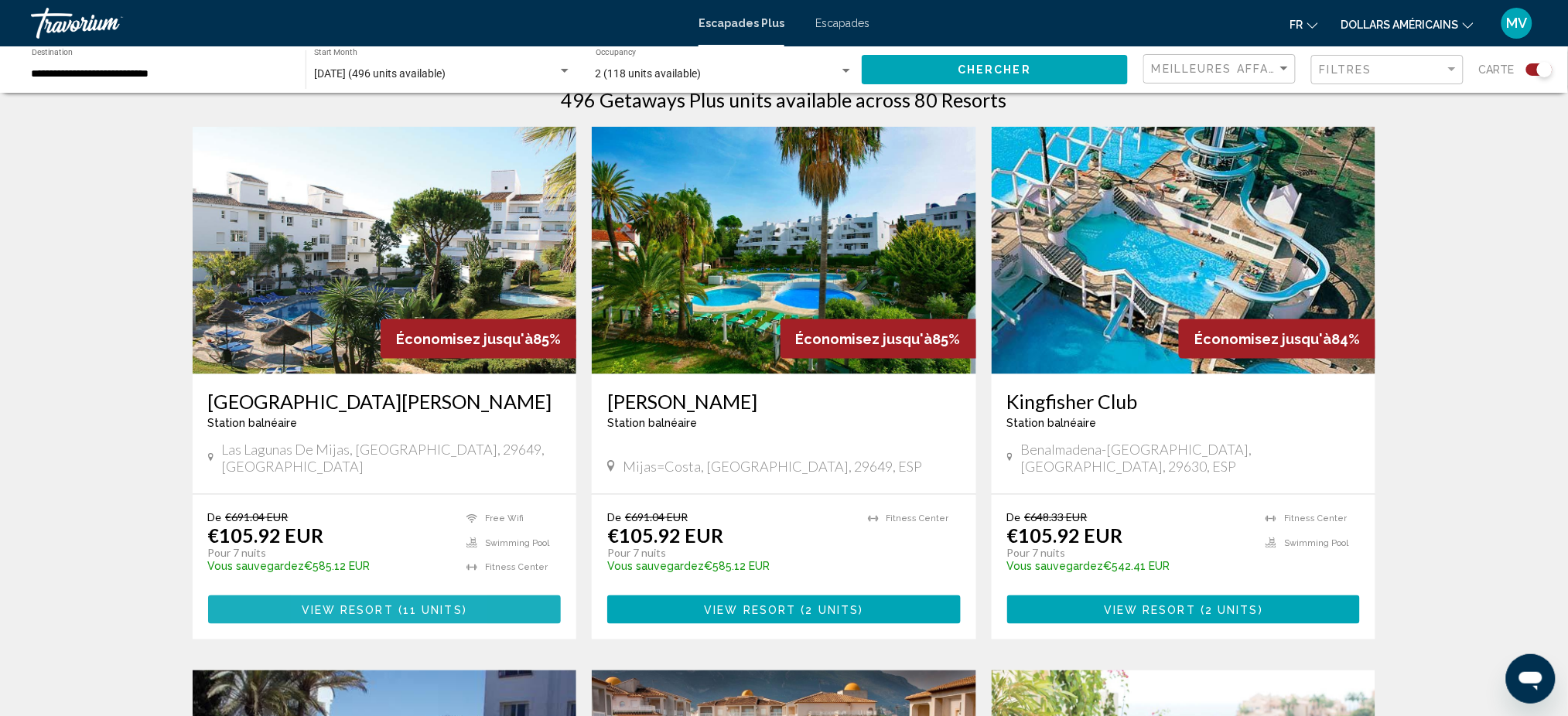
click at [328, 604] on span "View Resort" at bounding box center [347, 611] width 92 height 13
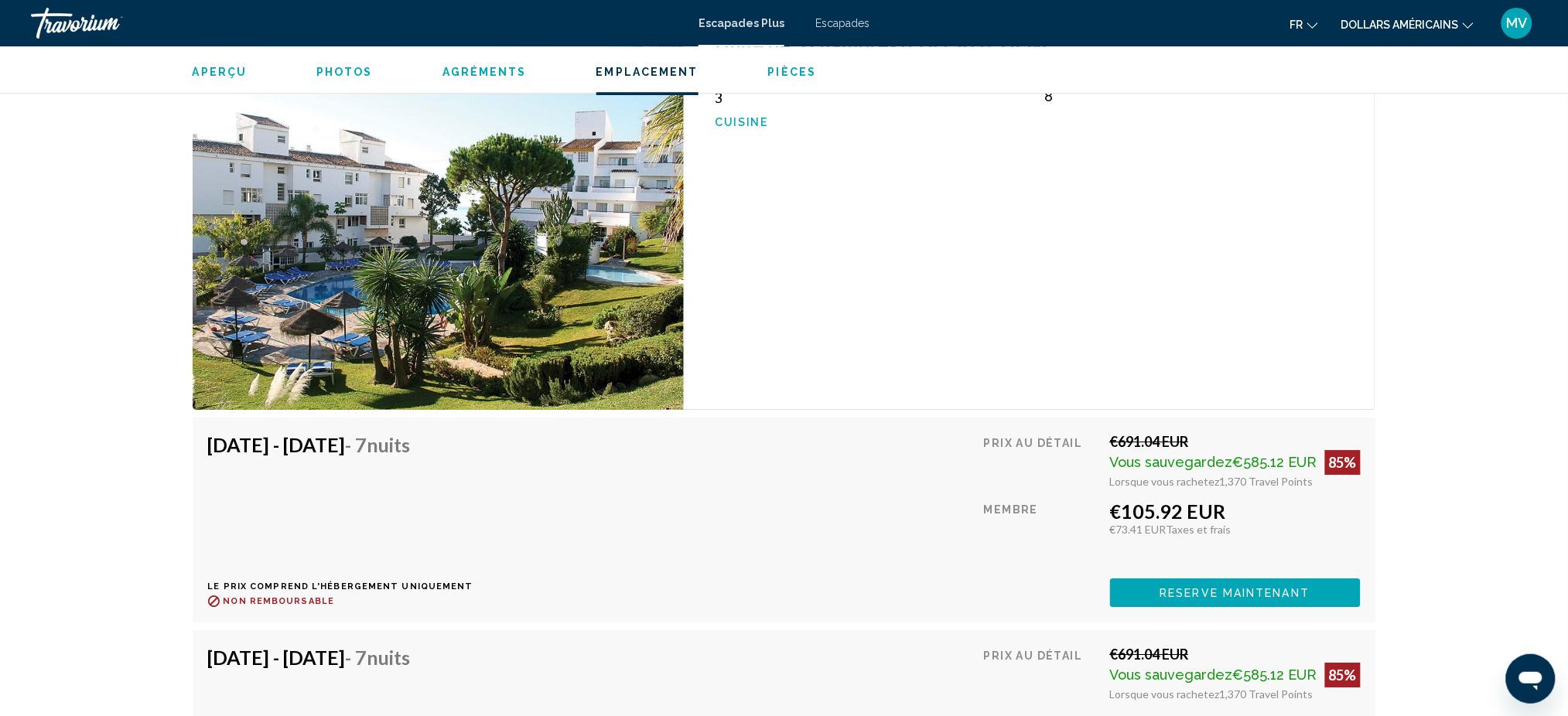
scroll to position [3557, 0]
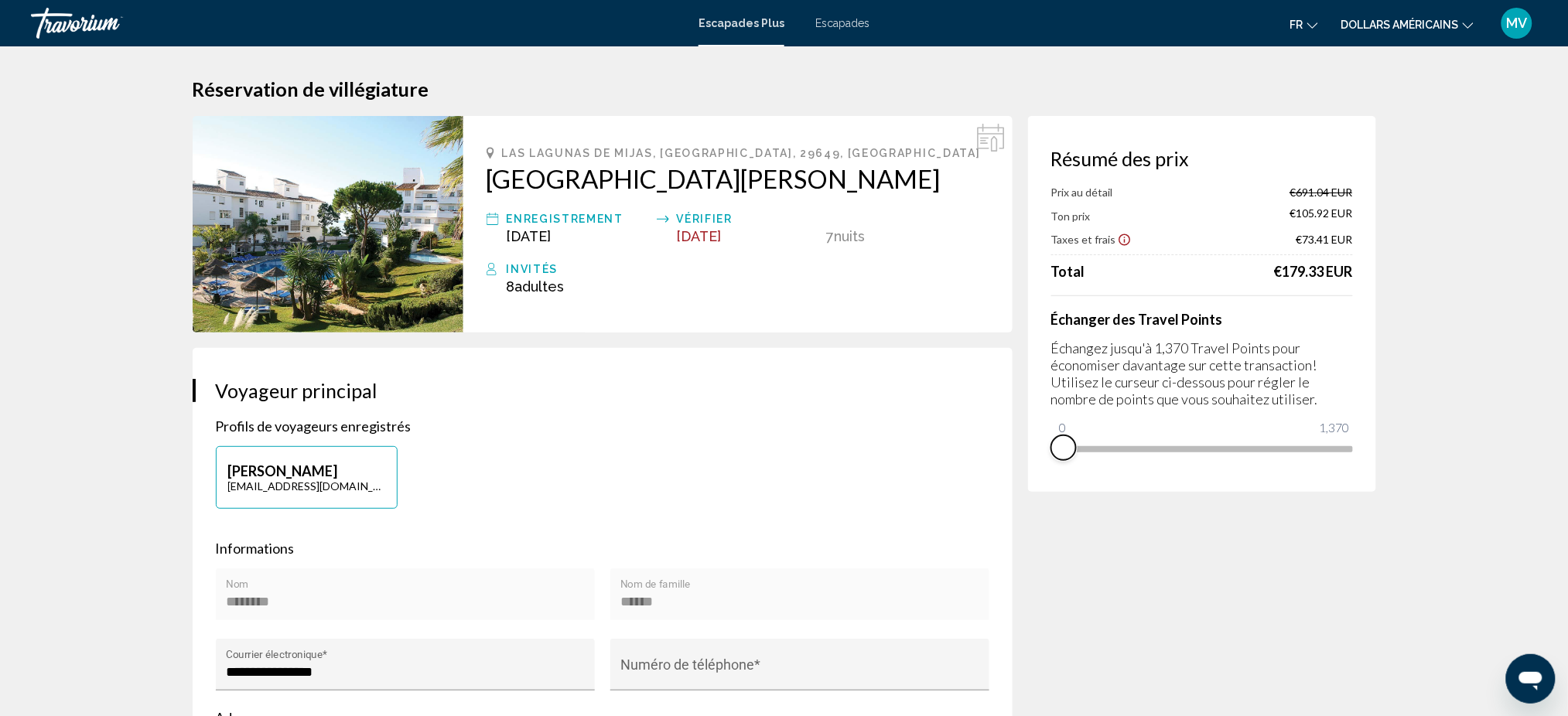
drag, startPoint x: 1339, startPoint y: 469, endPoint x: 1049, endPoint y: 463, distance: 290.1
click at [1049, 463] on div "Résumé des prix Prix au détail €691.04 EUR Ton prix €105.92 EUR Taxes et frais …" at bounding box center [1202, 304] width 348 height 376
drag, startPoint x: 1077, startPoint y: 430, endPoint x: 1405, endPoint y: 479, distance: 331.6
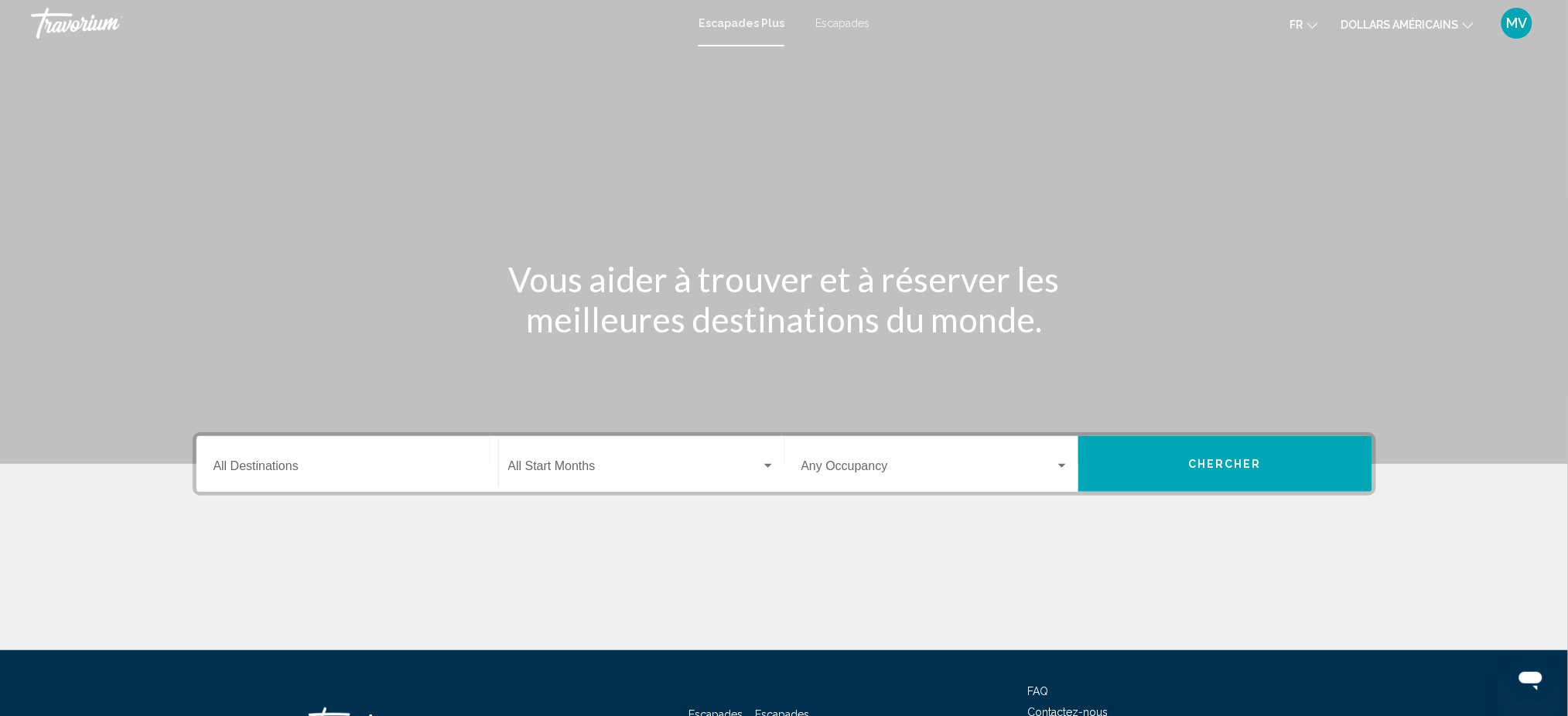
click at [373, 465] on input "Destination All Destinations" at bounding box center [347, 469] width 267 height 14
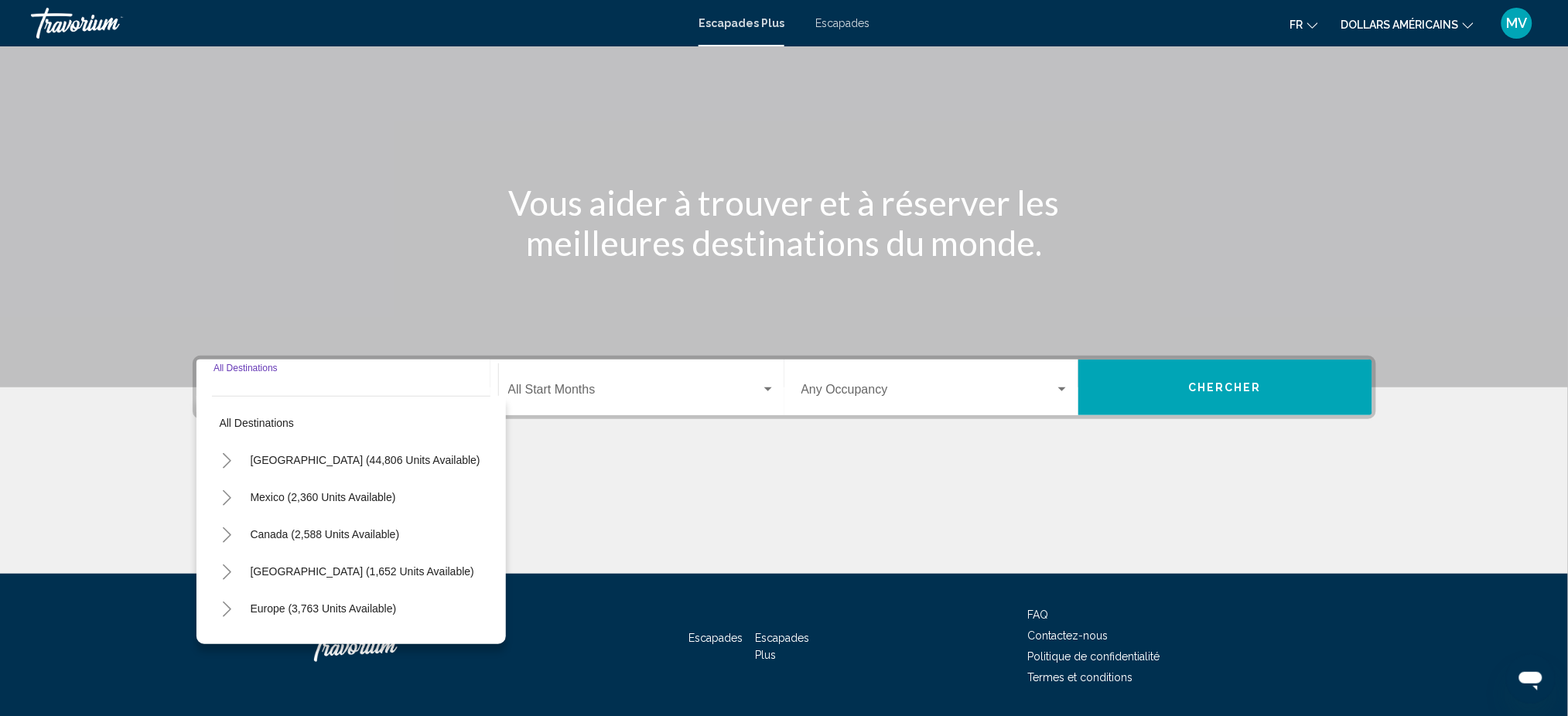
scroll to position [121, 0]
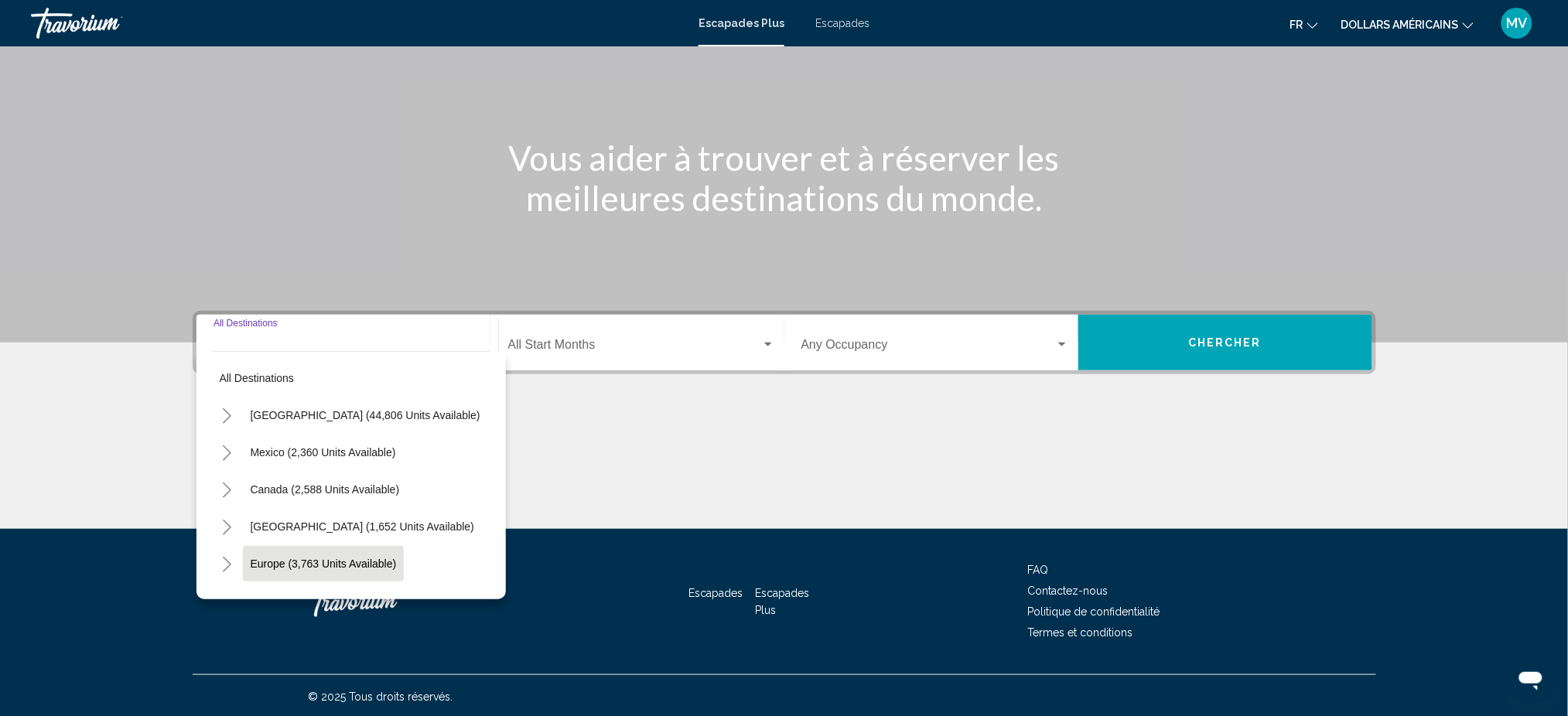
click at [355, 563] on span "Europe (3,763 units available)" at bounding box center [324, 564] width 146 height 13
type input "**********"
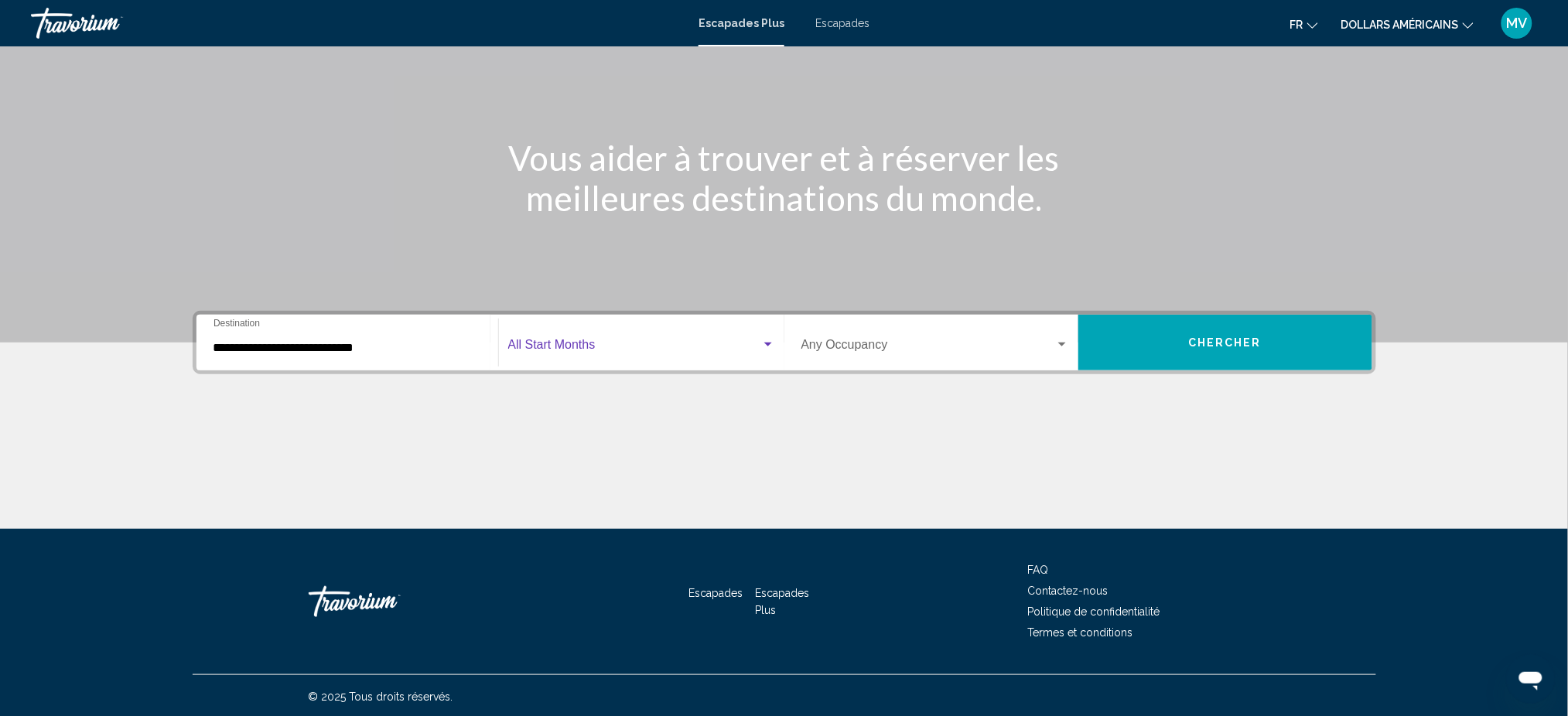
click at [665, 347] on span "Widget de recherche" at bounding box center [634, 348] width 253 height 14
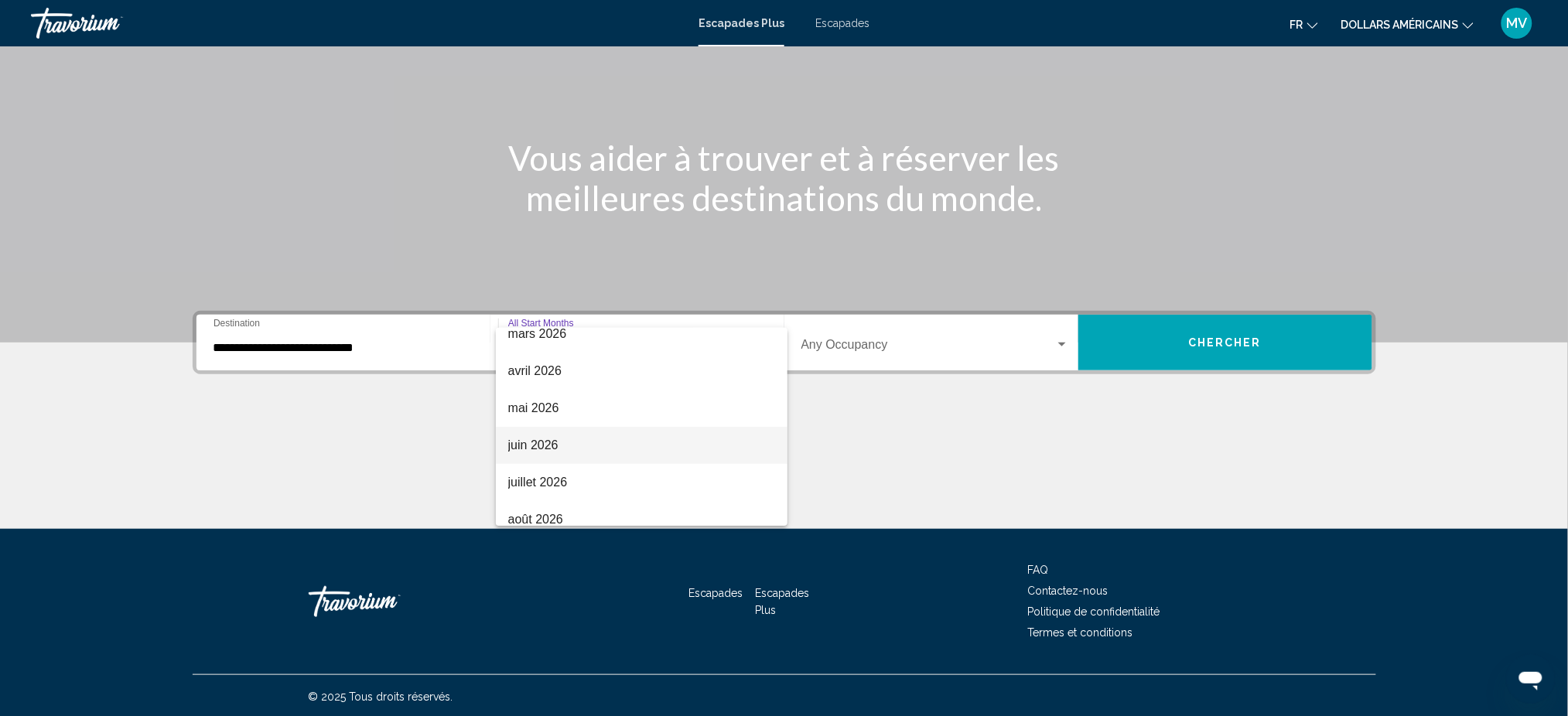
scroll to position [205, 0]
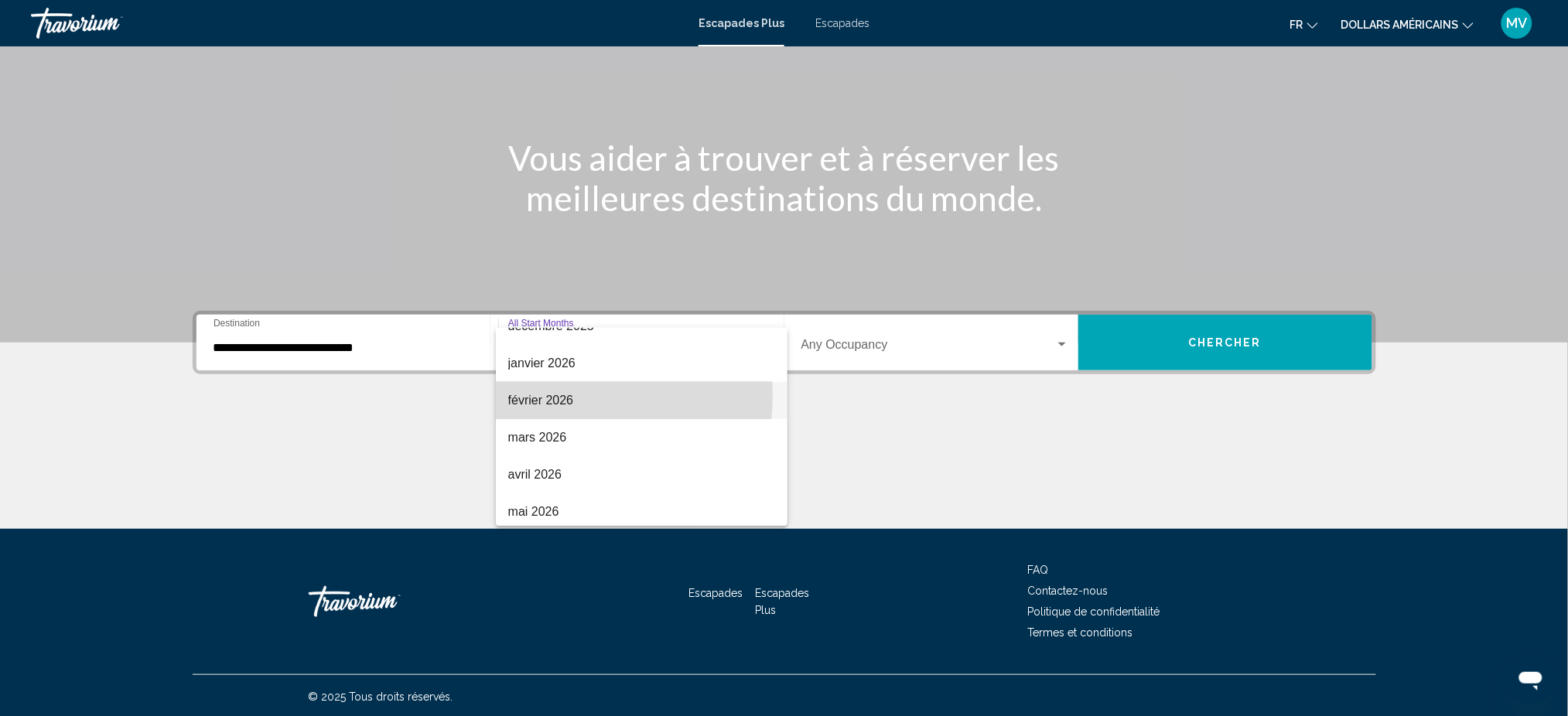
click at [568, 395] on font "février 2026" at bounding box center [541, 400] width 66 height 13
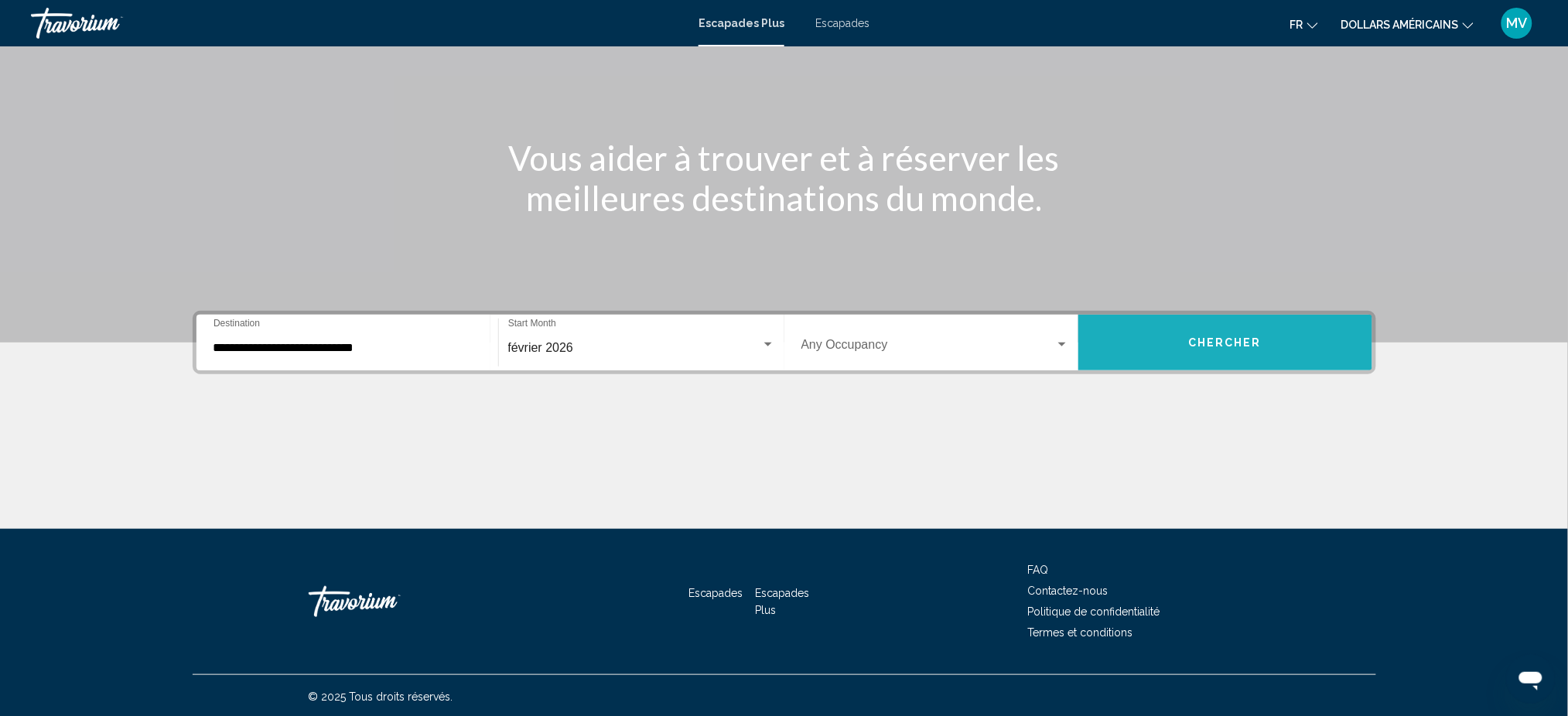
click at [1210, 351] on button "Chercher" at bounding box center [1225, 343] width 294 height 56
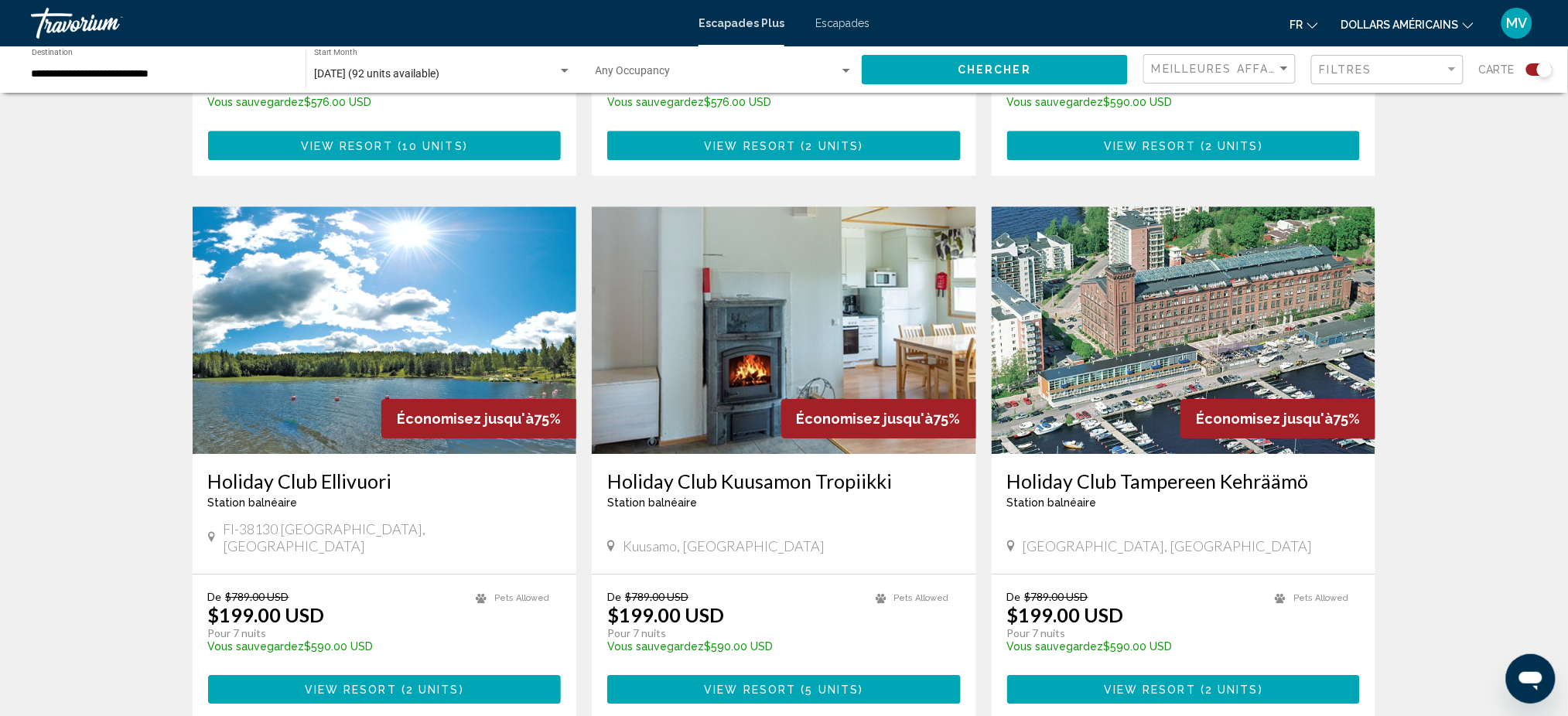
scroll to position [1649, 0]
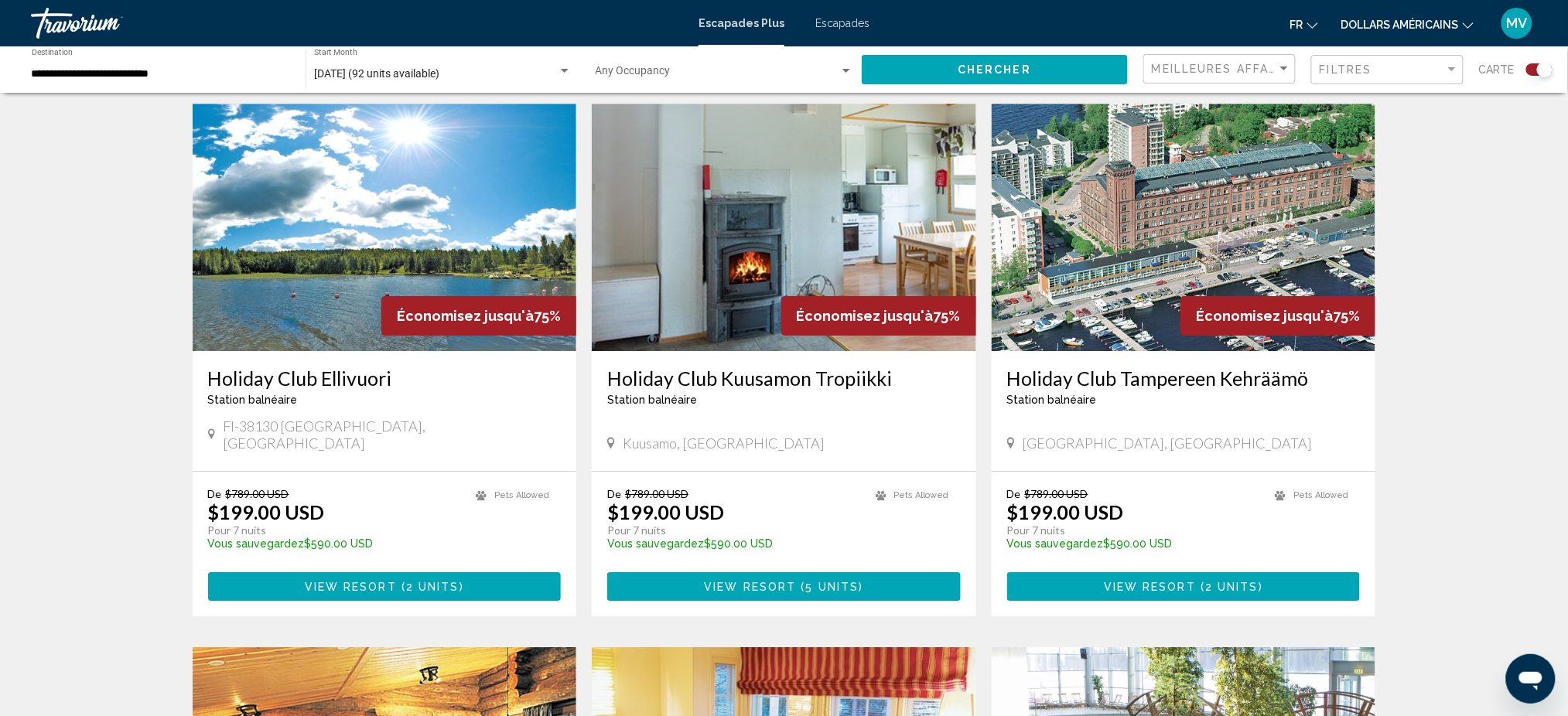
click at [362, 580] on span "View Resort" at bounding box center [351, 587] width 92 height 13
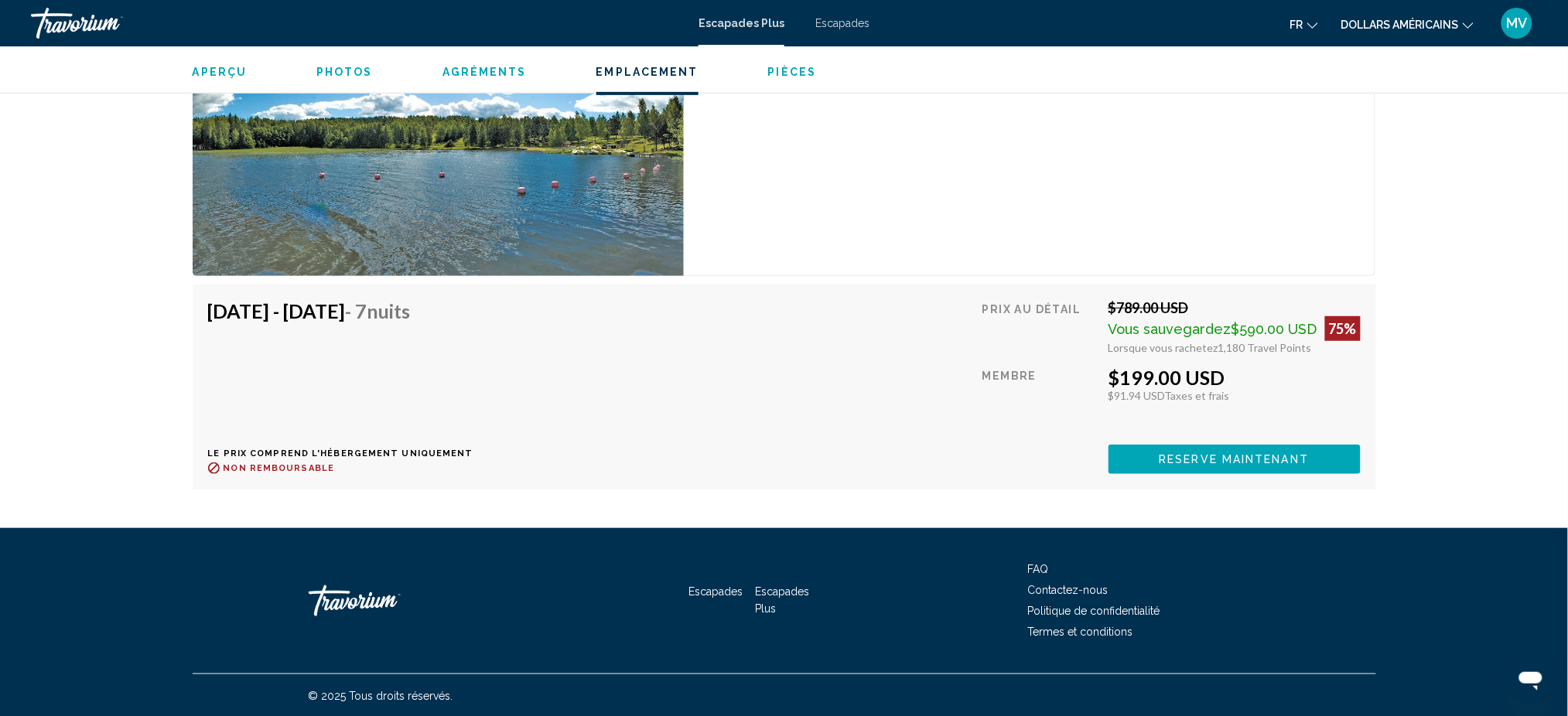
scroll to position [2248, 0]
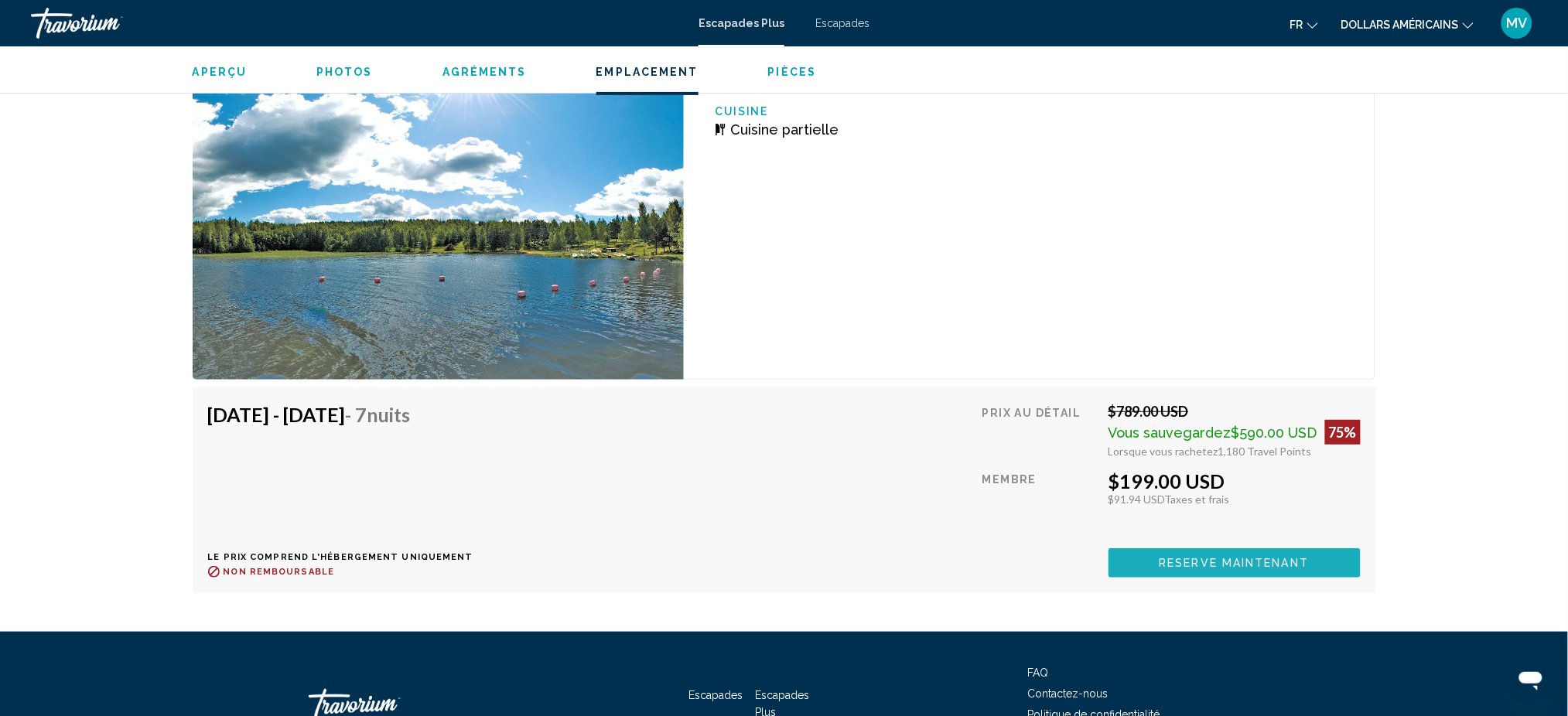
click at [1269, 566] on span "Reserve maintenant" at bounding box center [1234, 564] width 150 height 13
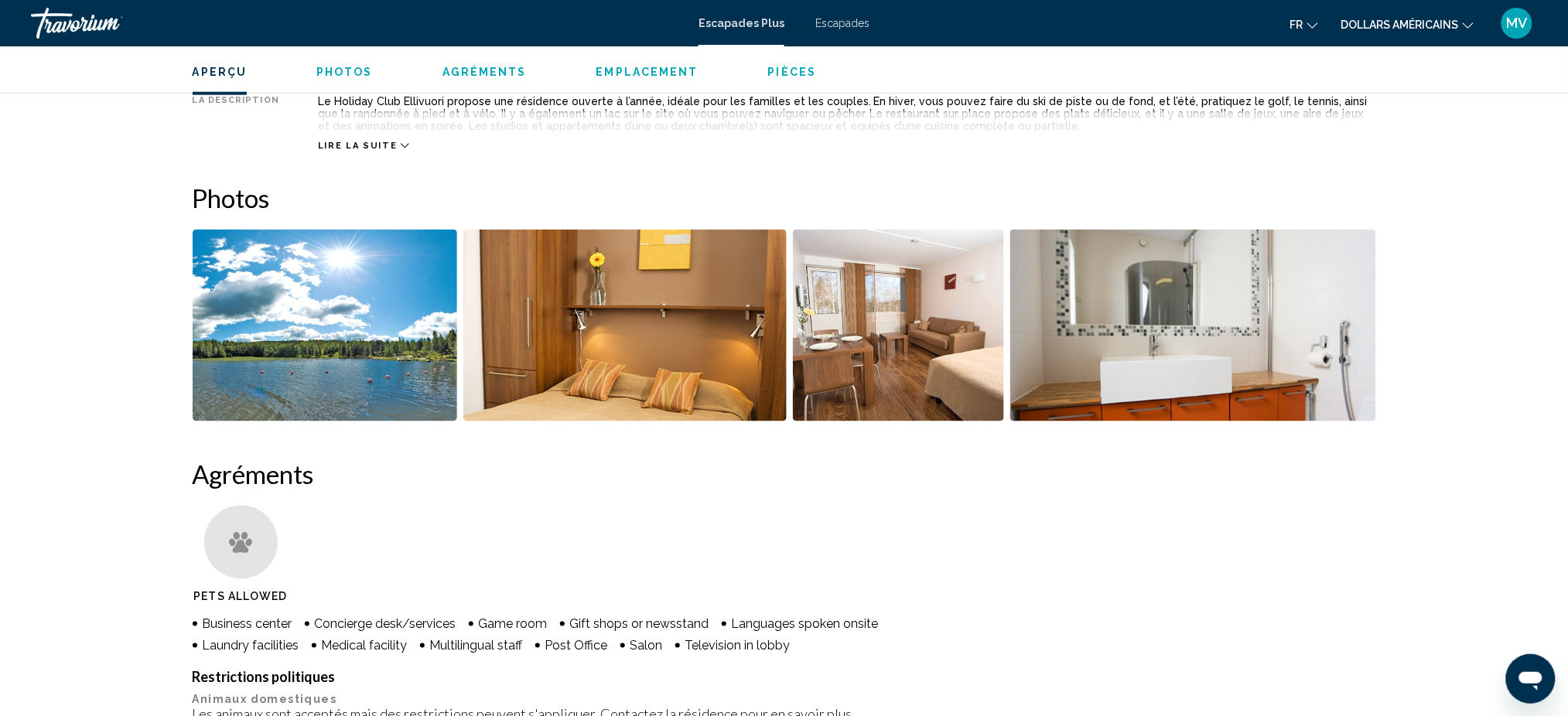
scroll to position [618, 0]
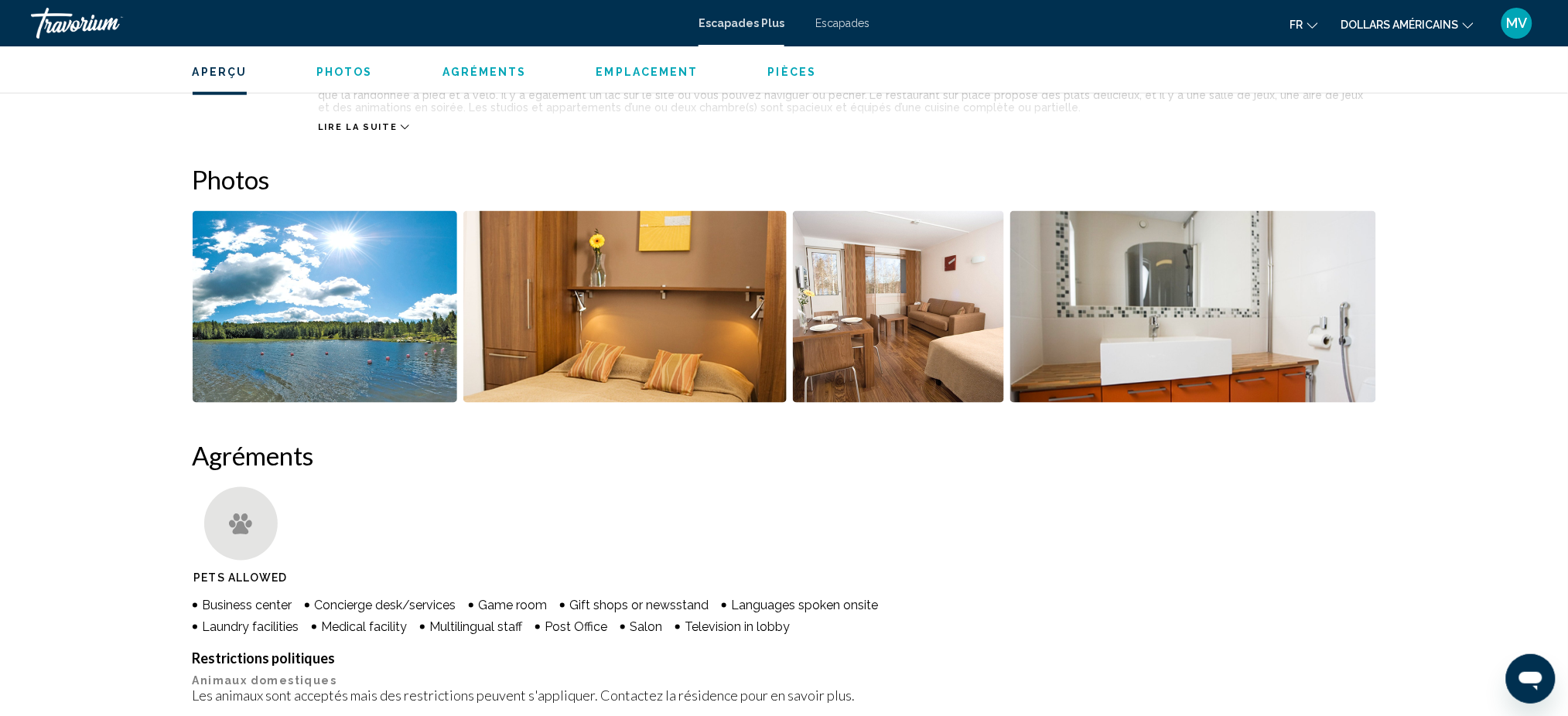
click at [389, 281] on img "Open full-screen image slider" at bounding box center [325, 307] width 266 height 192
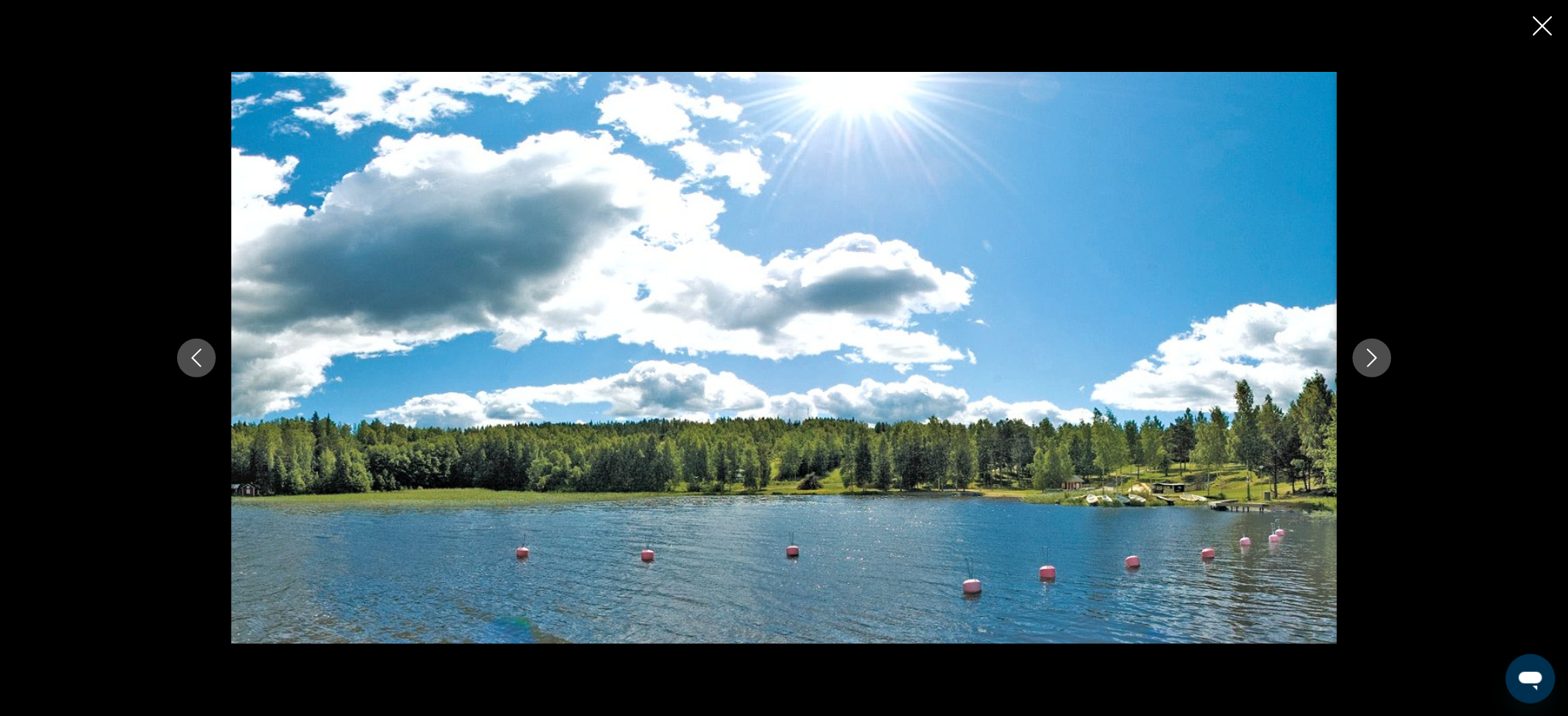
click at [464, 46] on div "Contenu principal" at bounding box center [784, 358] width 1568 height 716
click at [1383, 358] on button "Next image" at bounding box center [1372, 358] width 39 height 39
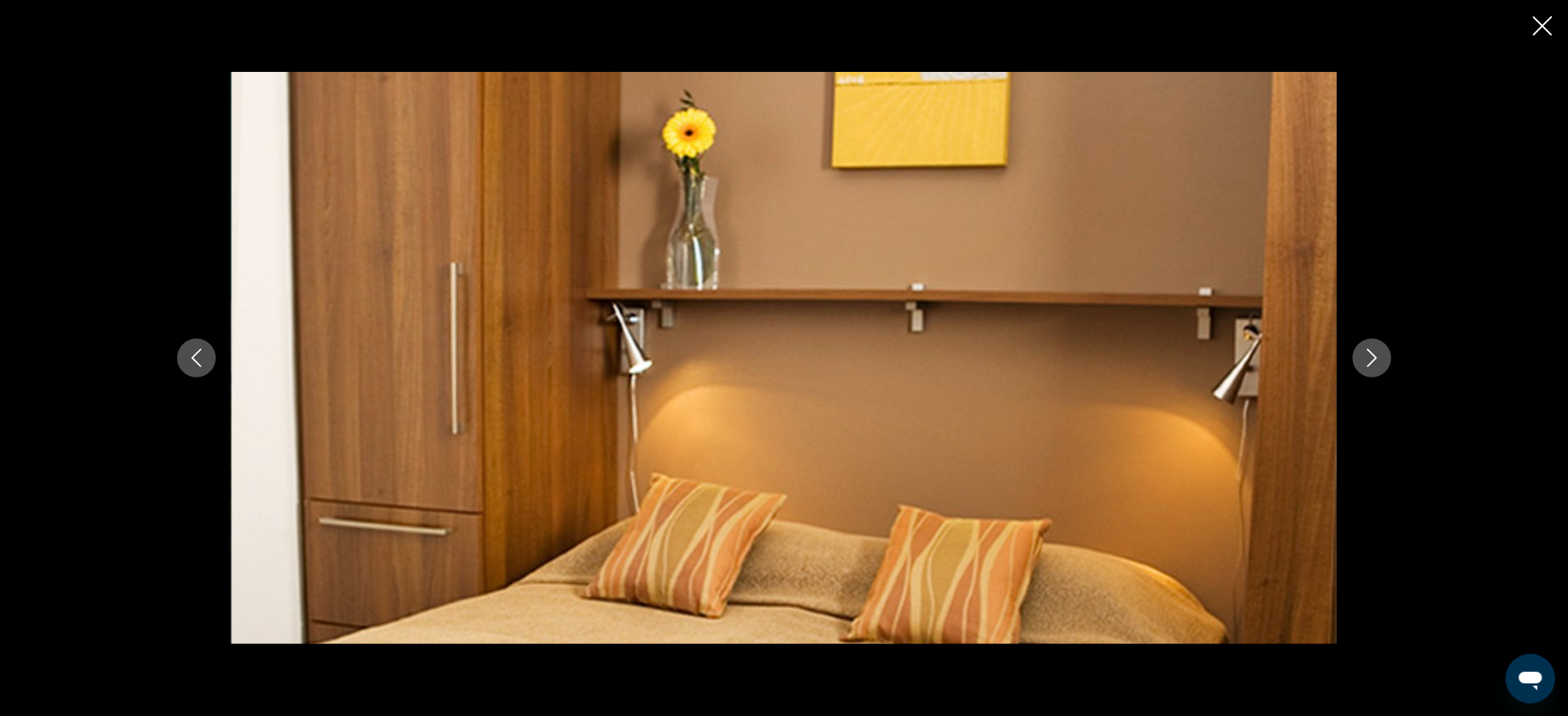
click at [1370, 360] on icon "Next image" at bounding box center [1371, 358] width 18 height 18
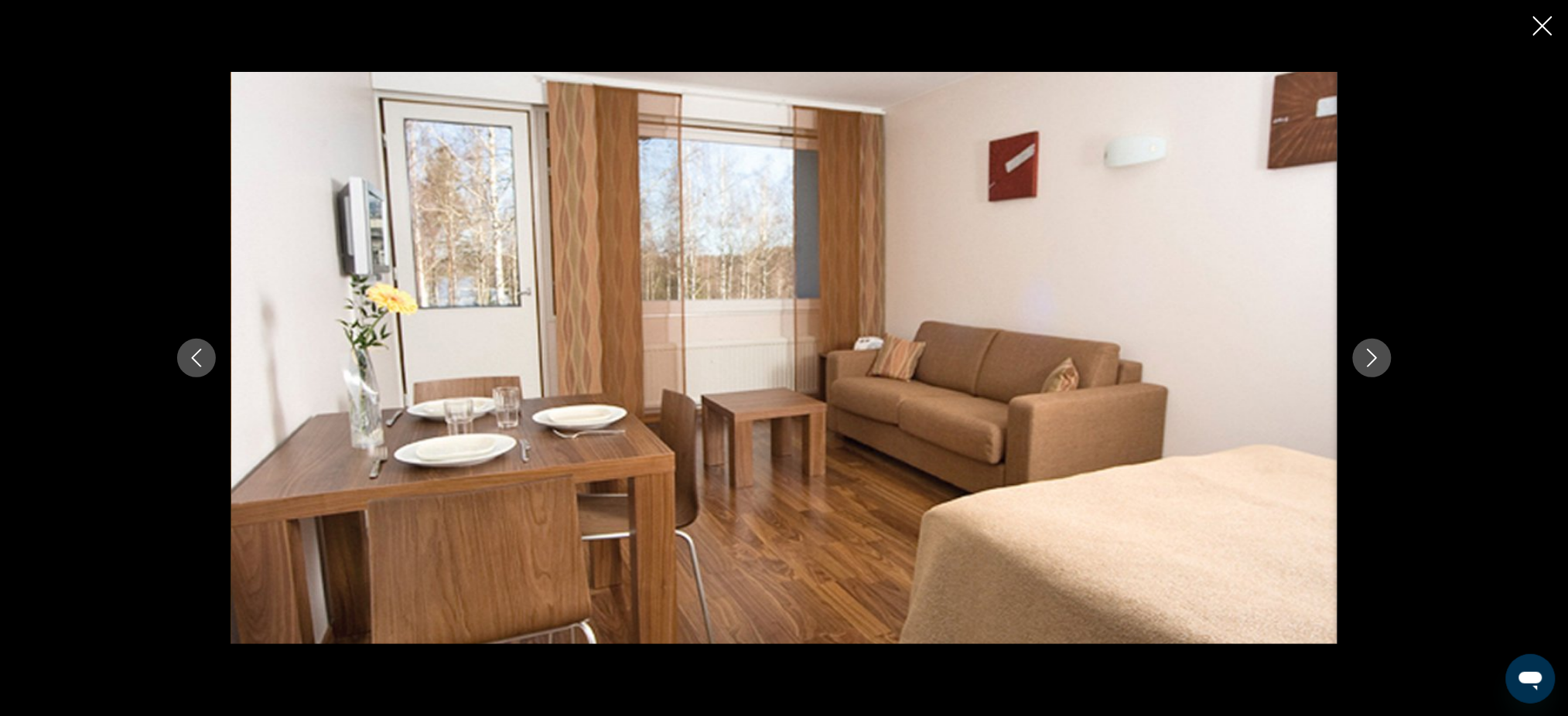
click at [1368, 366] on icon "Next image" at bounding box center [1371, 358] width 10 height 18
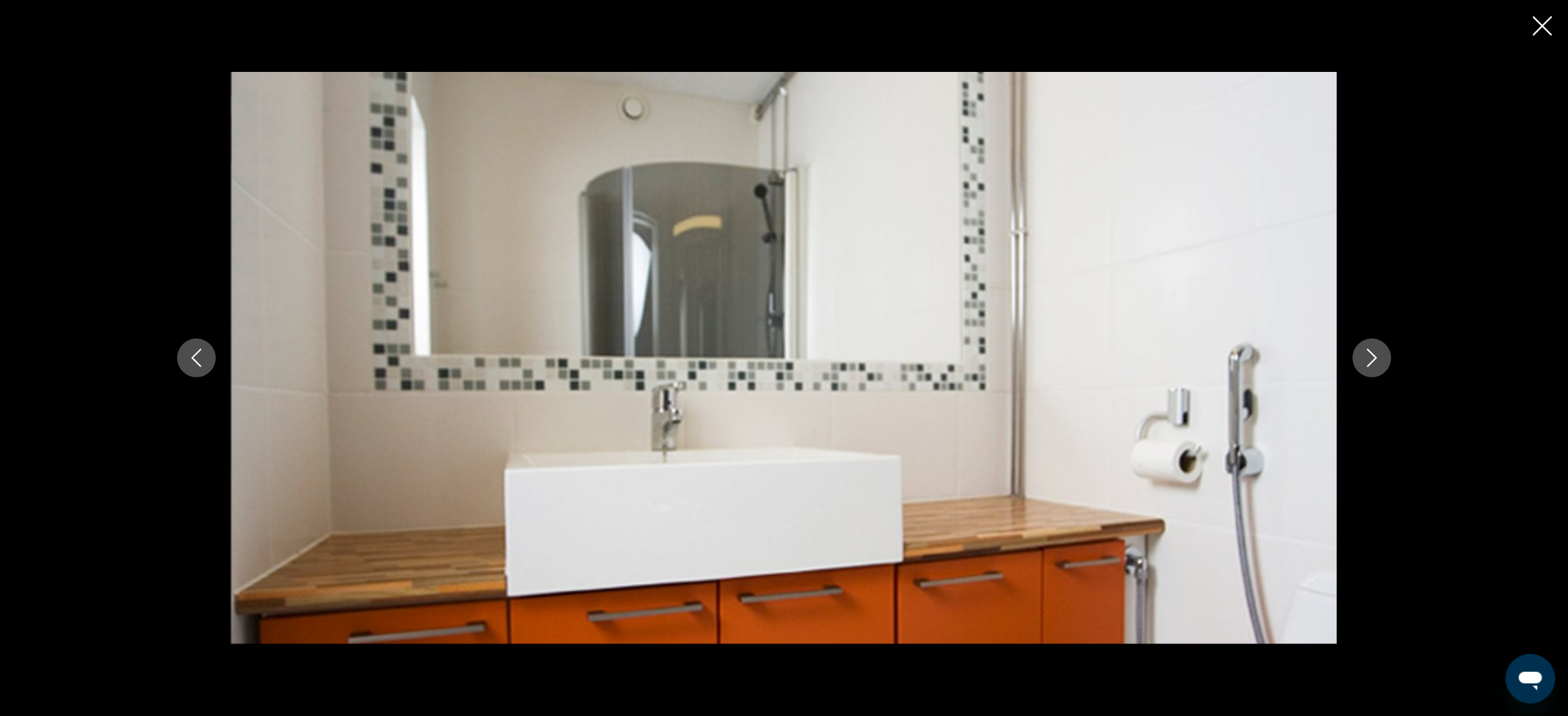
click at [1368, 366] on icon "Next image" at bounding box center [1371, 358] width 10 height 18
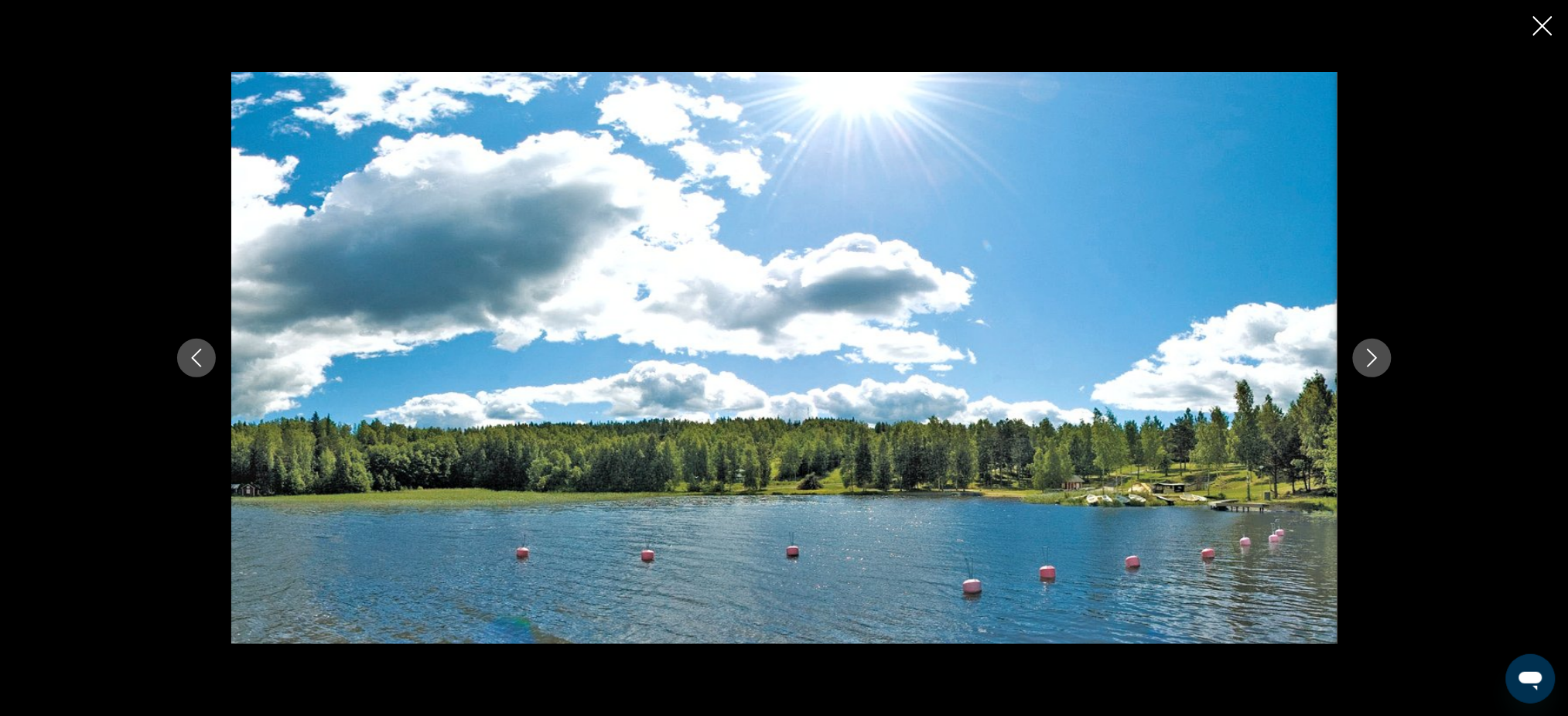
click at [195, 358] on icon "Previous image" at bounding box center [196, 358] width 18 height 18
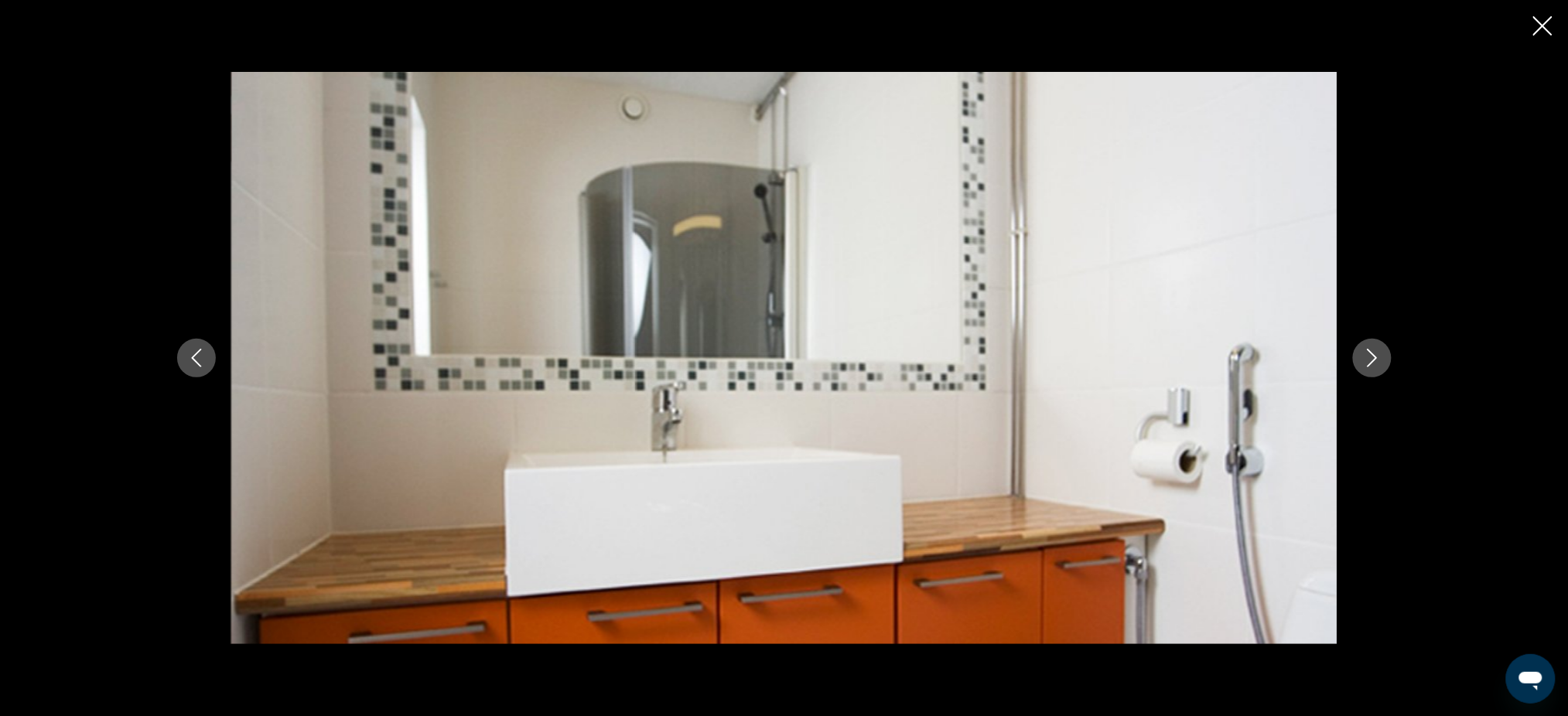
click at [191, 349] on icon "Previous image" at bounding box center [196, 358] width 18 height 18
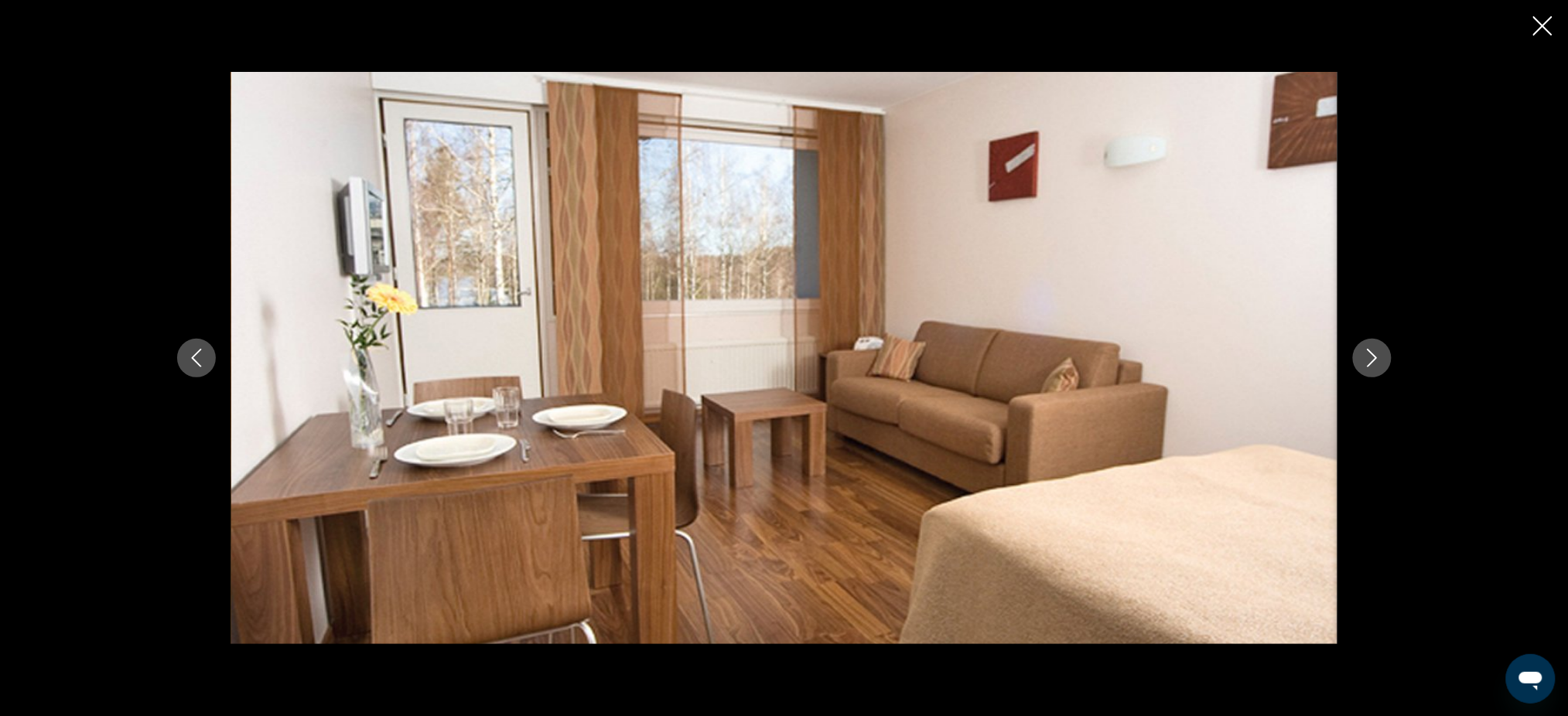
click at [191, 349] on icon "Previous image" at bounding box center [196, 358] width 18 height 18
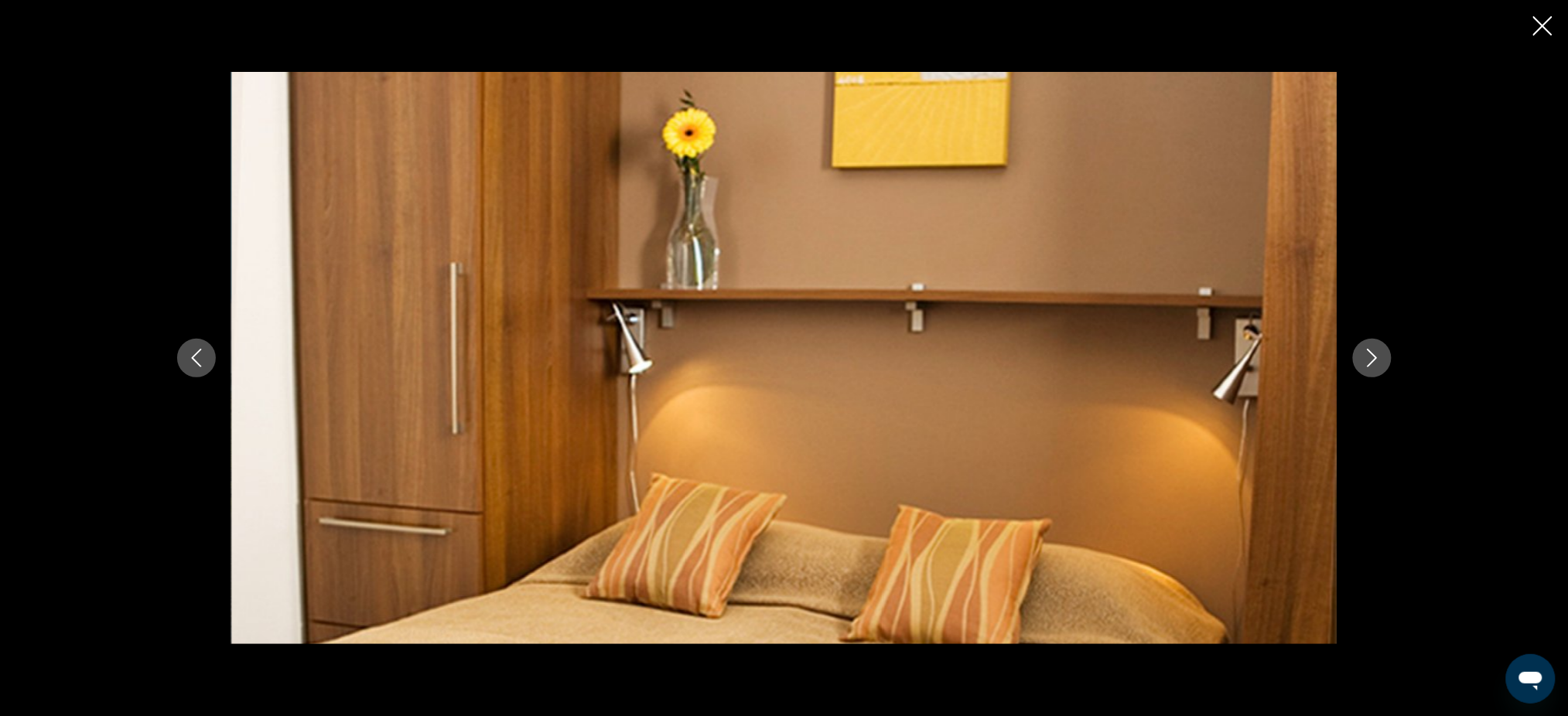
scroll to position [1031, 0]
click at [1543, 35] on icon "Close slideshow" at bounding box center [1543, 25] width 19 height 19
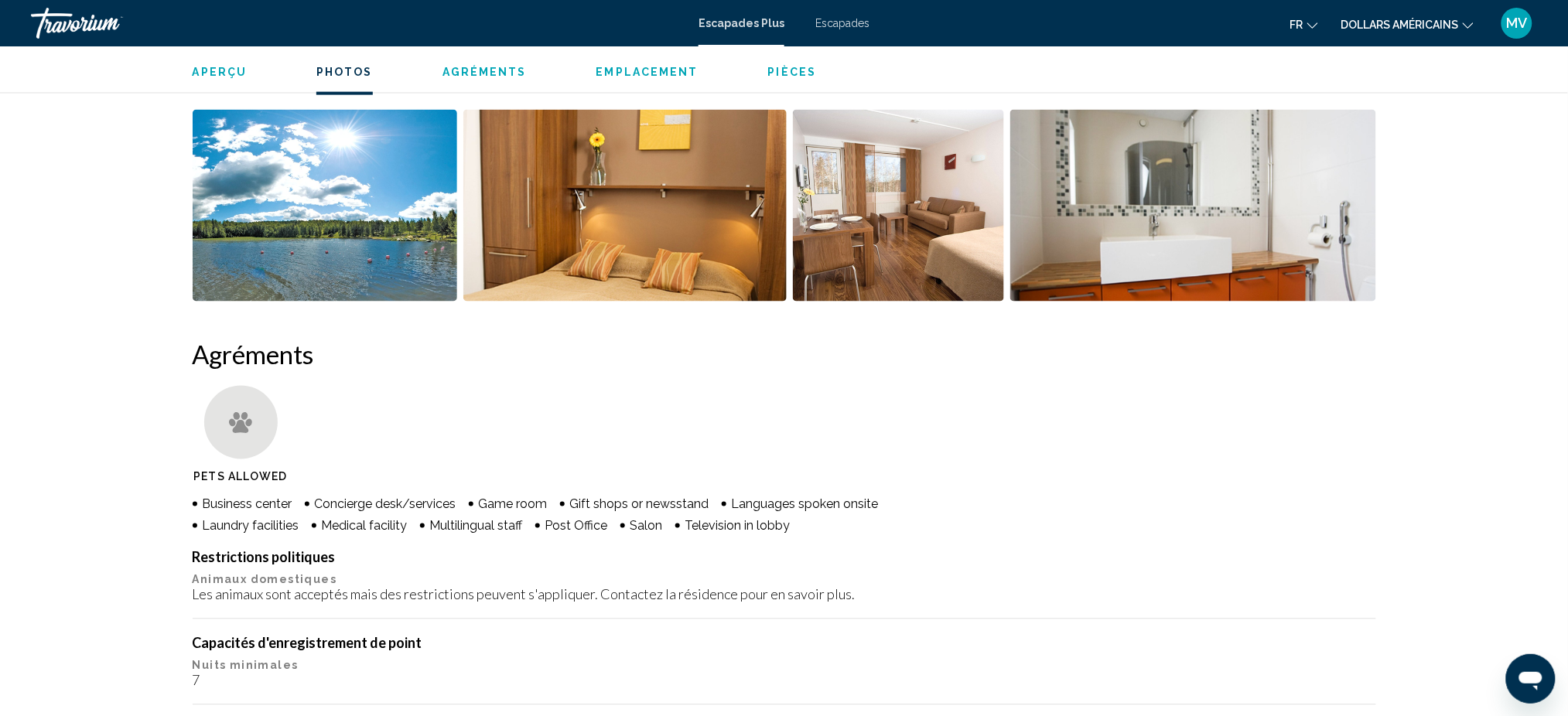
scroll to position [412, 0]
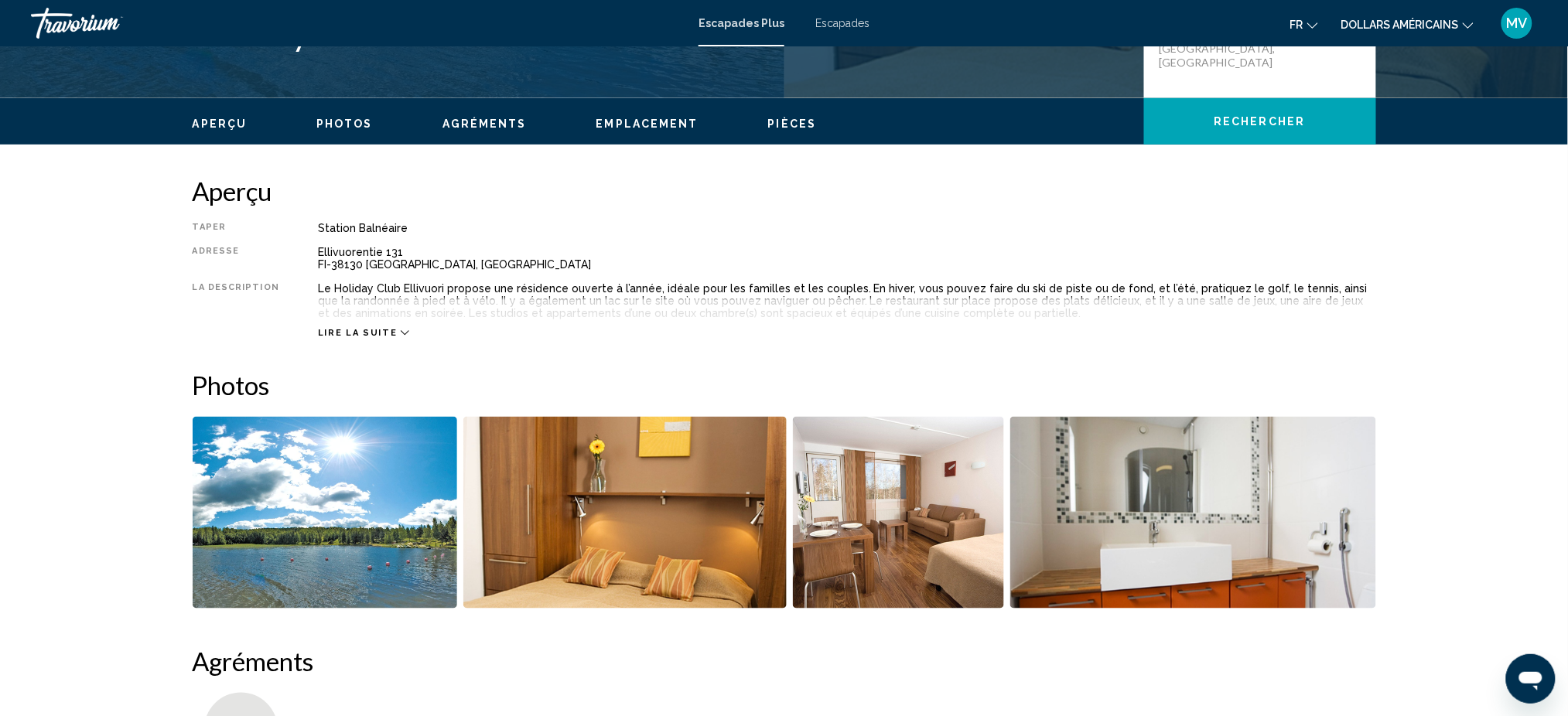
click at [401, 329] on icon "Contenu principal" at bounding box center [404, 332] width 9 height 9
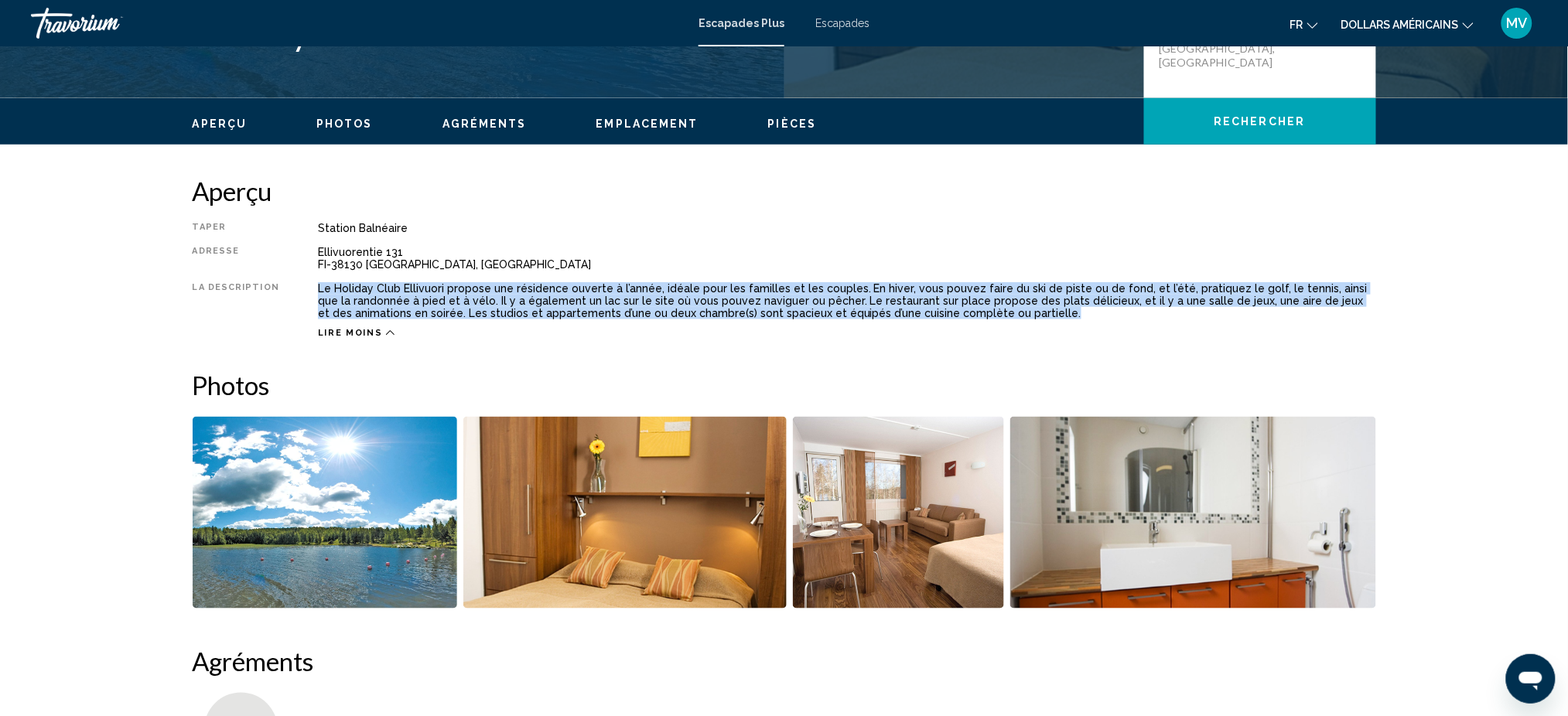
drag, startPoint x: 309, startPoint y: 285, endPoint x: 1013, endPoint y: 318, distance: 704.8
click at [1013, 318] on div "Taper Station balnéaire Tout inclus Pas tout compris Adresse Ellivuorentie 131 …" at bounding box center [784, 280] width 1183 height 117
copy div "Le Holiday Club Ellivuori propose une résidence ouverte à l’année, idéale pour …"
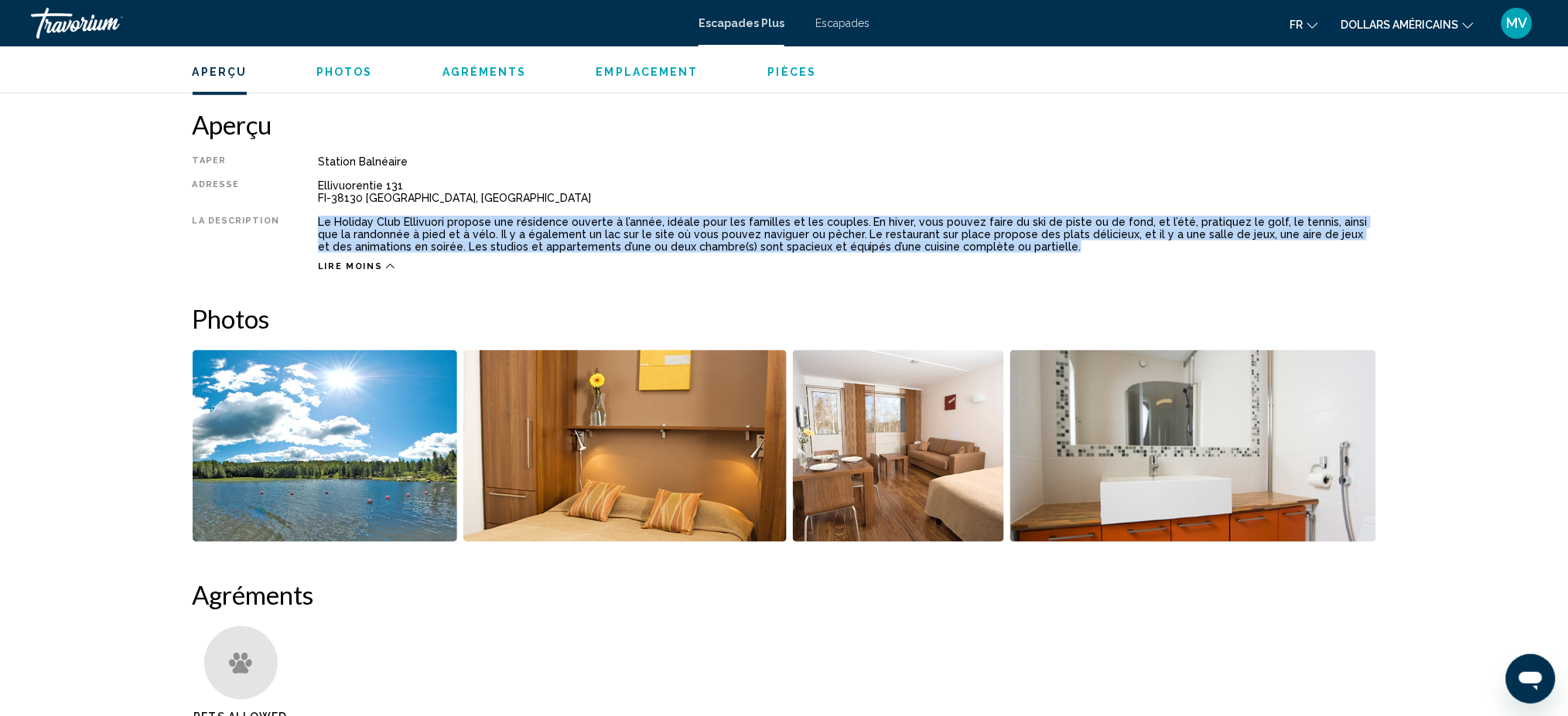
scroll to position [515, 0]
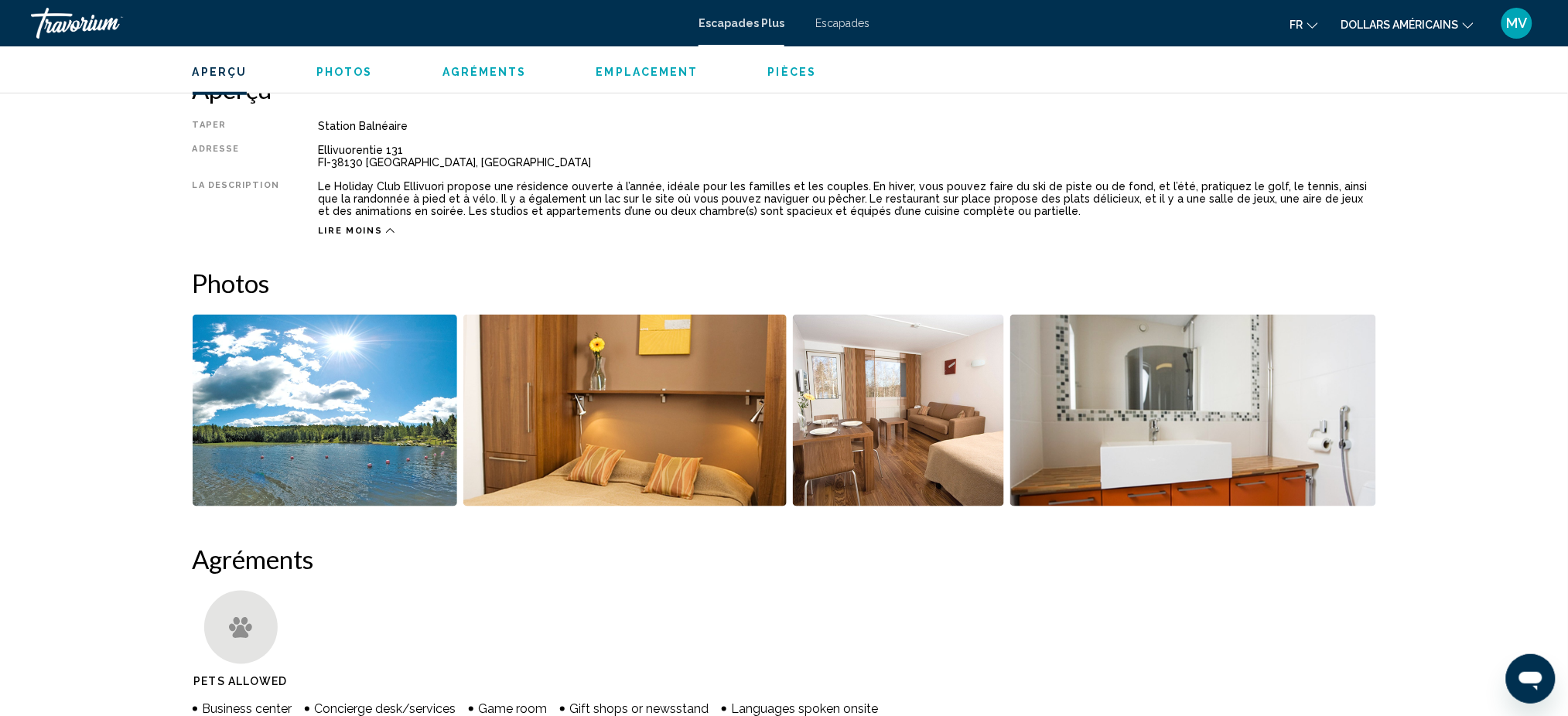
click at [401, 220] on div "Lire moins" at bounding box center [847, 227] width 1058 height 19
drag, startPoint x: 327, startPoint y: 184, endPoint x: 431, endPoint y: 178, distance: 104.2
click at [431, 178] on div "Taper Station balnéaire Tout inclus Pas tout compris Adresse Ellivuorentie 131 …" at bounding box center [784, 178] width 1183 height 117
copy div "Holiday Club Ellivuor"
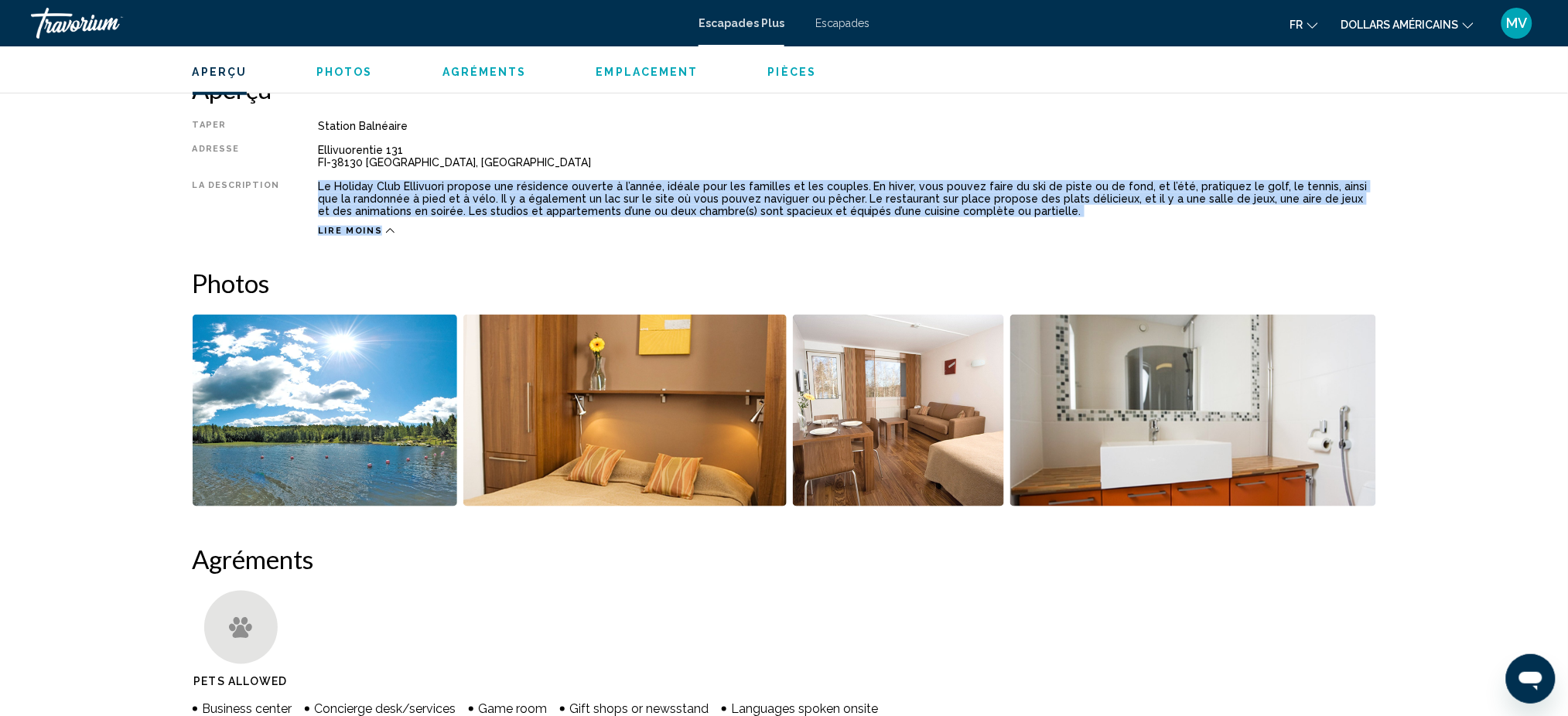
drag, startPoint x: 310, startPoint y: 184, endPoint x: 993, endPoint y: 219, distance: 683.9
click at [993, 219] on div "Taper Station balnéaire Tout inclus Pas tout compris Adresse Ellivuorentie 131 …" at bounding box center [784, 178] width 1183 height 117
copy div "Le Holiday Club Ellivuori propose une résidence ouverte à l’année, idéale pour …"
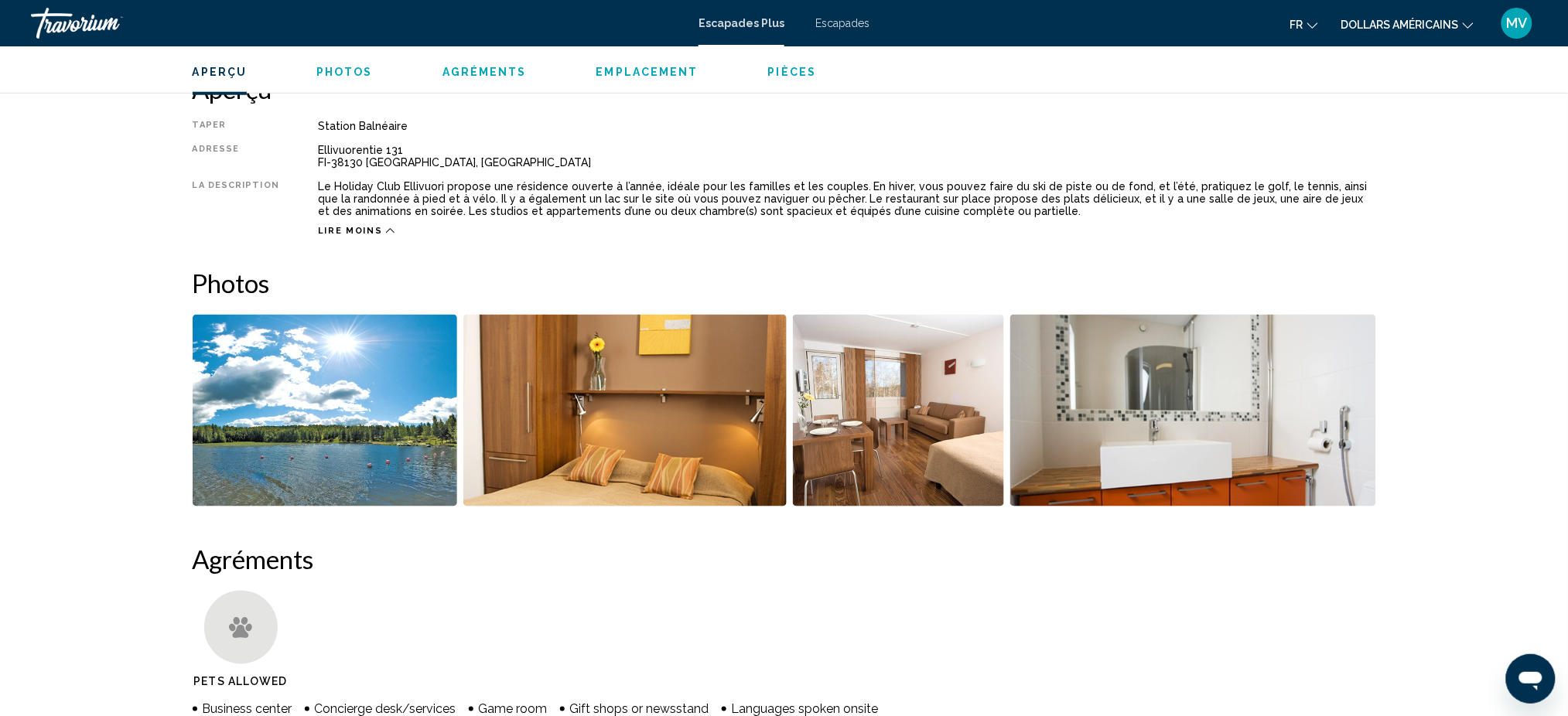
drag, startPoint x: 328, startPoint y: 185, endPoint x: 439, endPoint y: 183, distance: 111.0
click at [439, 183] on div "Le Holiday Club Ellivuori propose une résidence ouverte à l’année, idéale pour …" at bounding box center [847, 198] width 1058 height 37
copy div "Holiday Club Ellivuori"
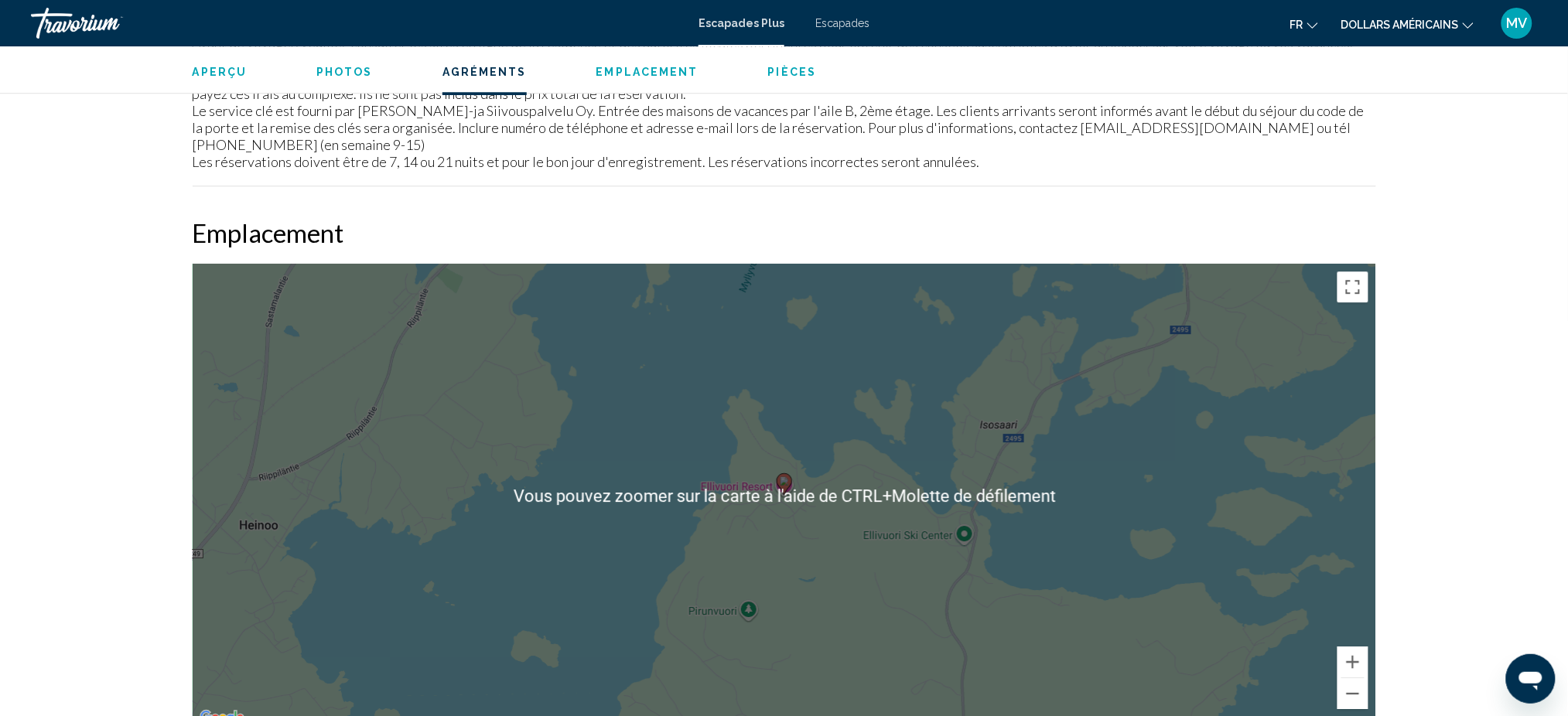
scroll to position [1443, 0]
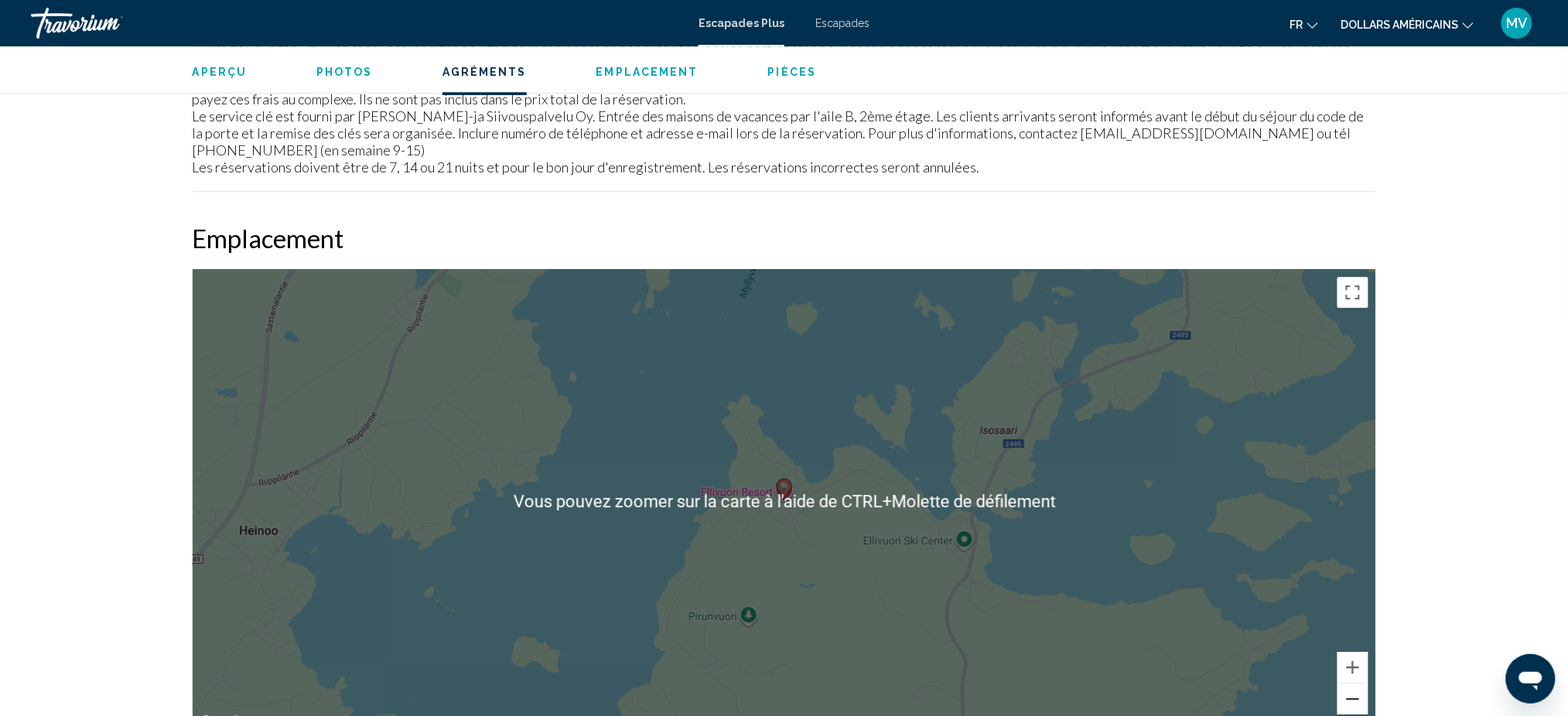
click at [1350, 705] on button "Zoom arrière" at bounding box center [1352, 699] width 31 height 31
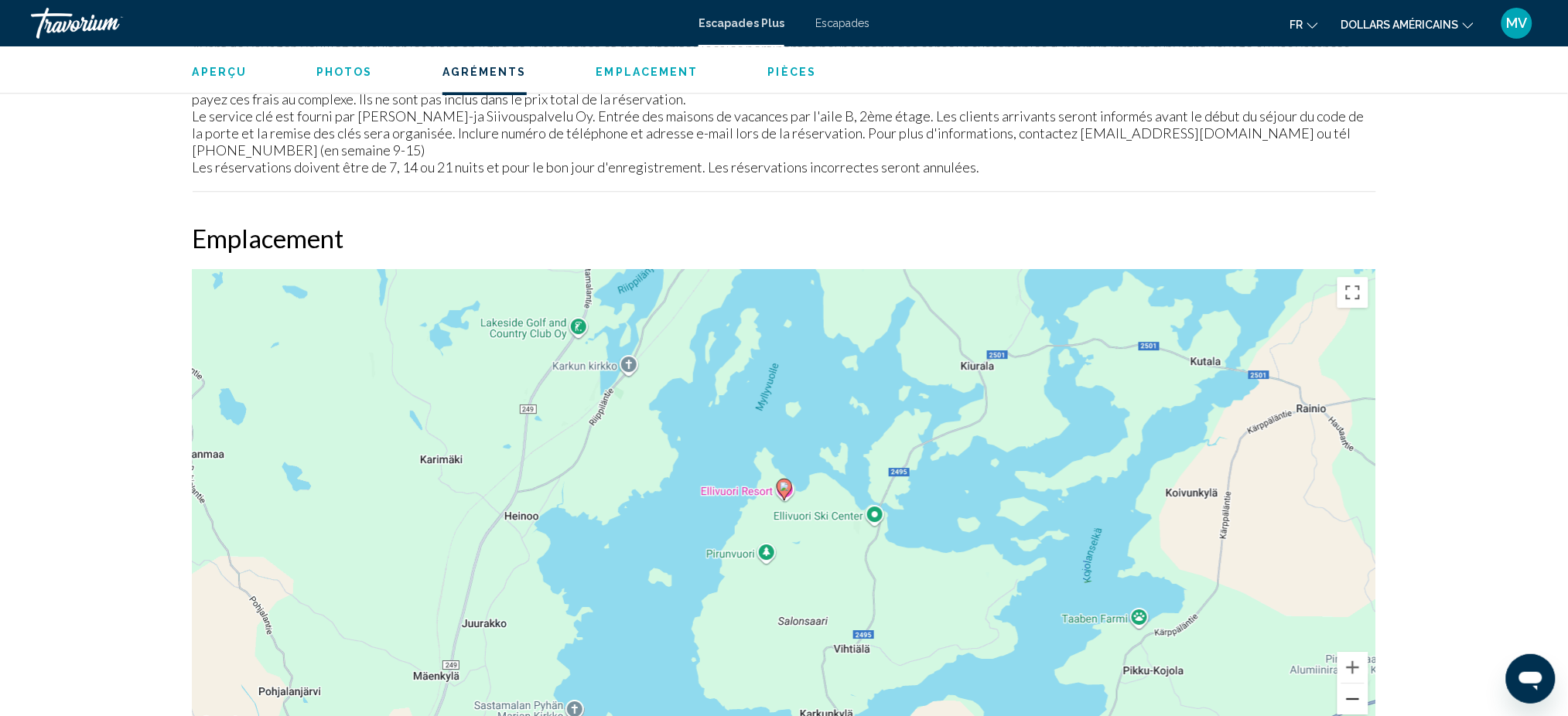
click at [1350, 705] on button "Zoom arrière" at bounding box center [1352, 699] width 31 height 31
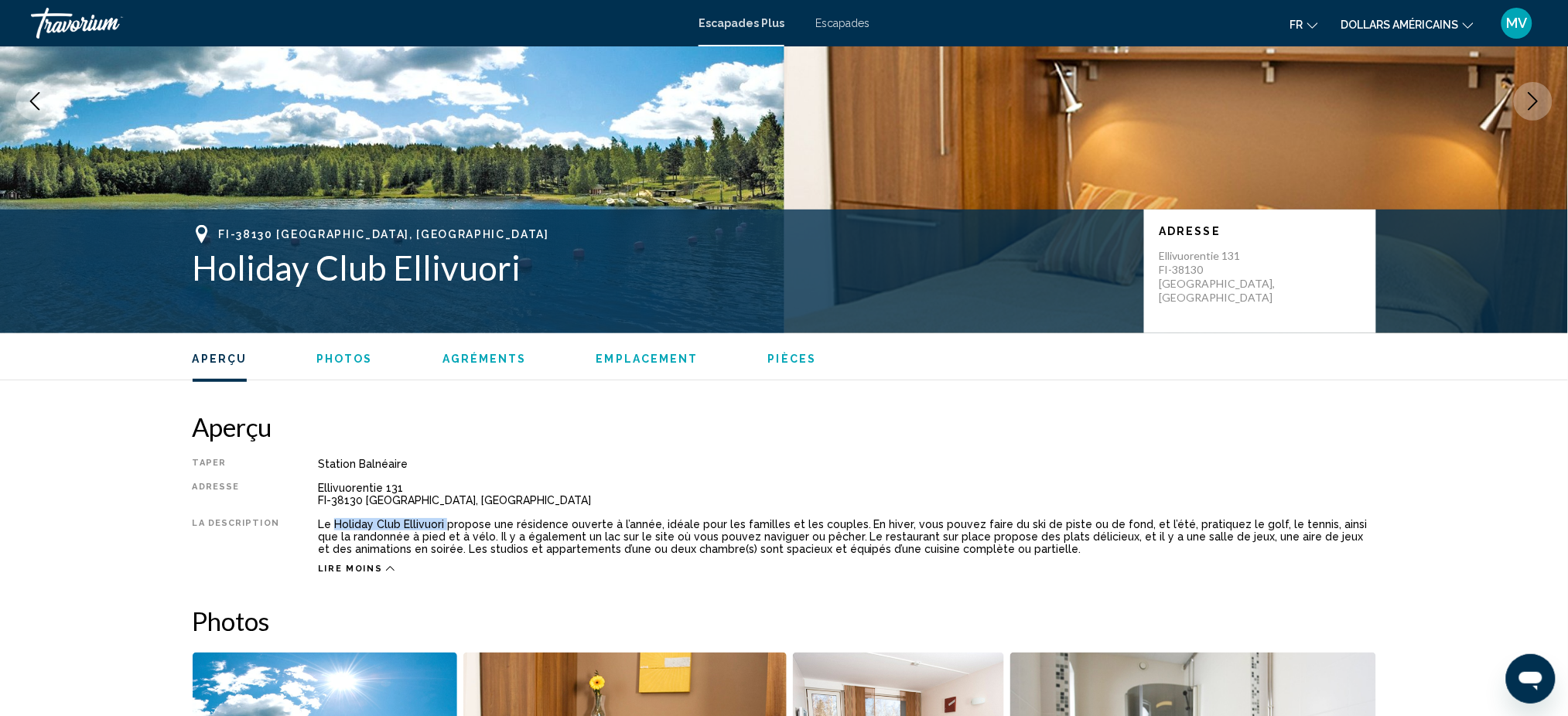
scroll to position [103, 0]
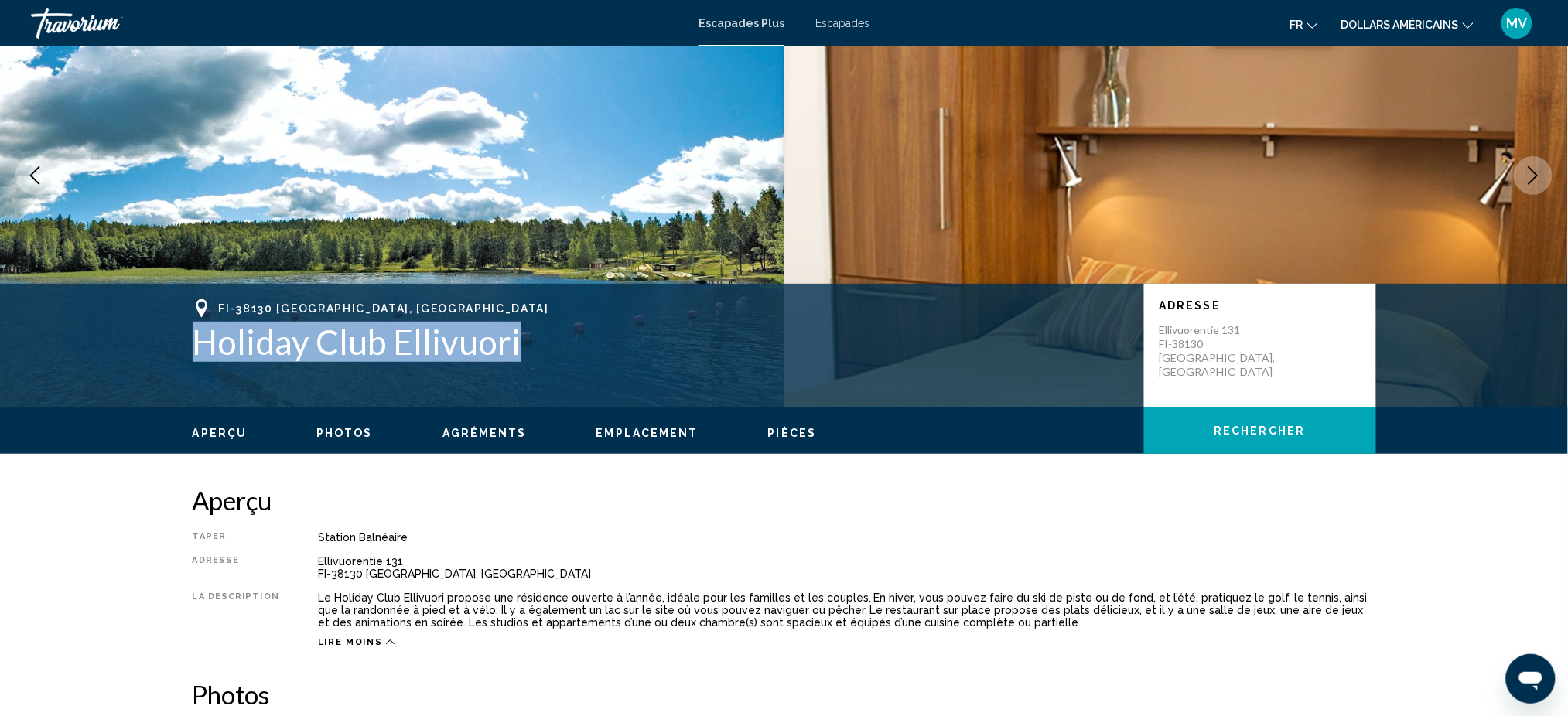
drag, startPoint x: 192, startPoint y: 335, endPoint x: 535, endPoint y: 351, distance: 343.4
click at [535, 351] on h1 "Holiday Club Ellivuori" at bounding box center [661, 342] width 936 height 40
copy h1 "Holiday Club Ellivuori"
